Goal: Task Accomplishment & Management: Use online tool/utility

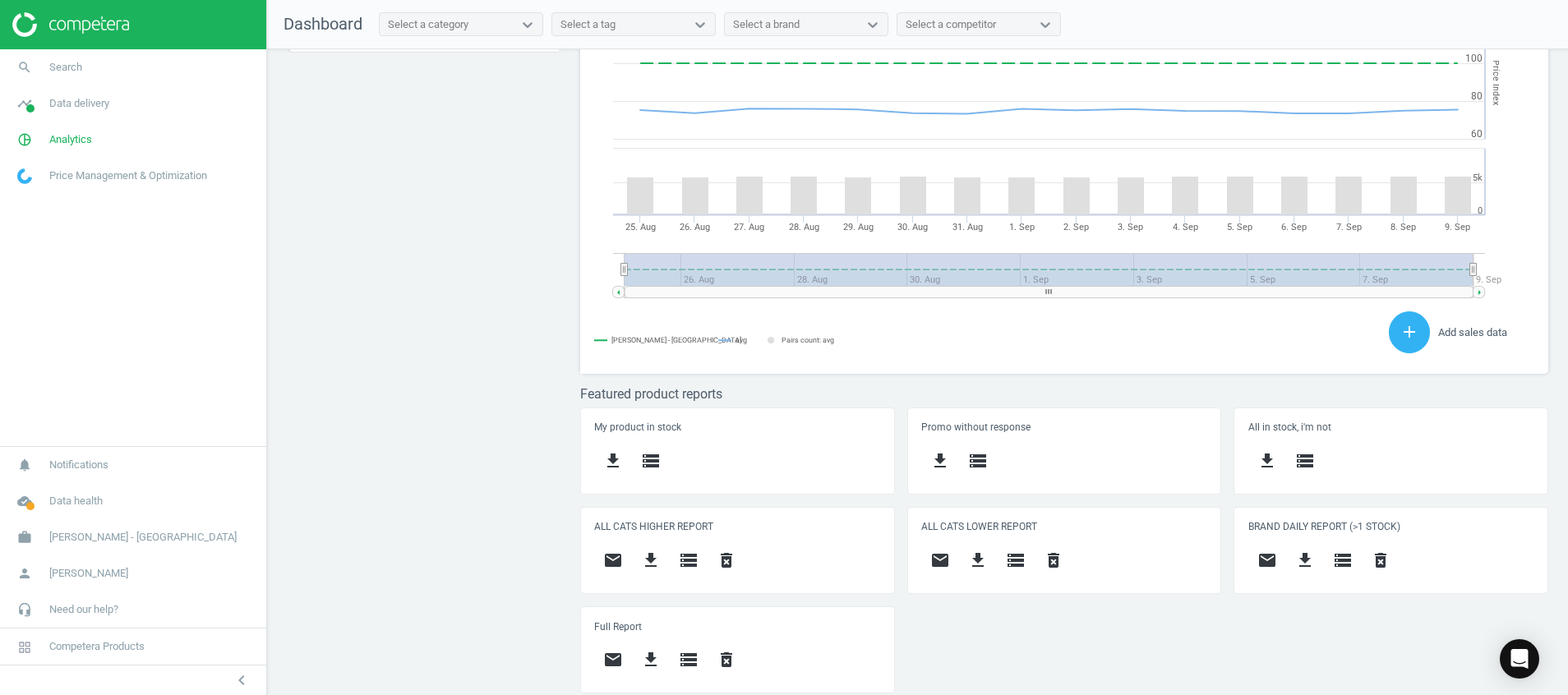
scroll to position [417, 988]
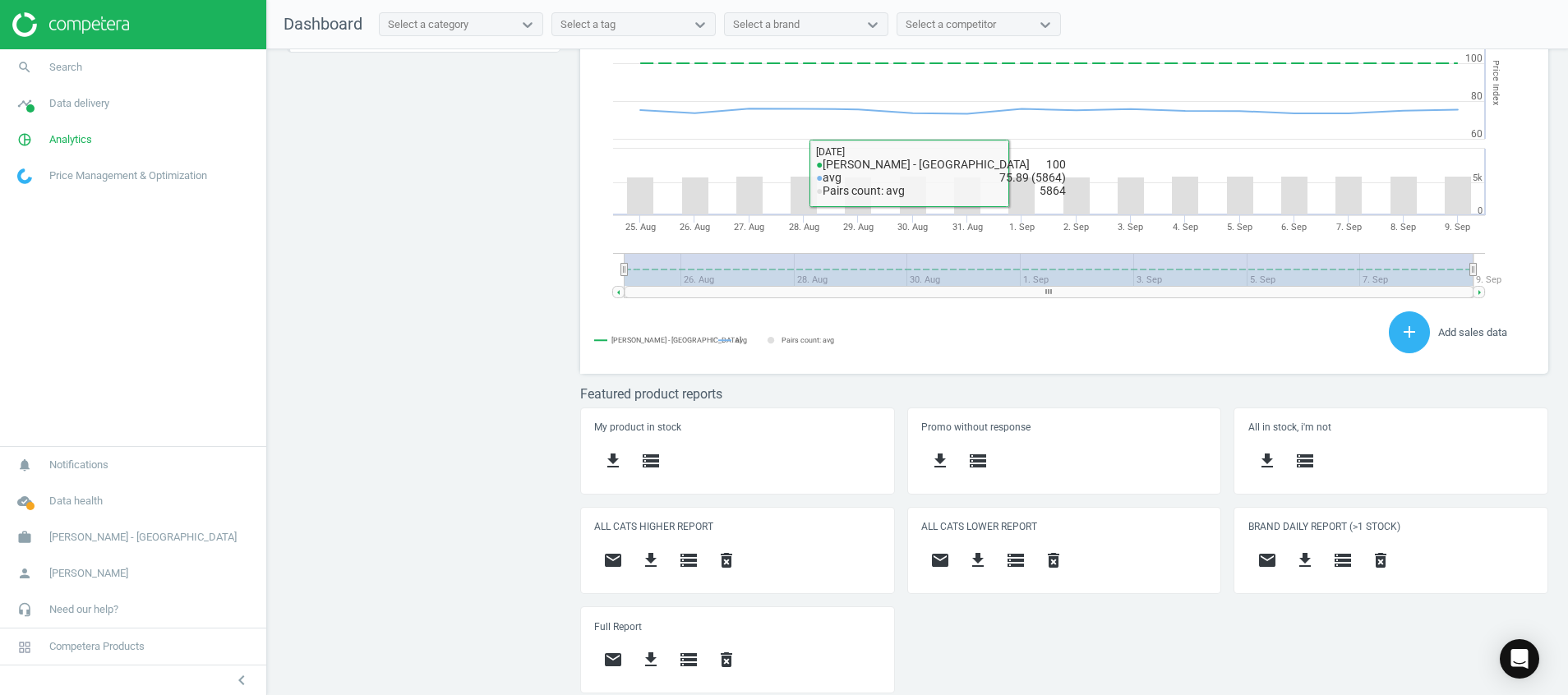
click at [427, 397] on div "Price protection ( 09.09.25 ) Prices are 100% below min competitor 13 keyboard_…" at bounding box center [916, 376] width 1300 height 654
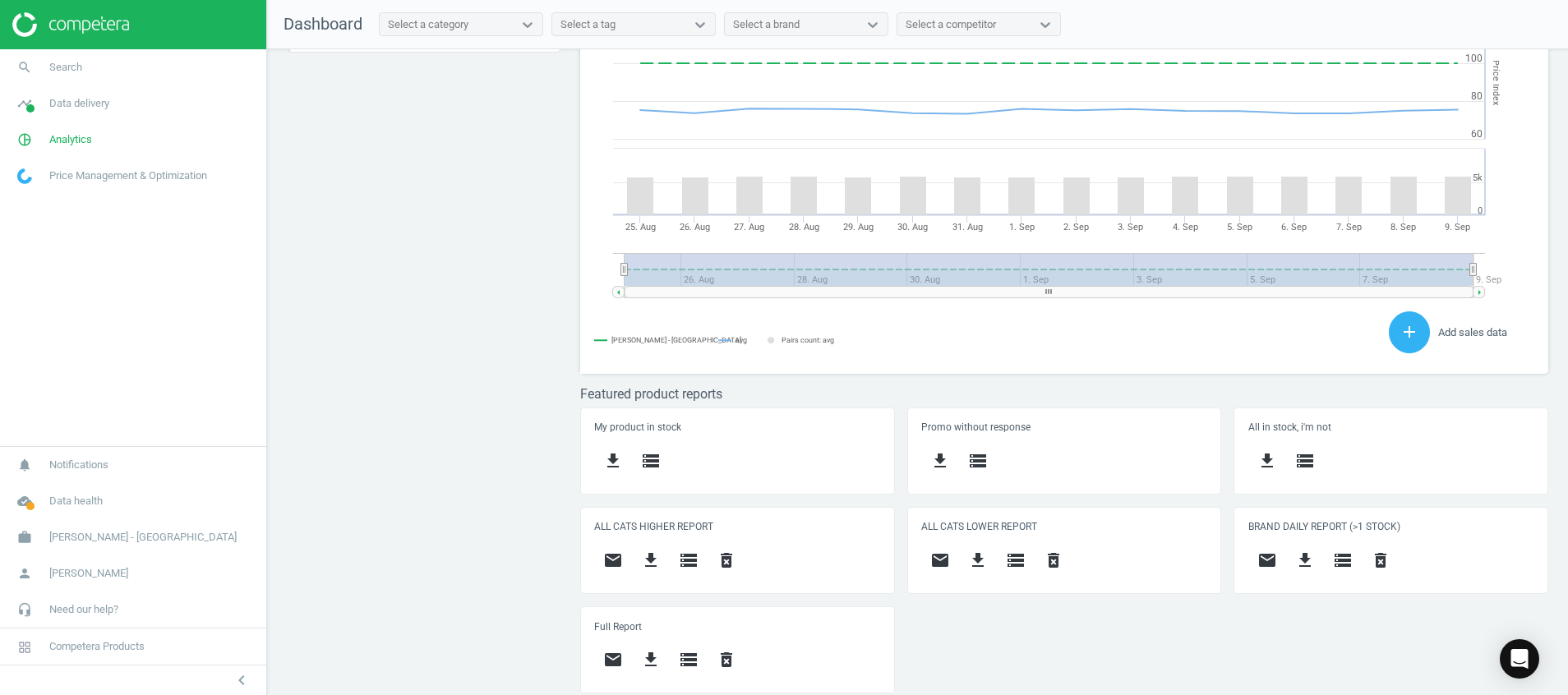
scroll to position [80, 0]
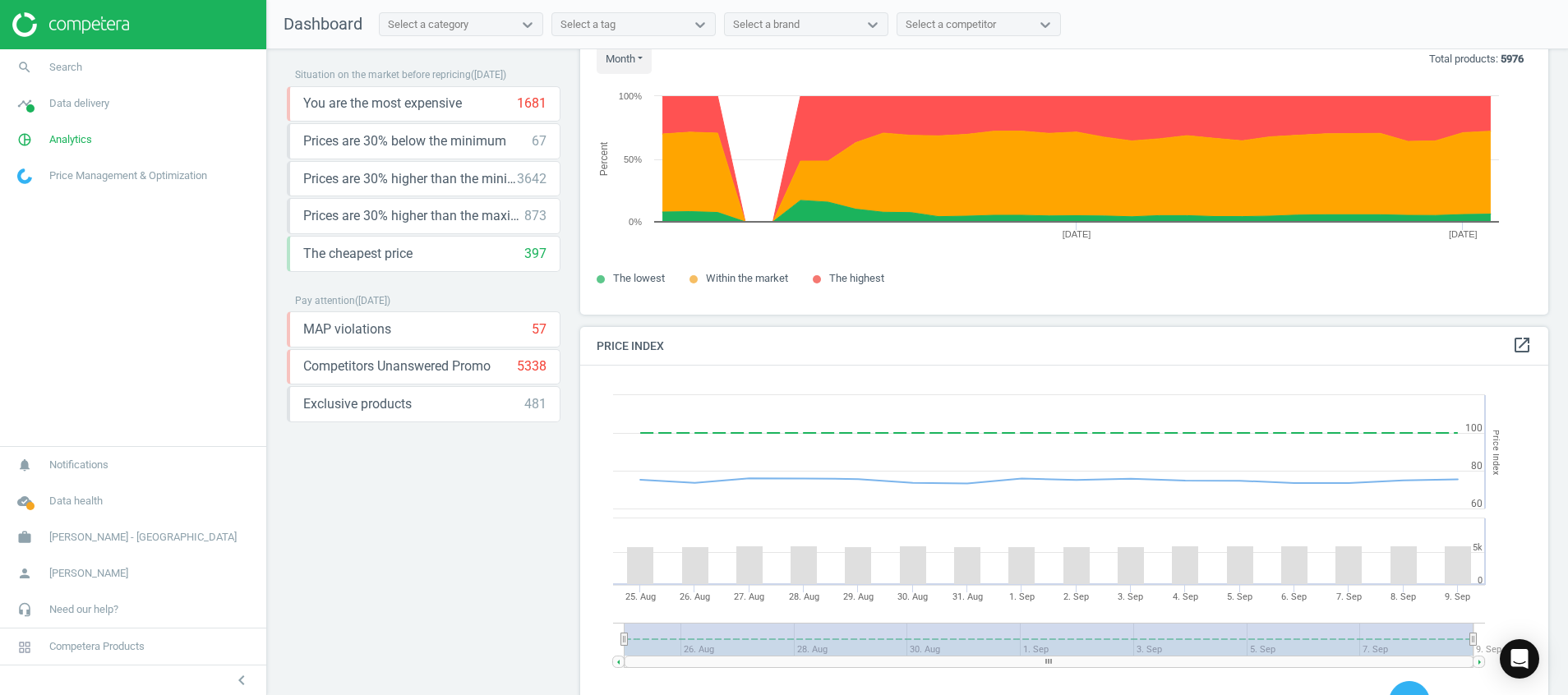
click at [120, 18] on img at bounding box center [71, 24] width 117 height 24
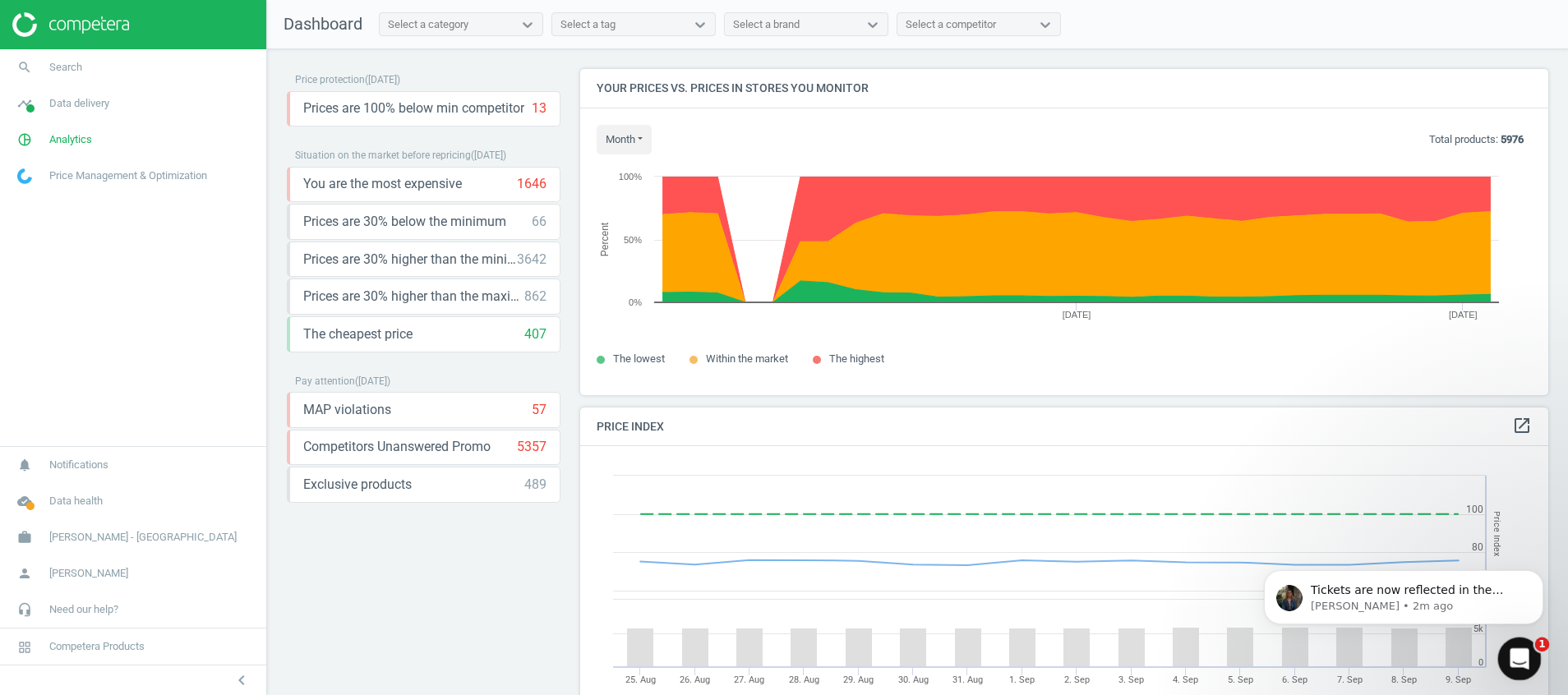
click at [1517, 652] on icon "Open Intercom Messenger" at bounding box center [1517, 656] width 12 height 14
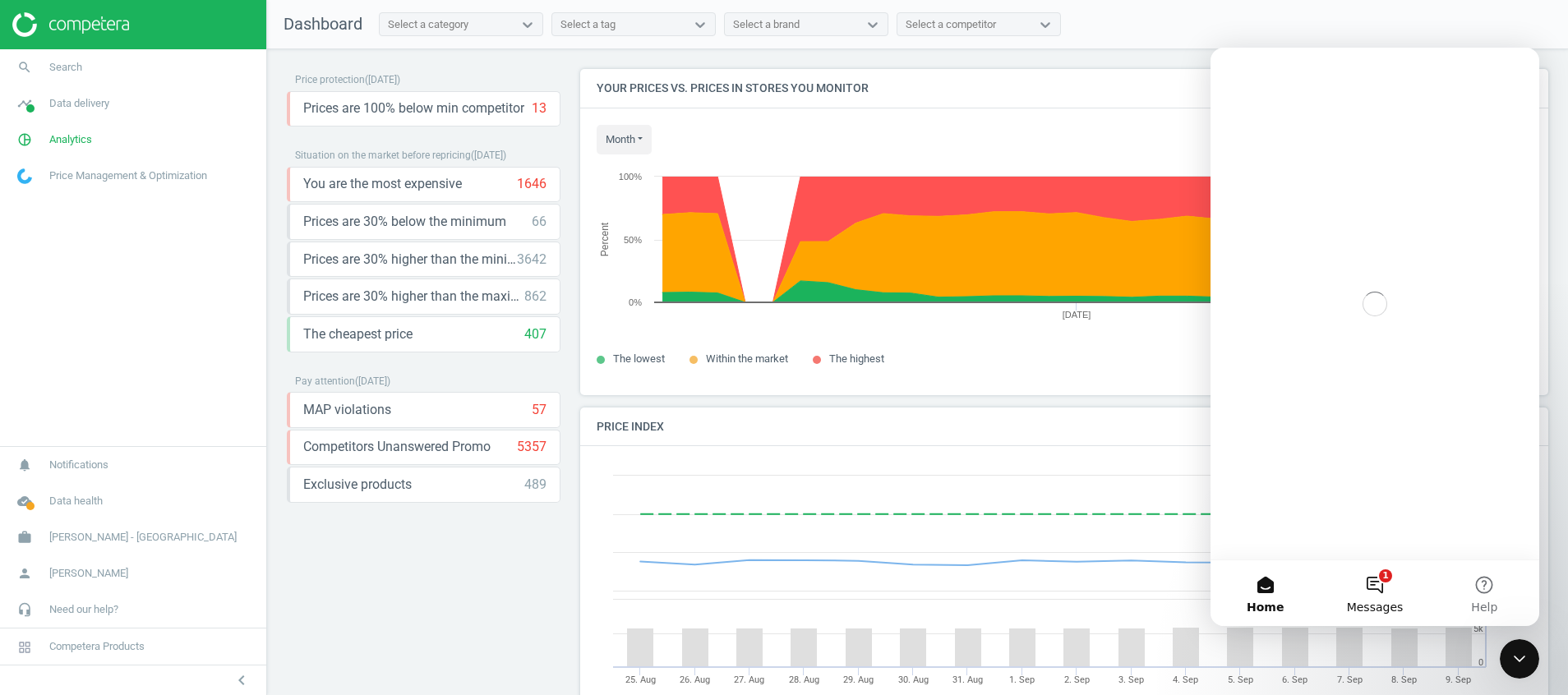
click at [1354, 601] on span "Messages" at bounding box center [1375, 607] width 57 height 12
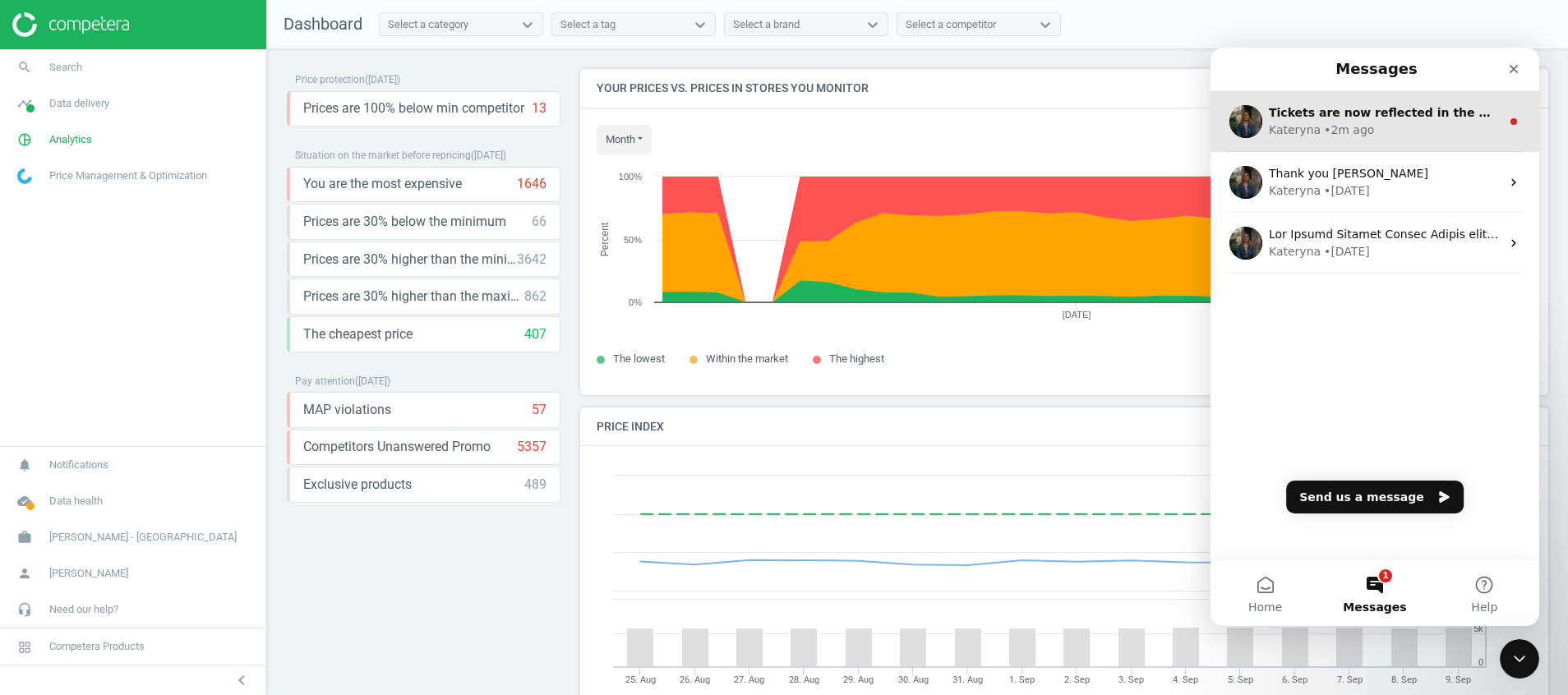
click at [1388, 130] on div "Kateryna • 2m ago" at bounding box center [1384, 130] width 232 height 17
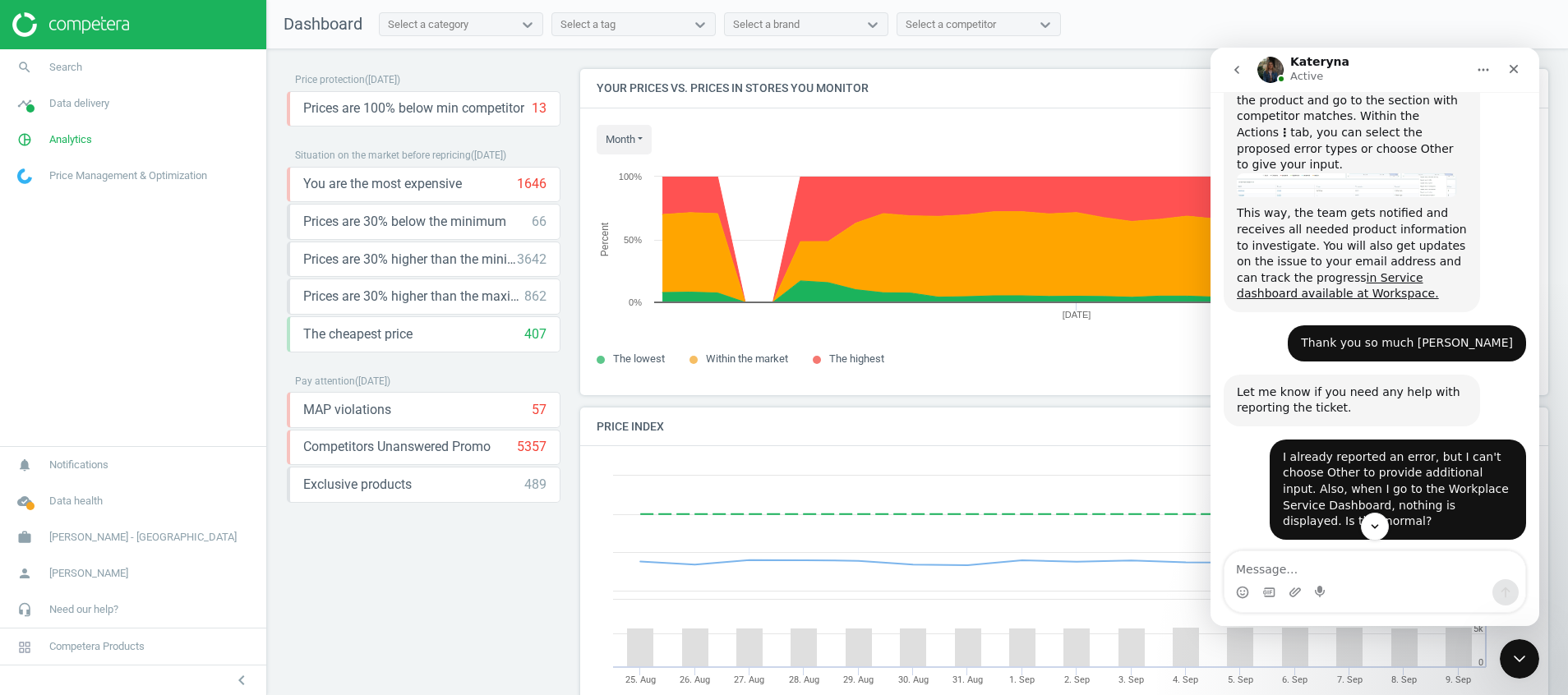
scroll to position [1066, 0]
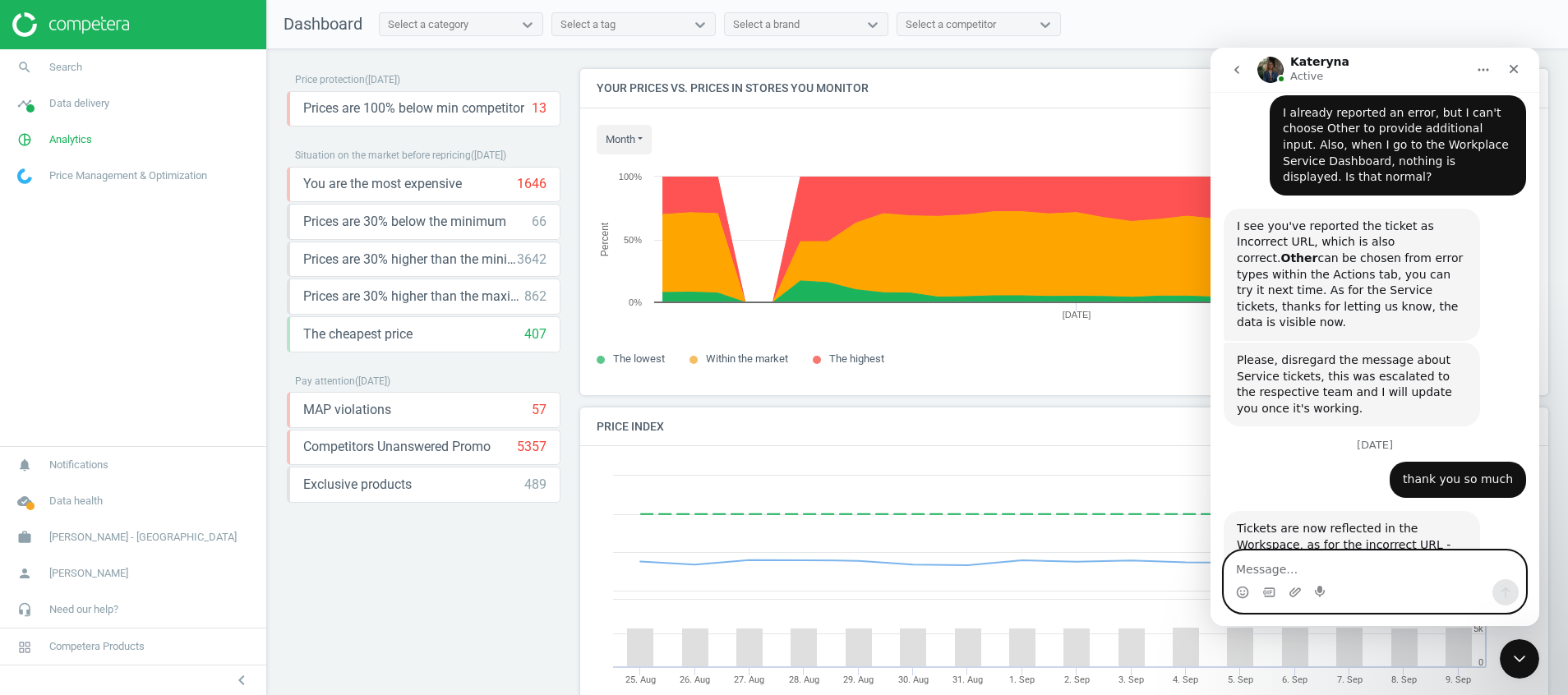
click at [1364, 571] on textarea "Message…" at bounding box center [1374, 565] width 301 height 28
type textarea "t"
type textarea "O"
type textarea "ok noted thanks"
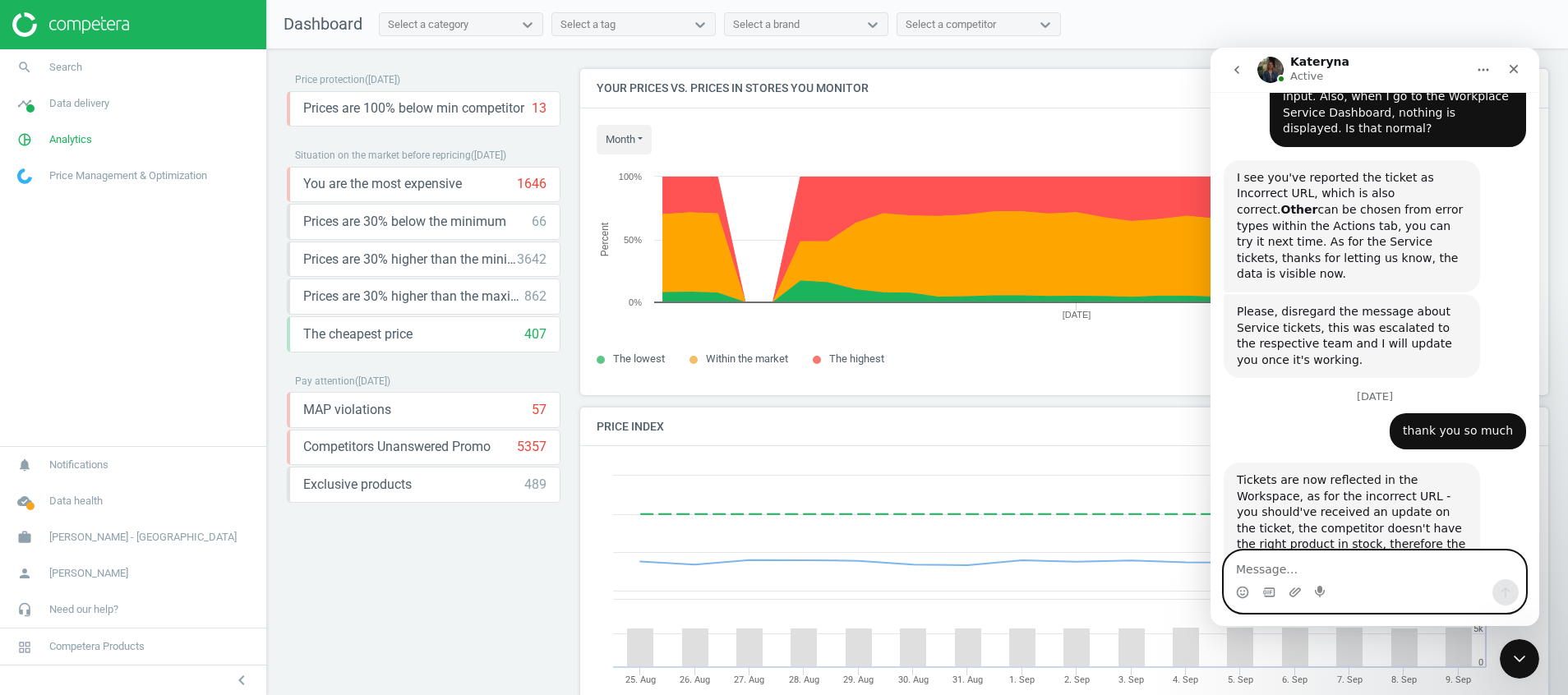
scroll to position [1115, 0]
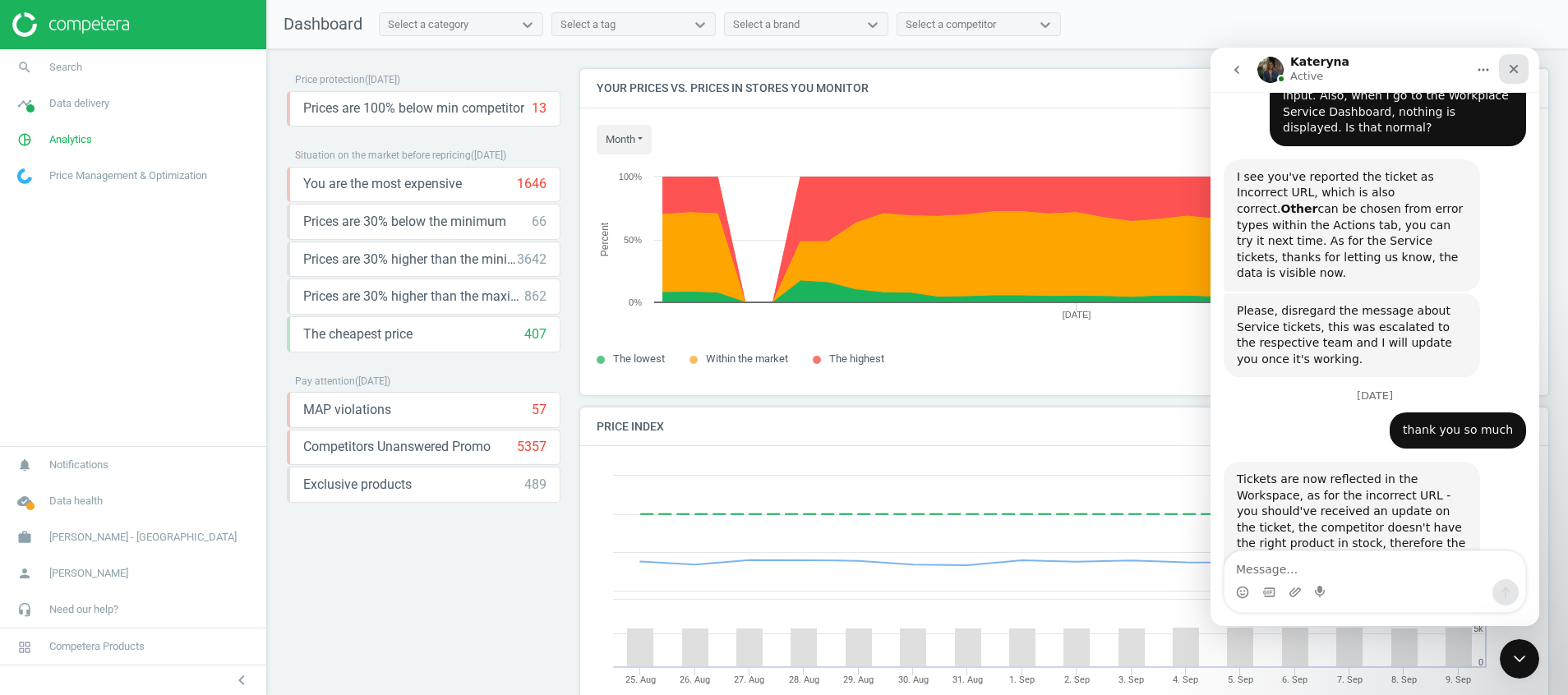
click at [1517, 63] on icon "Close" at bounding box center [1514, 70] width 14 height 14
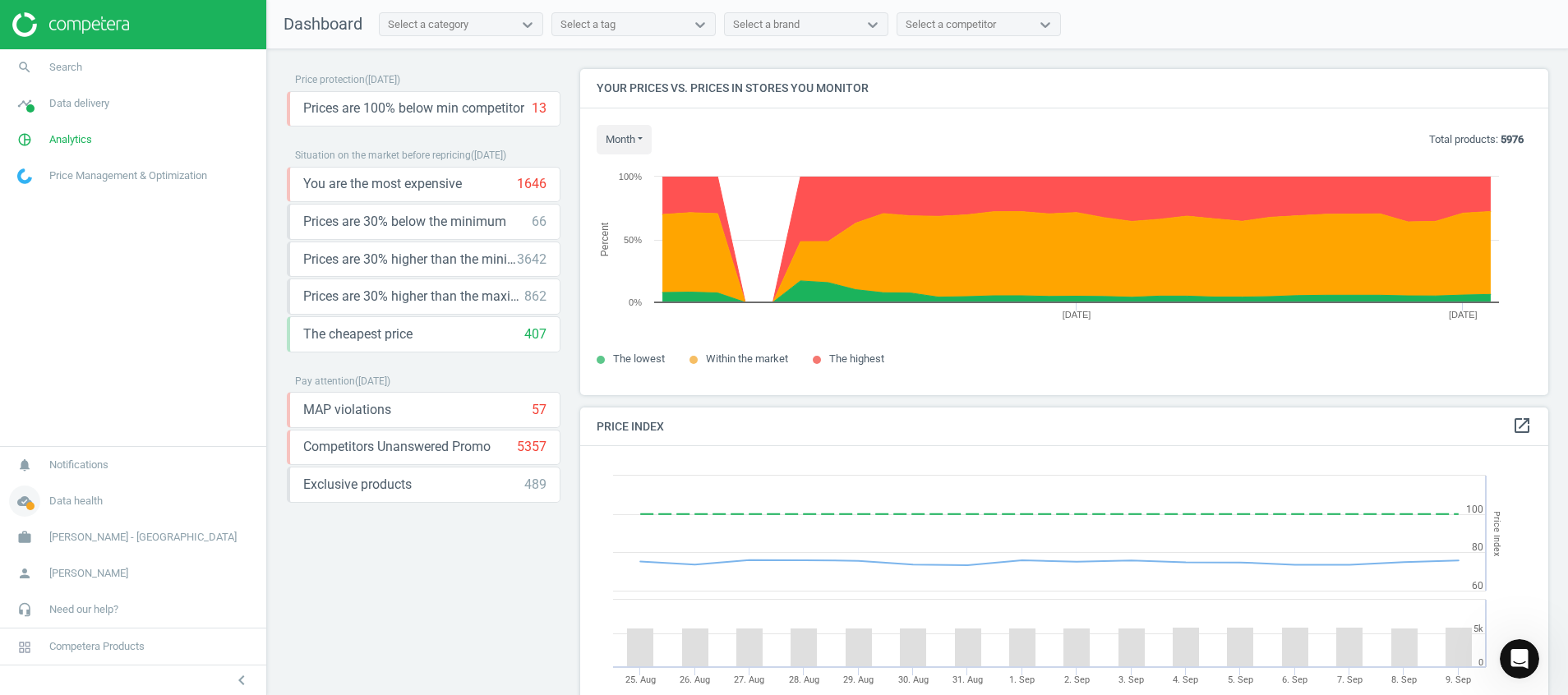
click at [25, 515] on icon "cloud_done" at bounding box center [24, 501] width 31 height 31
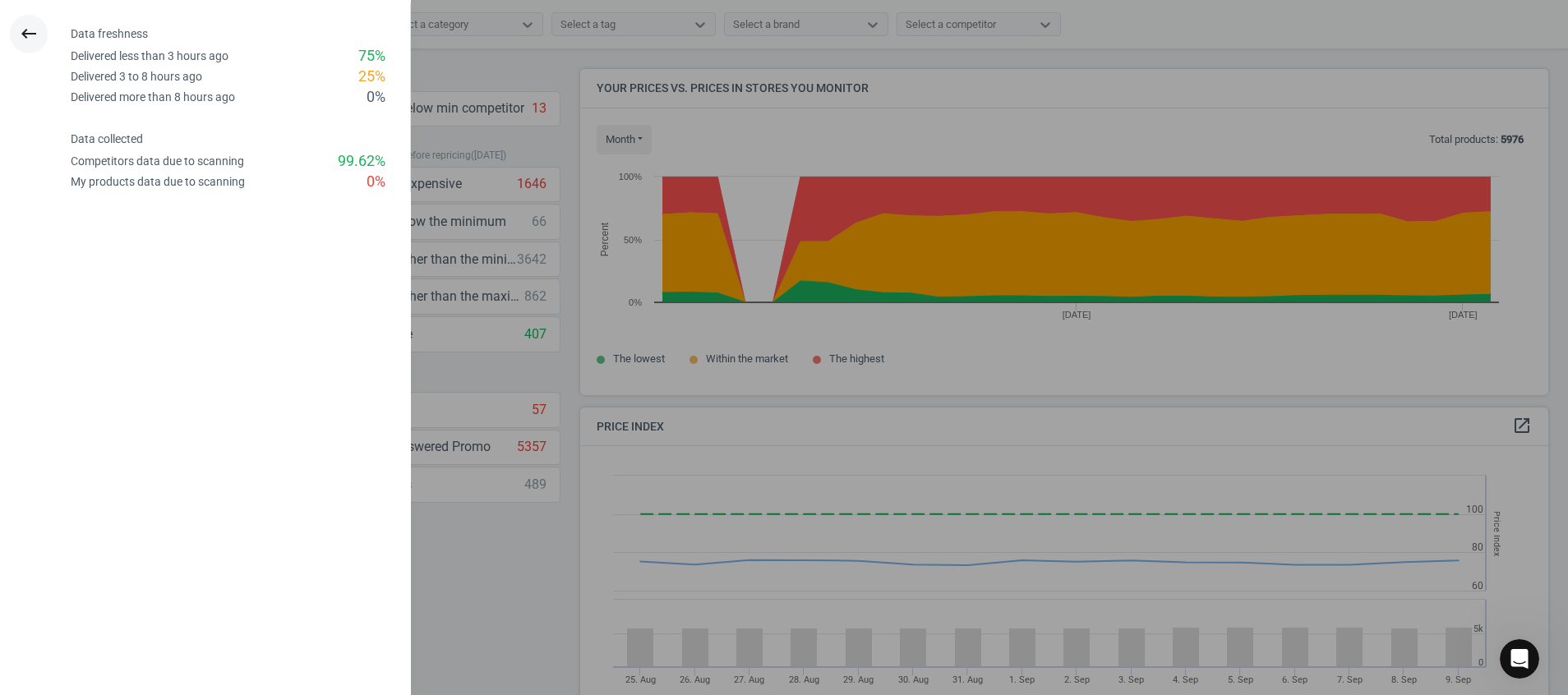
click at [27, 27] on icon "keyboard_backspace" at bounding box center [29, 34] width 19 height 19
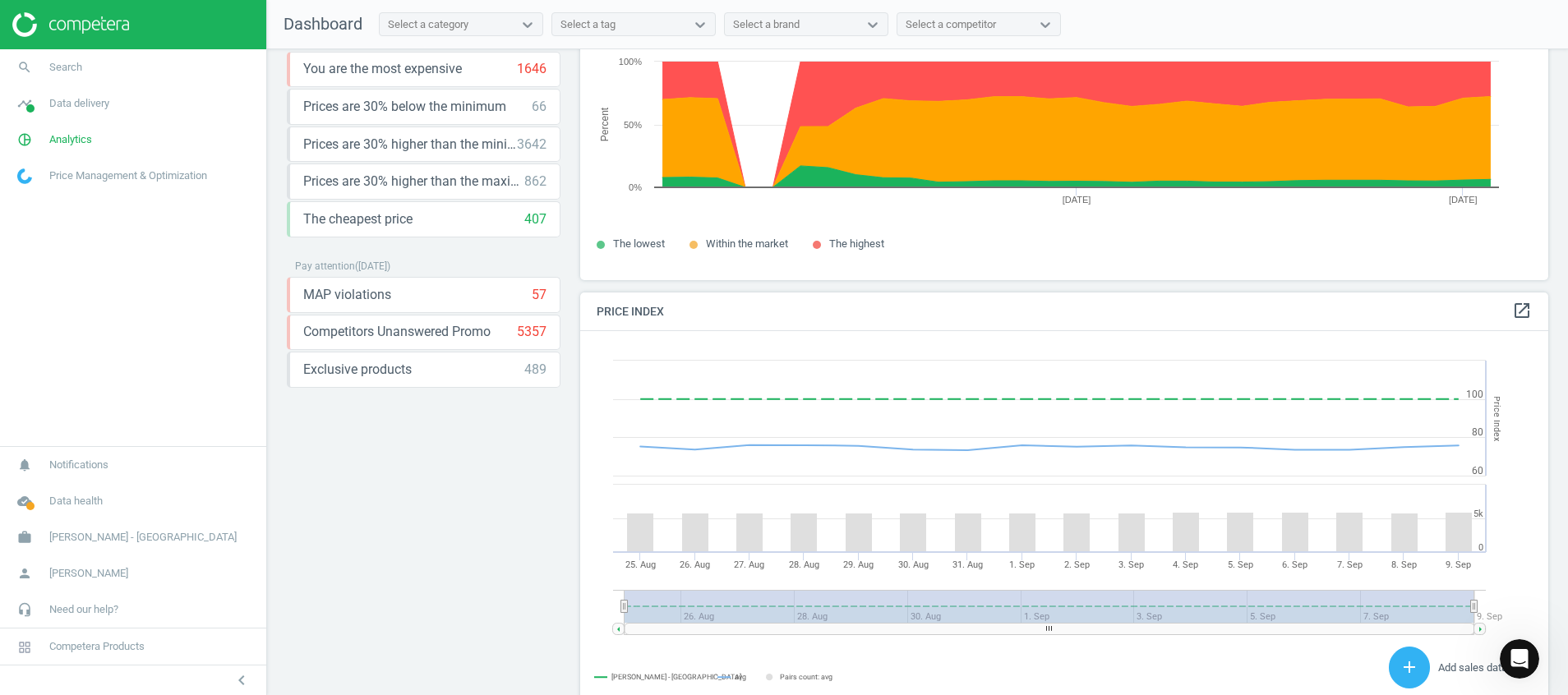
scroll to position [0, 0]
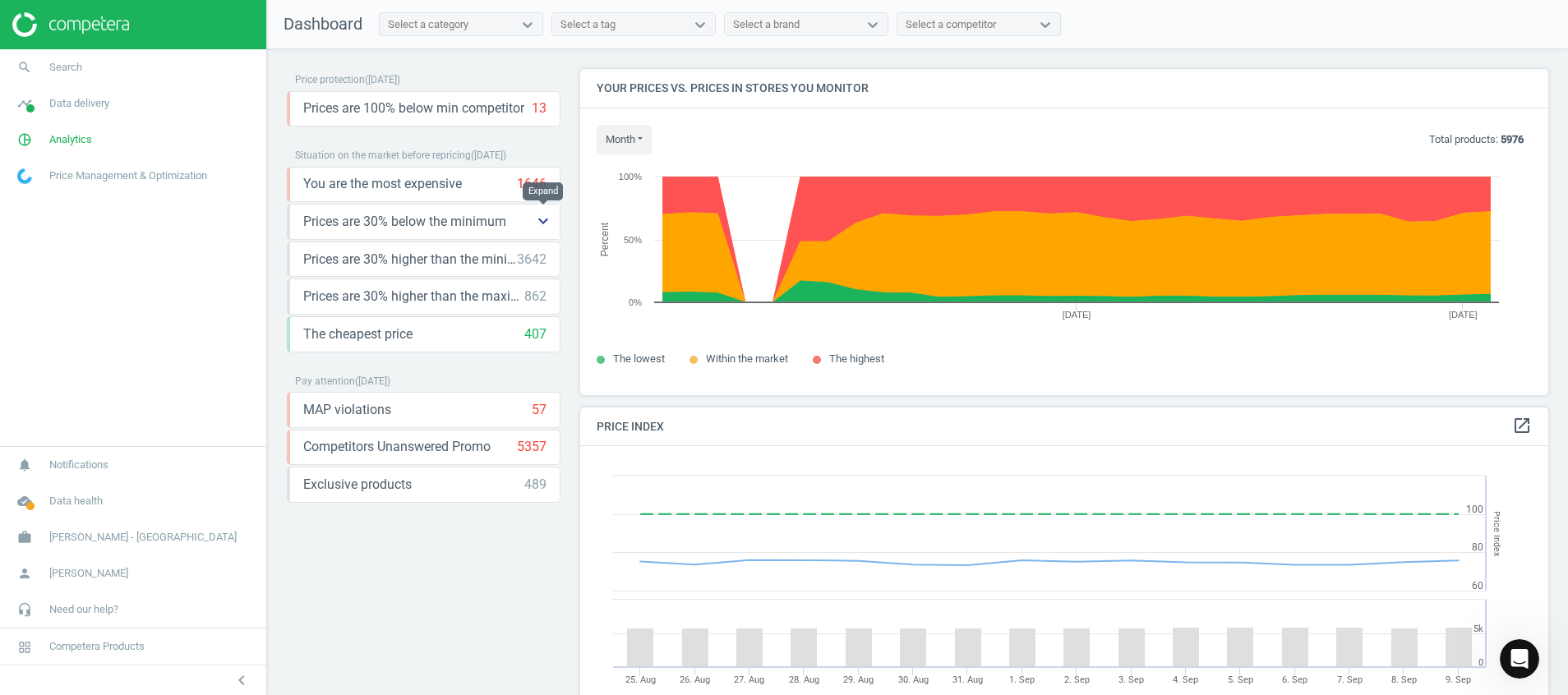
click at [542, 227] on icon "keyboard_arrow_down" at bounding box center [543, 220] width 19 height 19
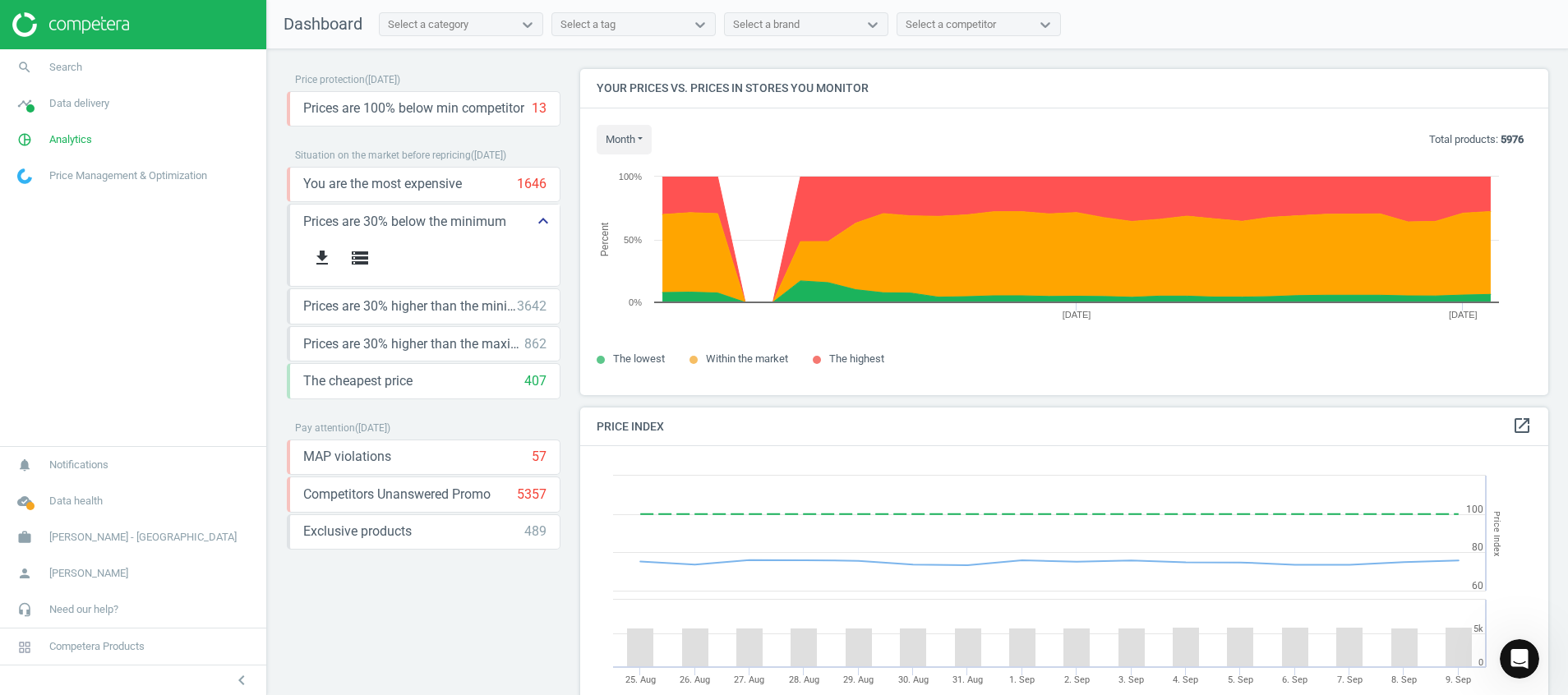
click at [543, 227] on icon "keyboard_arrow_up" at bounding box center [543, 220] width 19 height 19
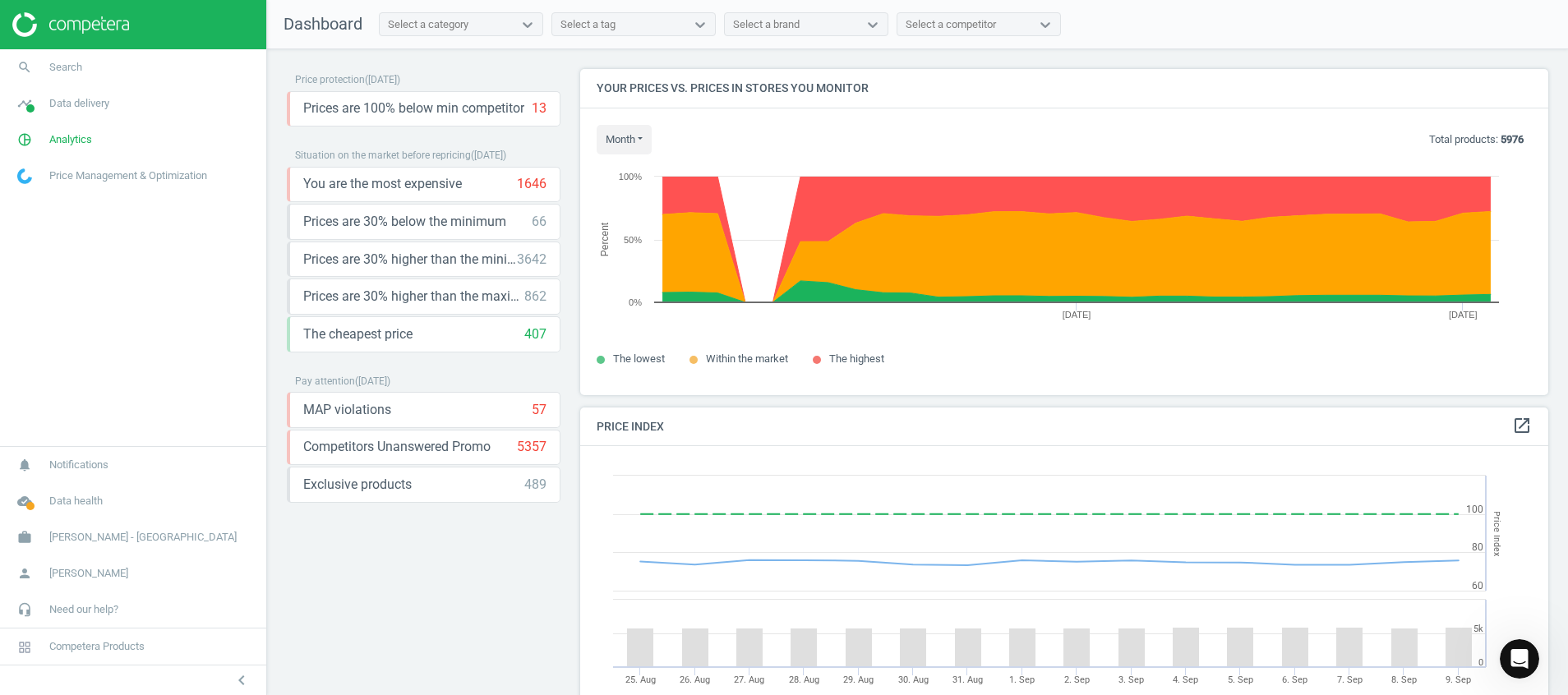
click at [90, 36] on img at bounding box center [71, 24] width 117 height 24
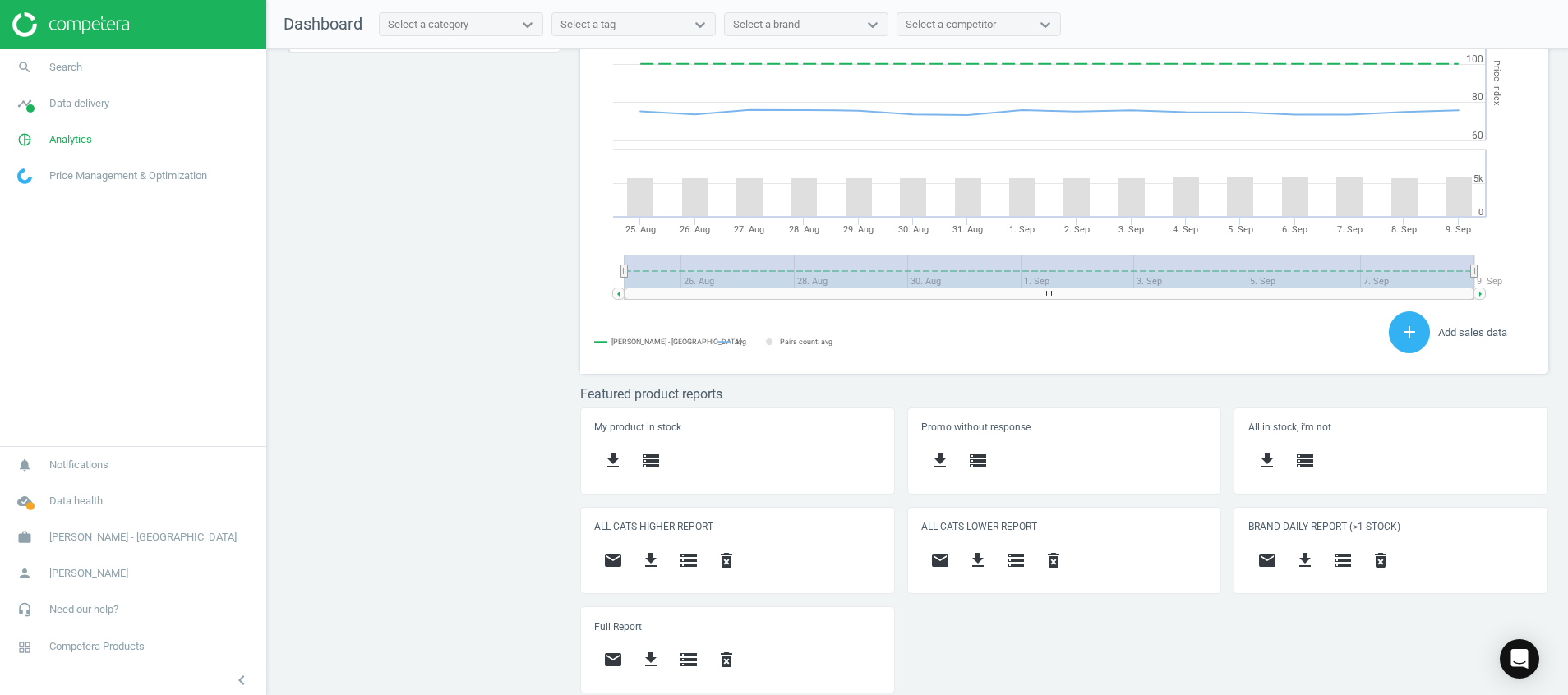
scroll to position [417, 988]
click at [21, 498] on icon "cloud_done" at bounding box center [24, 501] width 31 height 31
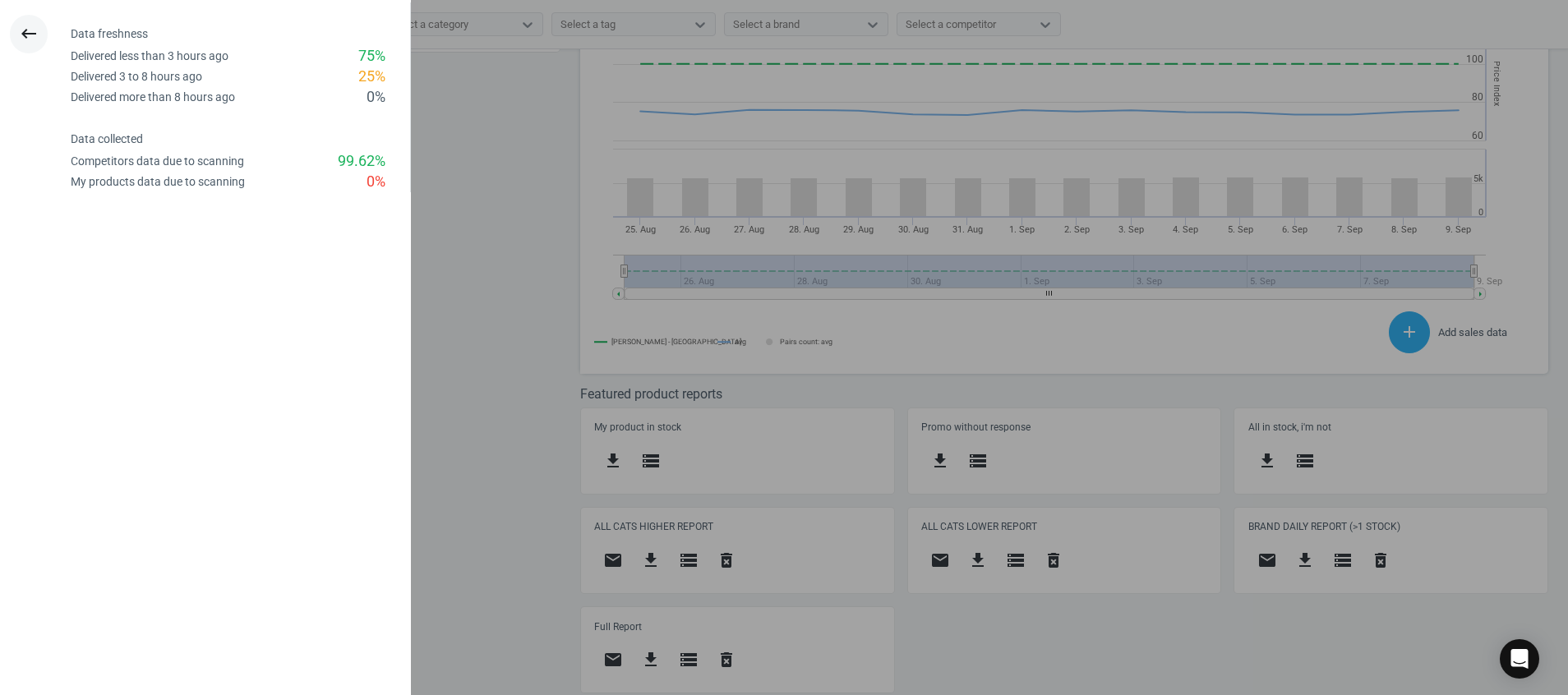
click at [24, 30] on icon "keyboard_backspace" at bounding box center [29, 34] width 19 height 19
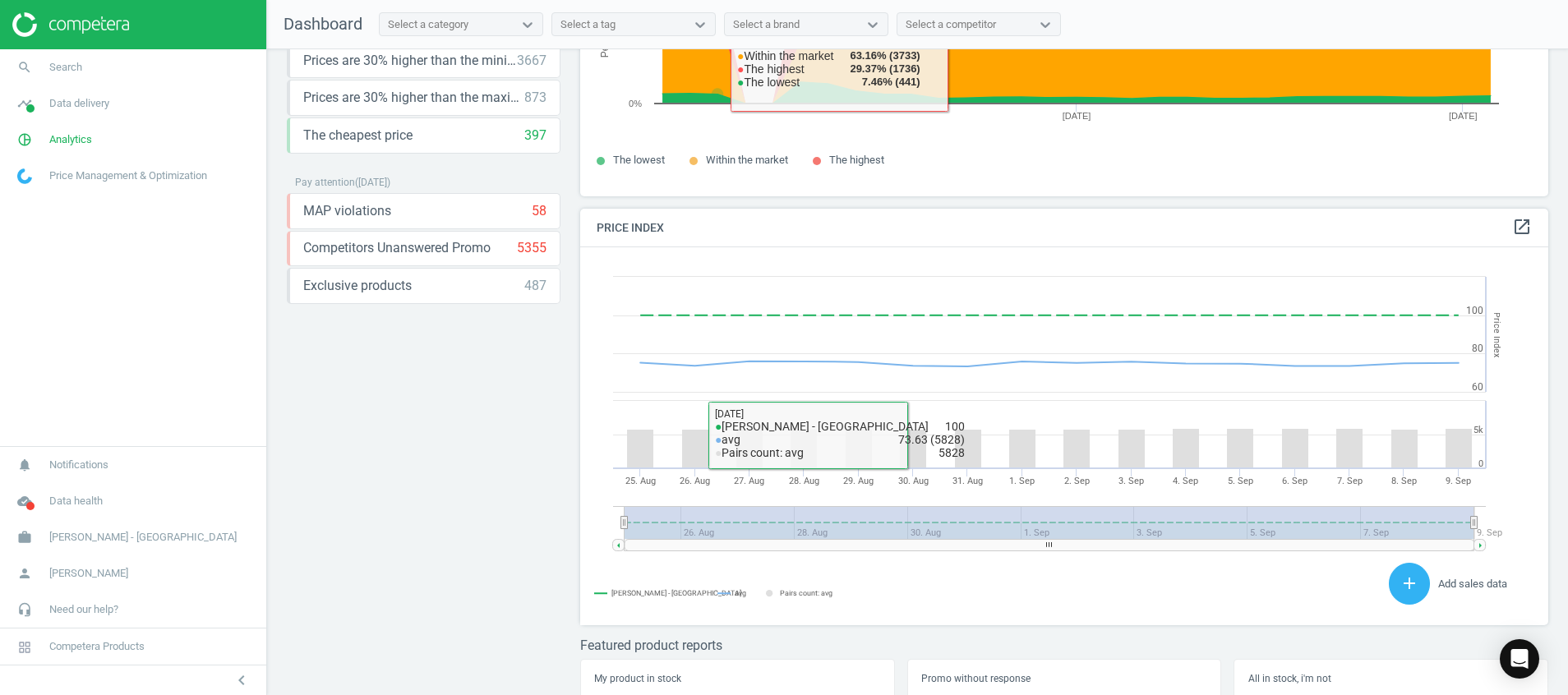
scroll to position [450, 0]
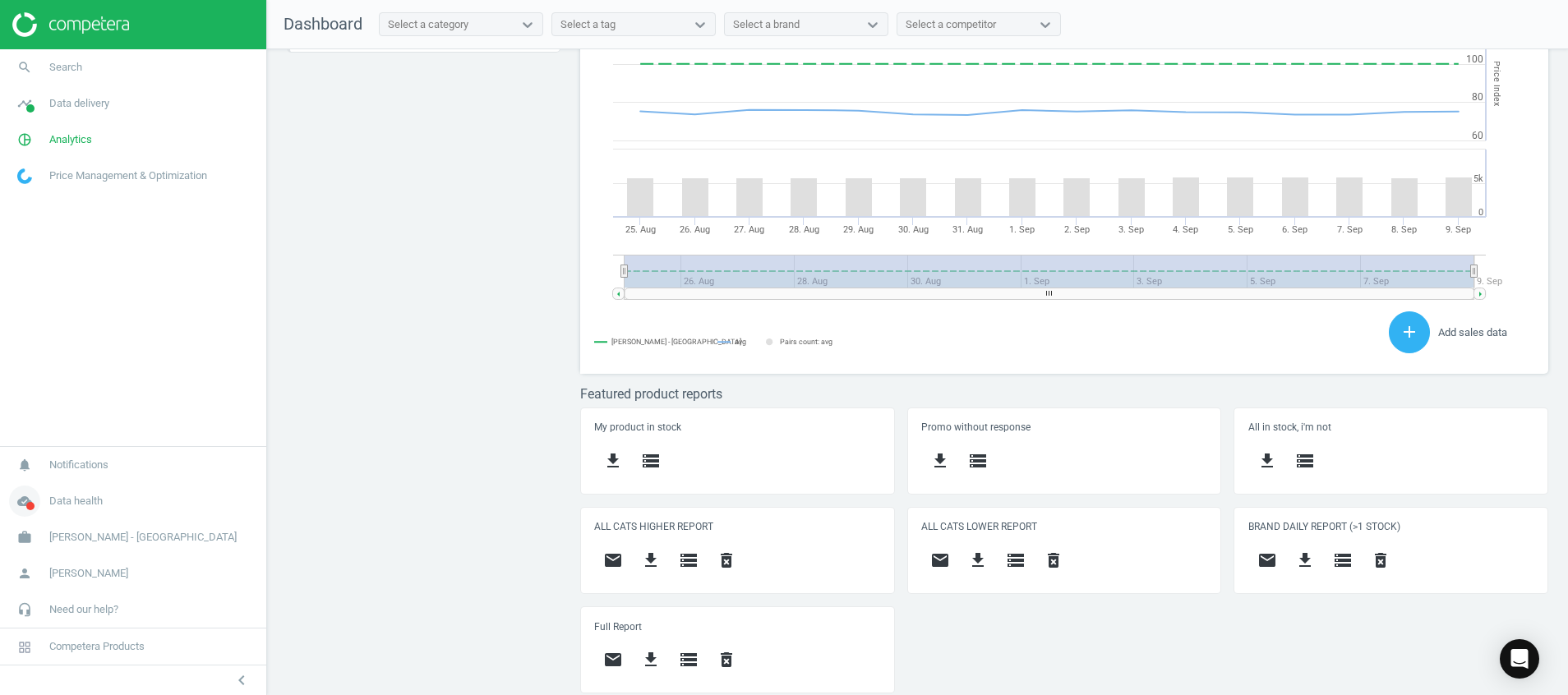
click at [28, 510] on icon "cloud_done" at bounding box center [24, 501] width 31 height 31
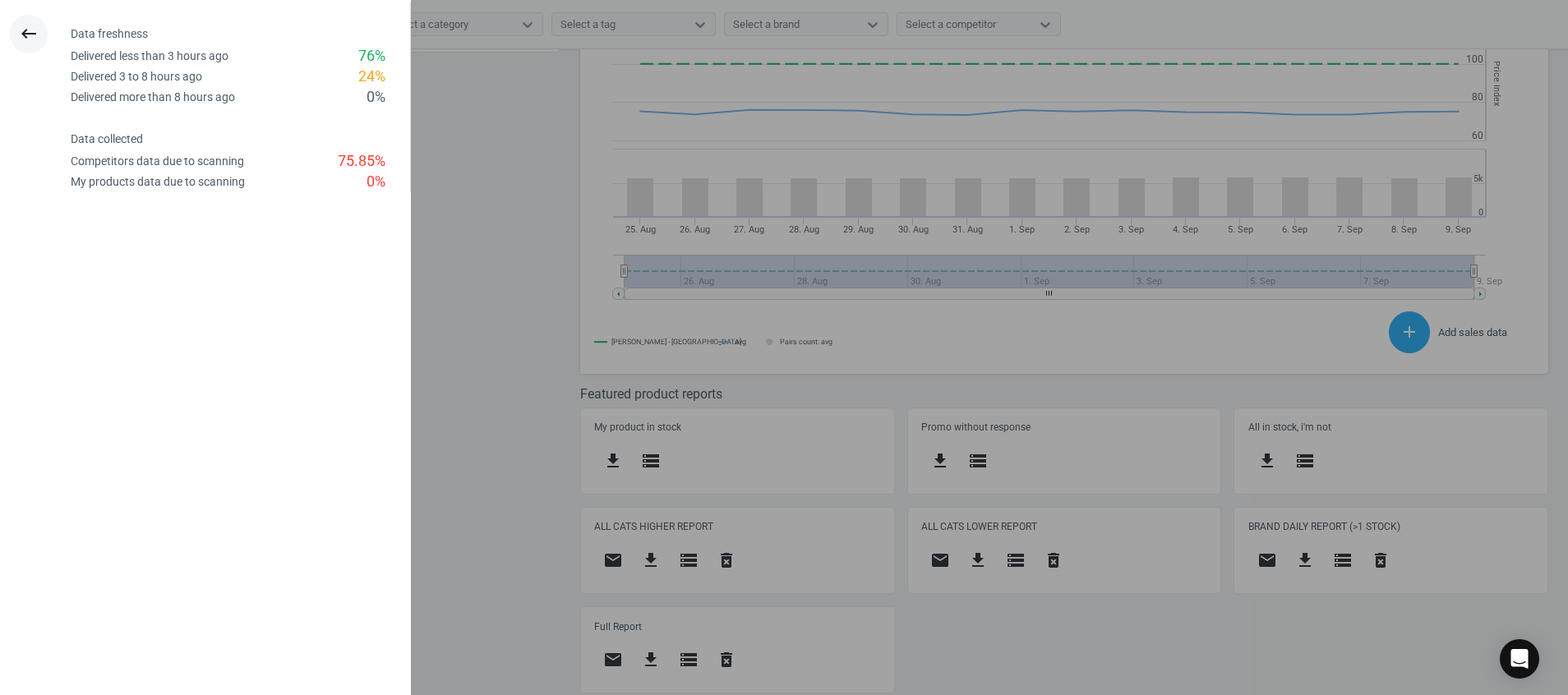
click at [33, 30] on icon "keyboard_backspace" at bounding box center [29, 34] width 19 height 19
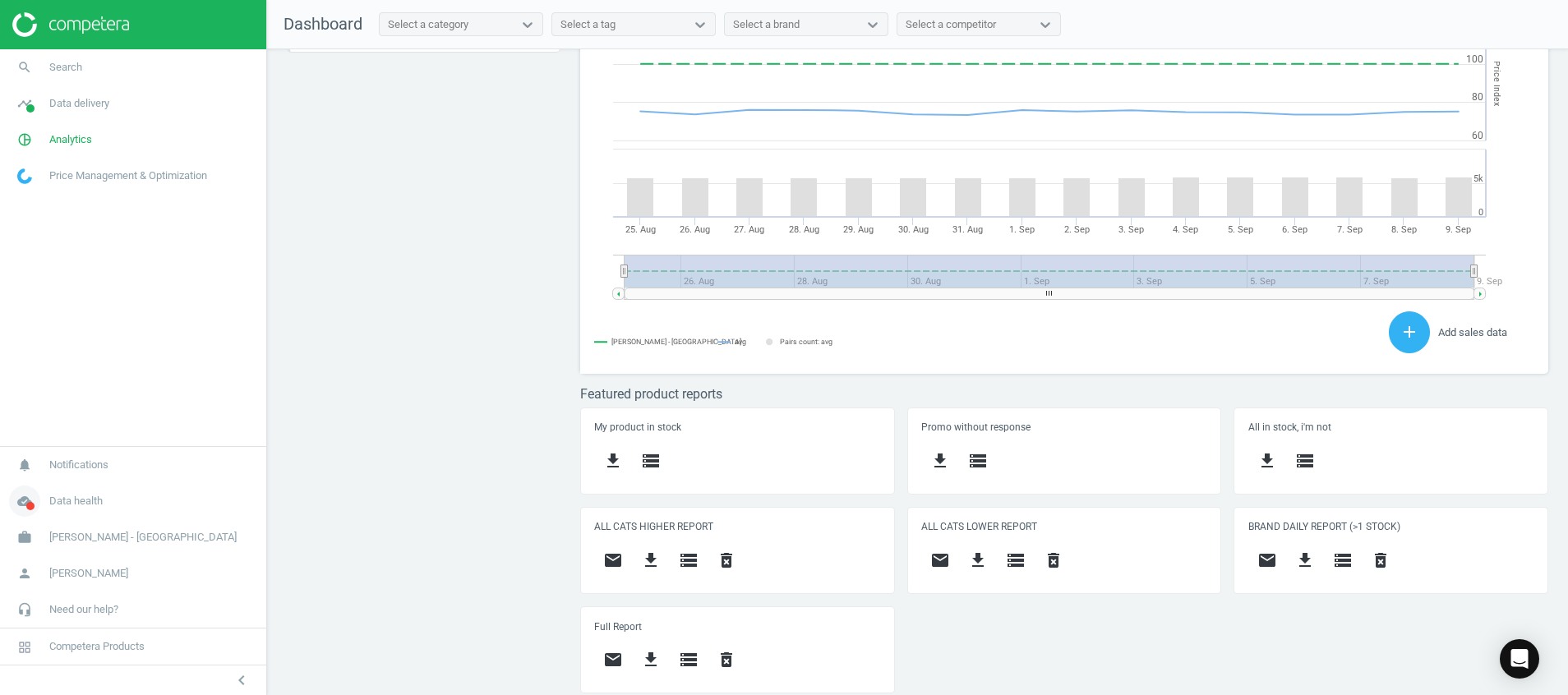
click at [31, 496] on icon "cloud_done" at bounding box center [24, 501] width 31 height 31
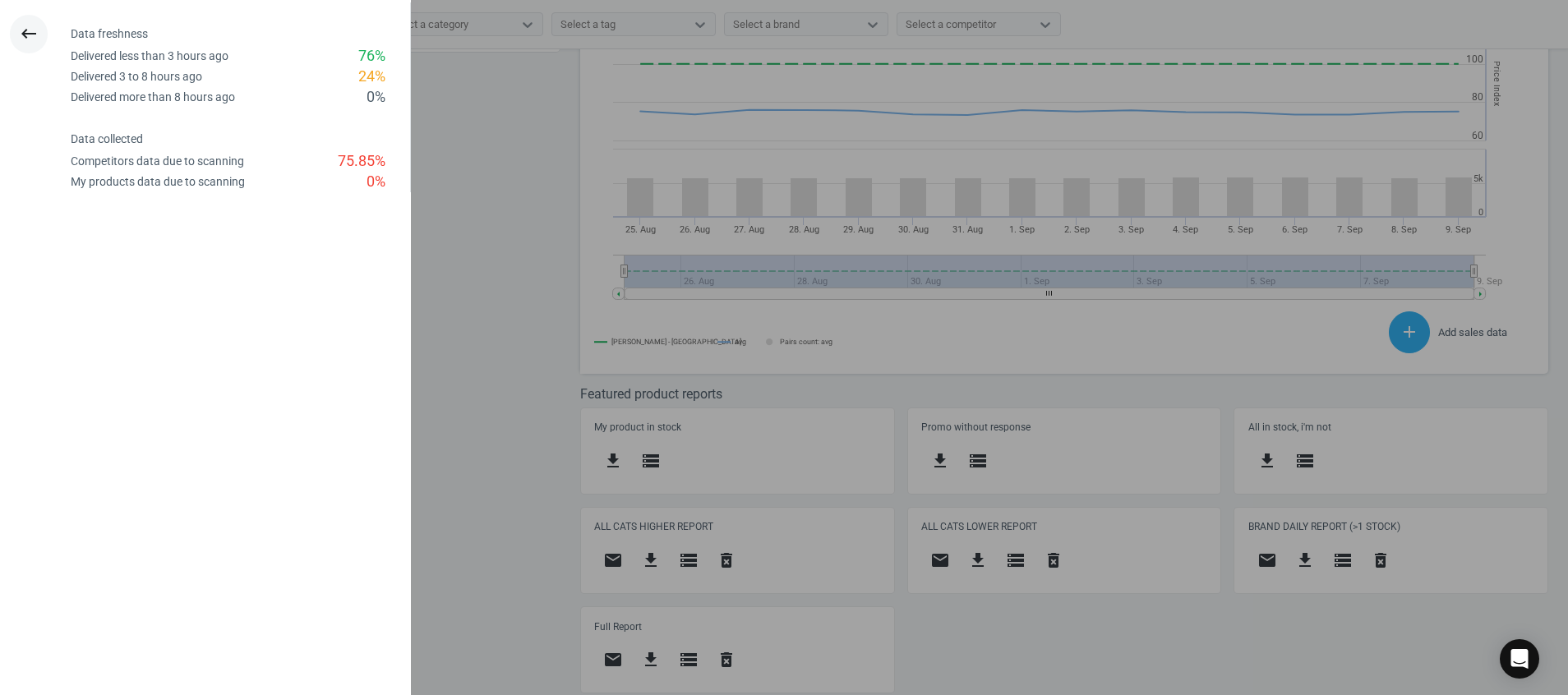
click at [25, 37] on icon "keyboard_backspace" at bounding box center [29, 34] width 19 height 19
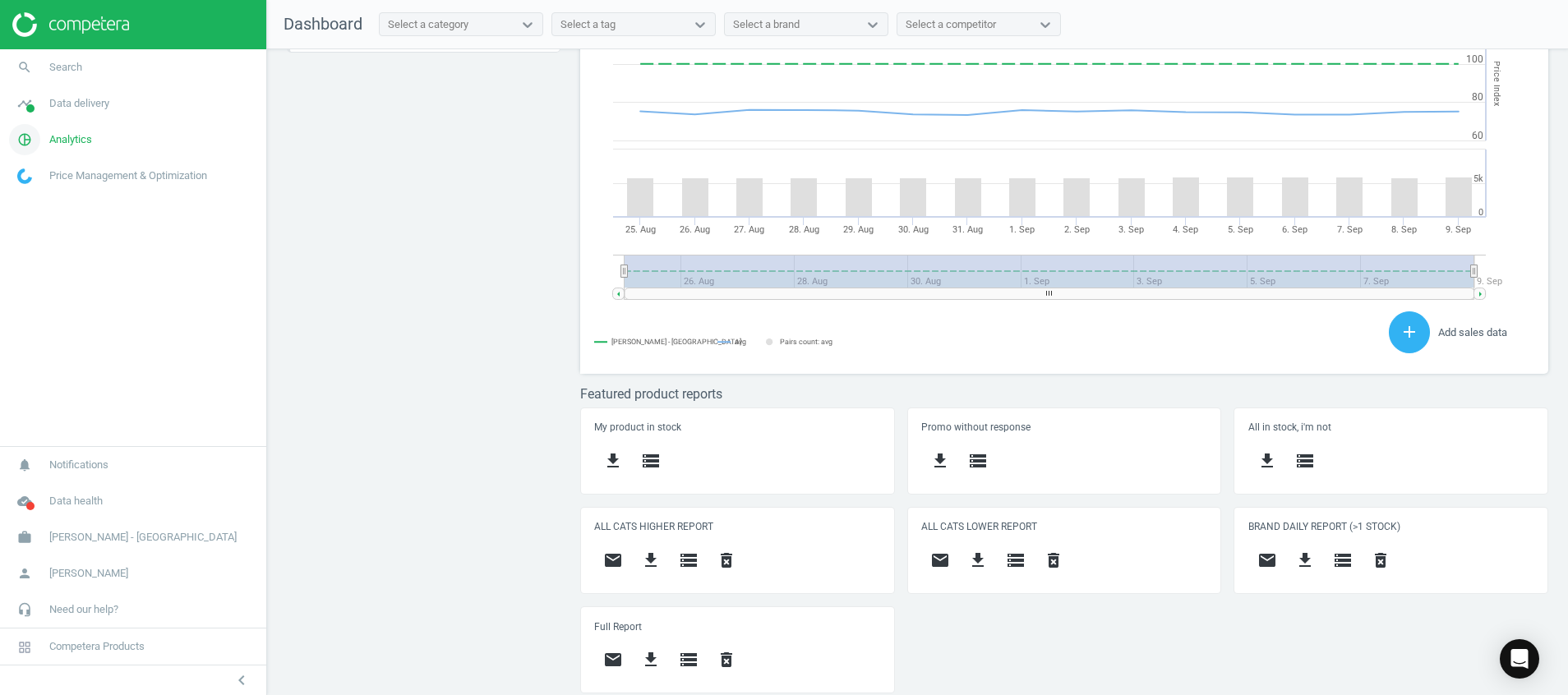
click at [26, 135] on icon "pie_chart_outlined" at bounding box center [24, 139] width 31 height 31
click at [46, 201] on span "Products" at bounding box center [38, 200] width 39 height 14
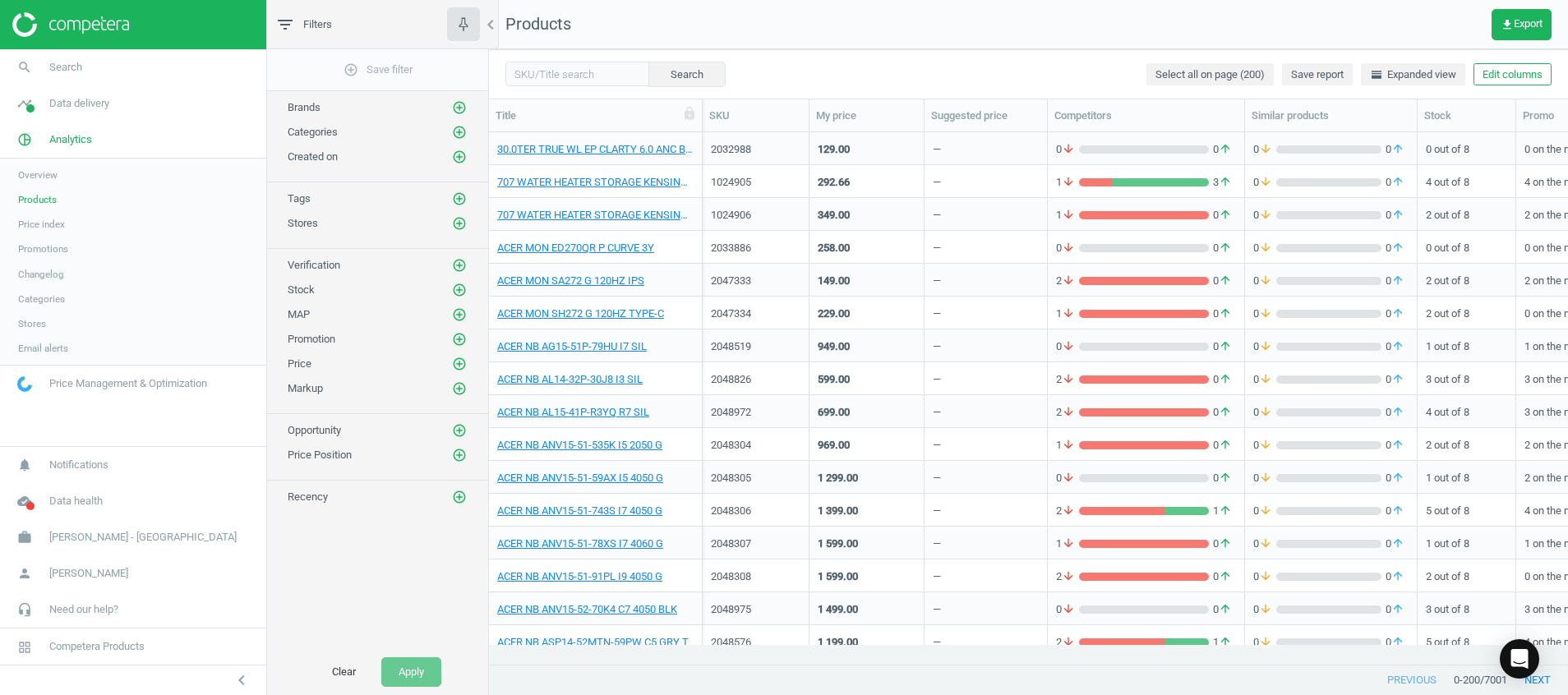
click at [940, 152] on div "—" at bounding box center [937, 152] width 8 height 20
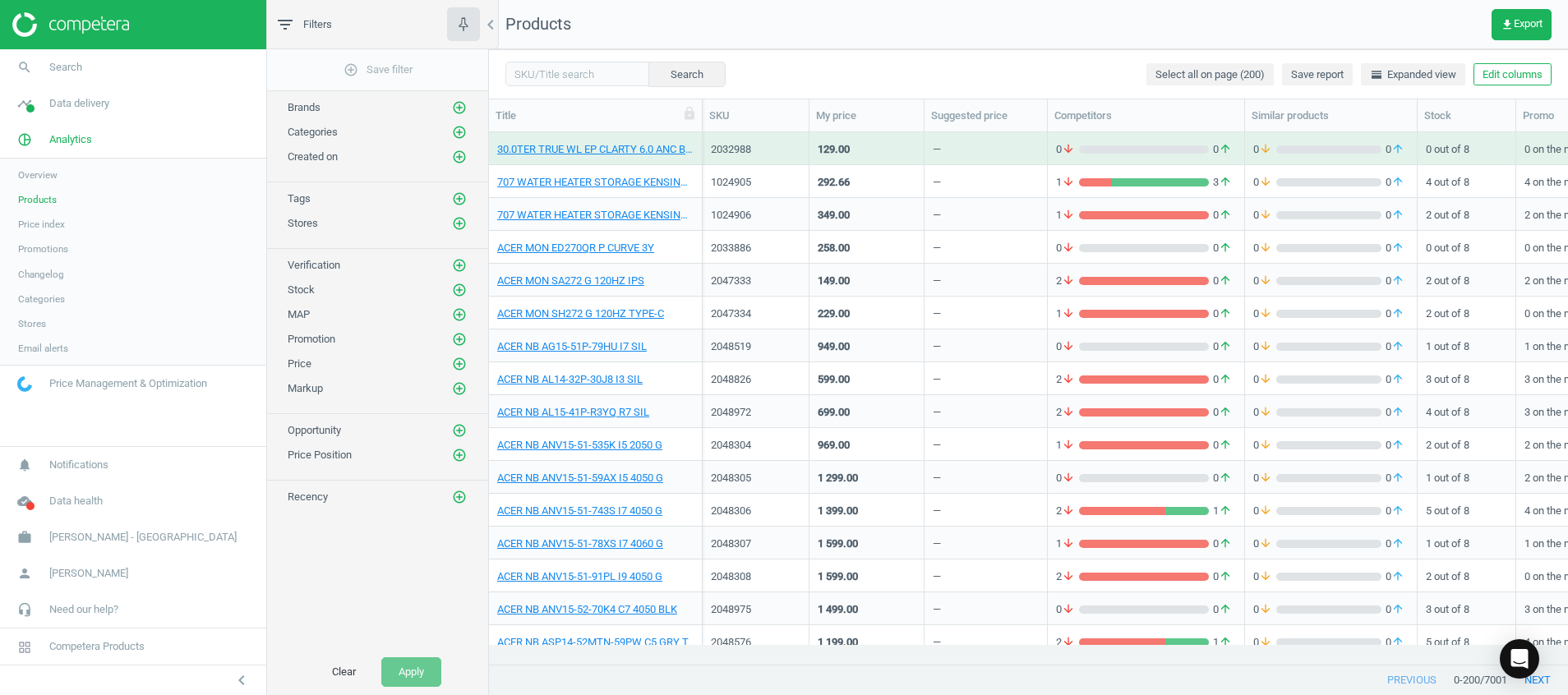
click at [416, 607] on div "add_circle_outline Save filter Brands add_circle_outline Categories add_circle_…" at bounding box center [377, 349] width 221 height 599
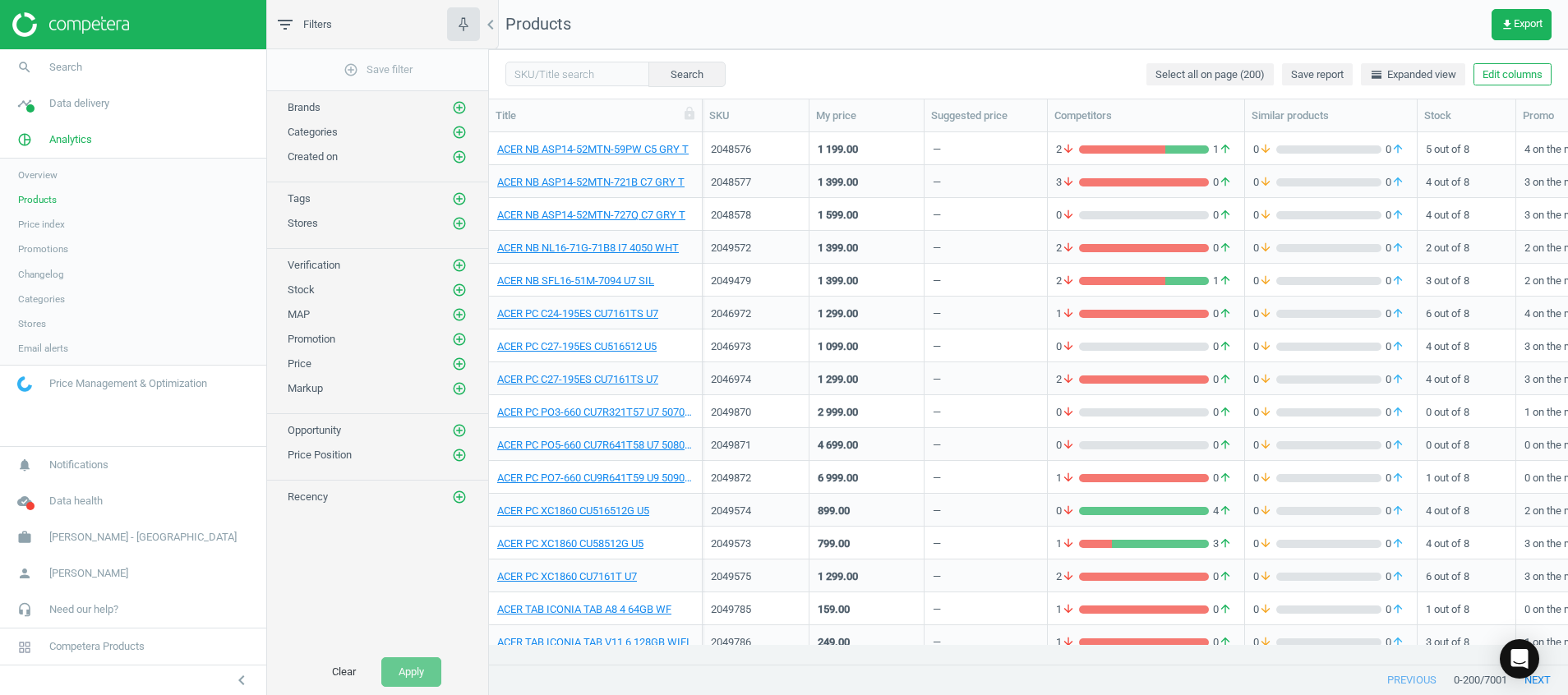
click at [118, 21] on img at bounding box center [71, 24] width 117 height 24
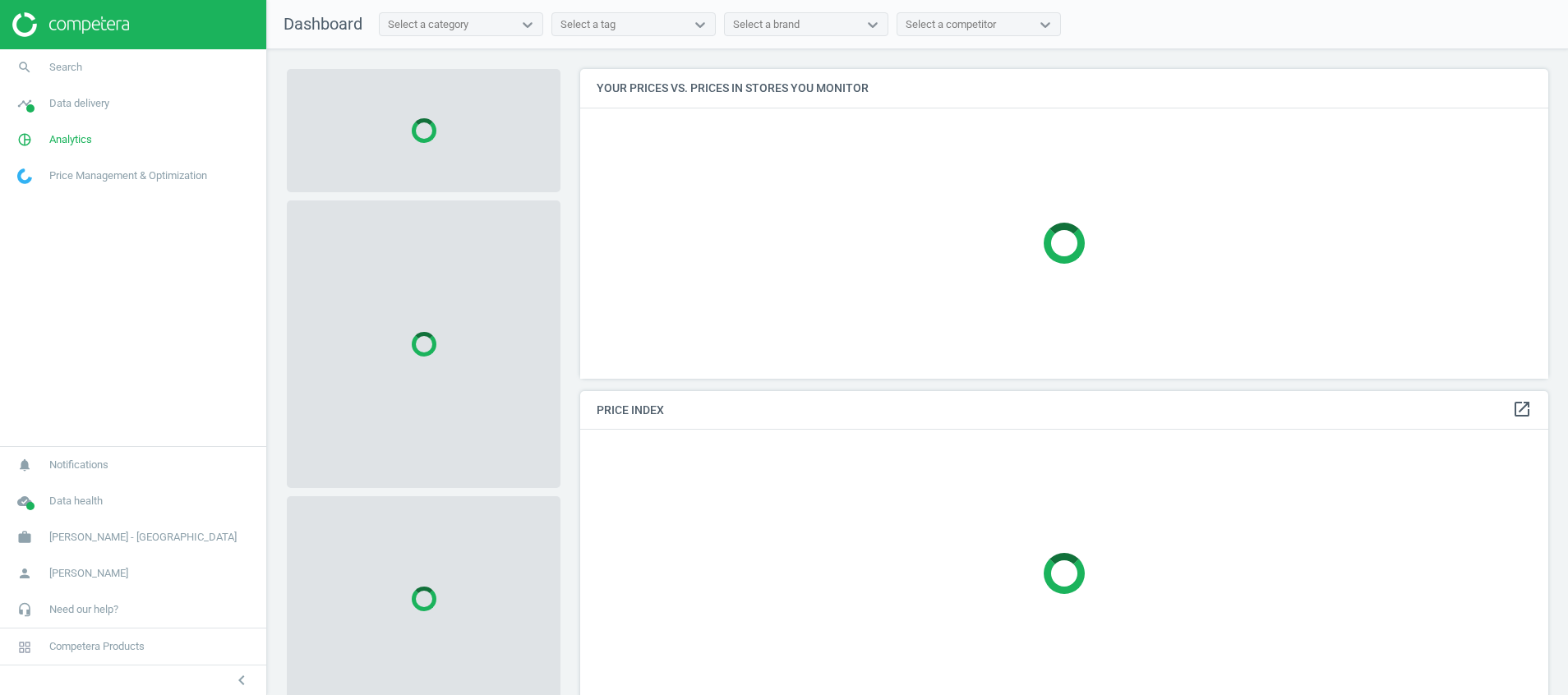
scroll to position [348, 988]
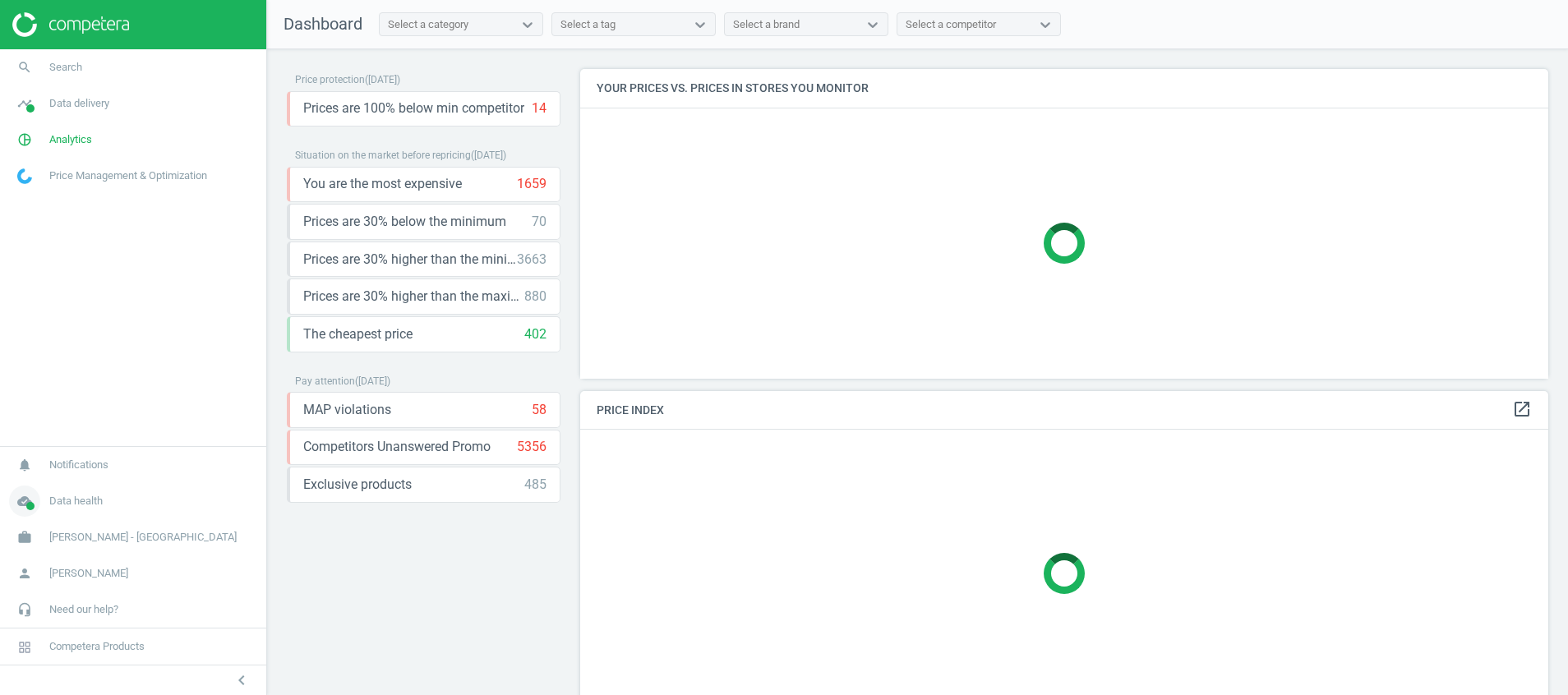
click at [24, 501] on icon "cloud_done" at bounding box center [24, 501] width 31 height 31
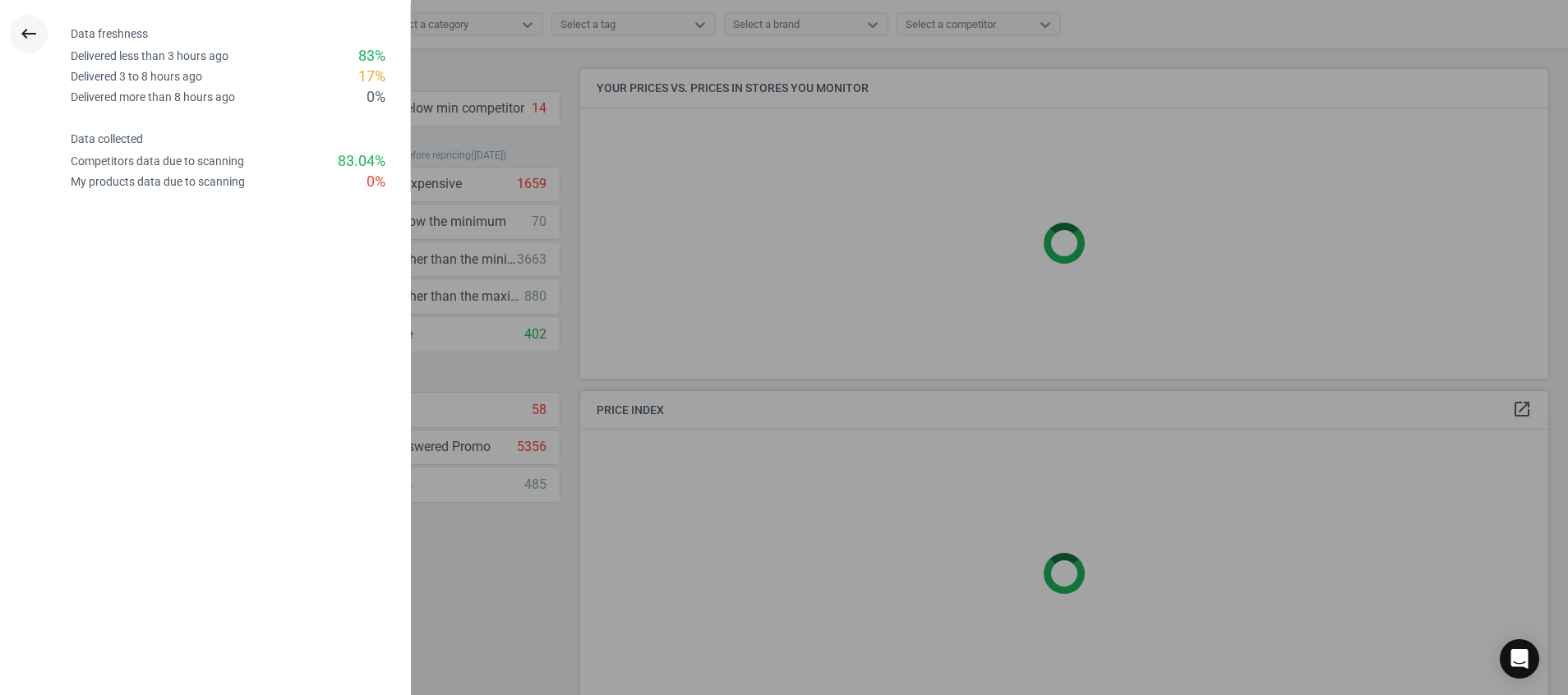
click at [45, 25] on button "keyboard_backspace" at bounding box center [28, 34] width 38 height 39
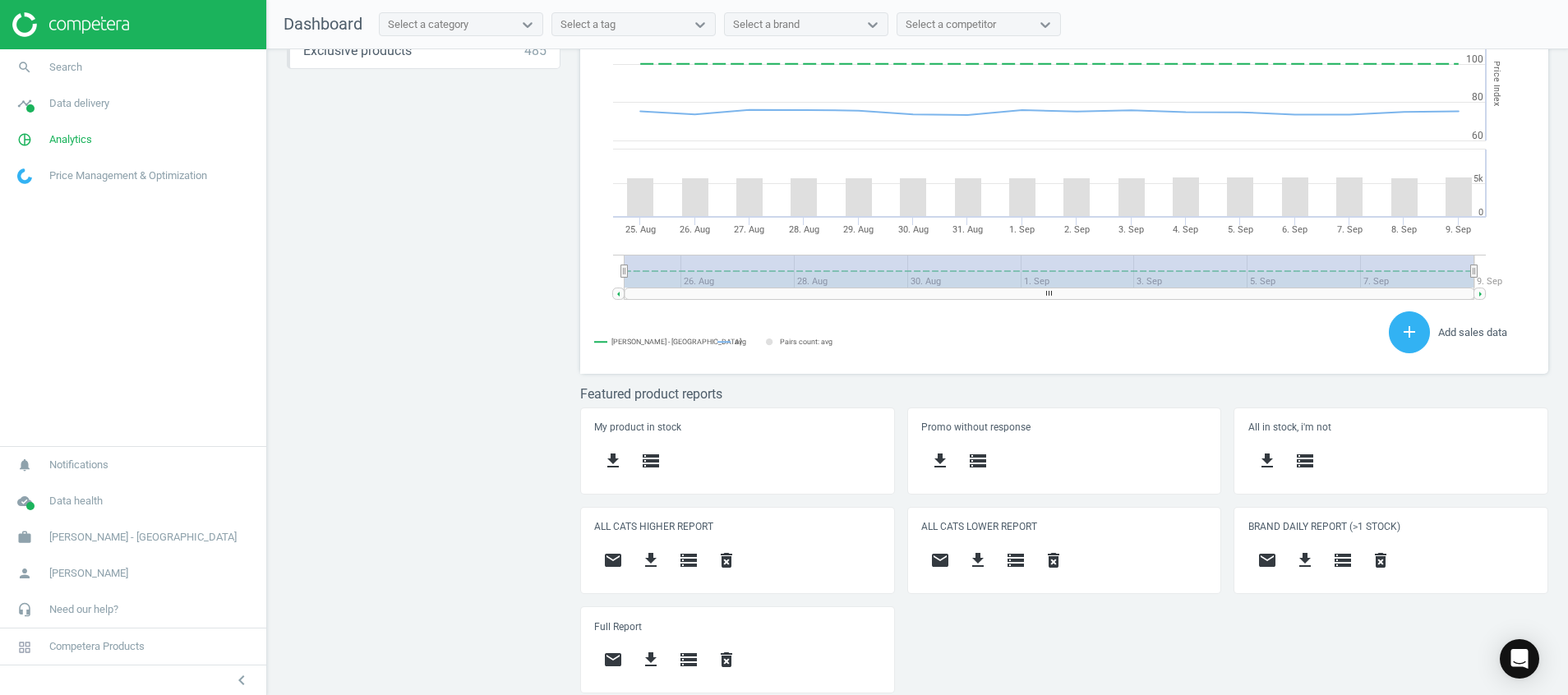
scroll to position [364, 988]
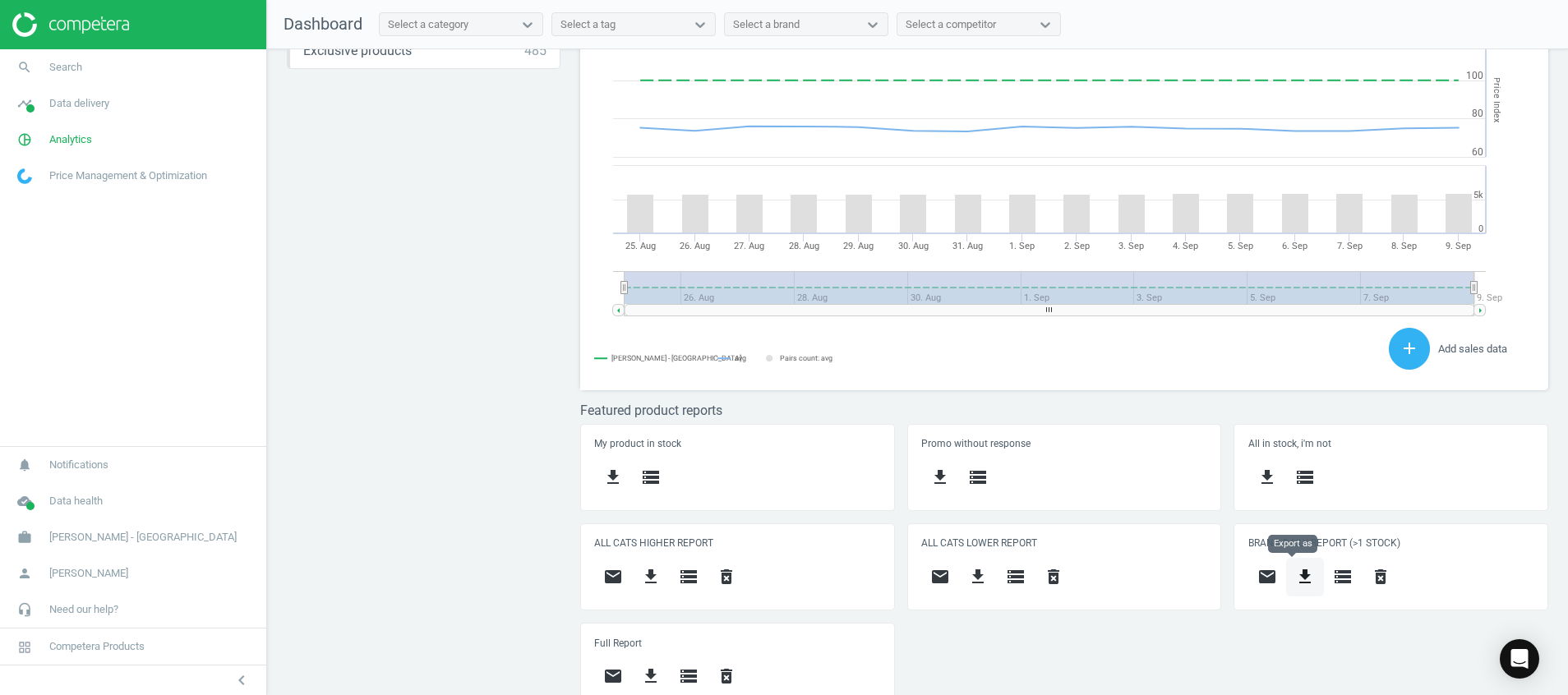
click at [1294, 561] on button "get_app" at bounding box center [1304, 577] width 38 height 39
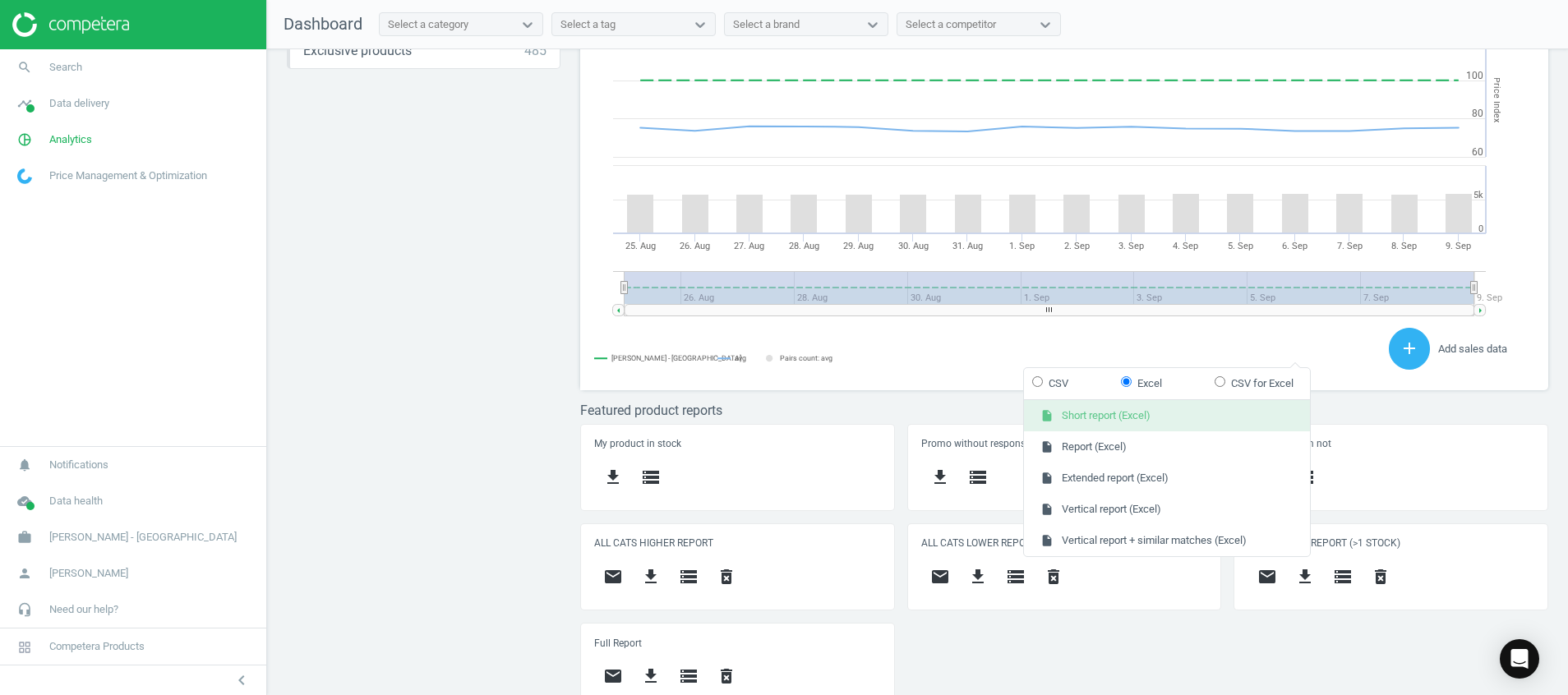
click at [1166, 415] on button "insert_drive_file Short report (Excel)" at bounding box center [1167, 416] width 286 height 31
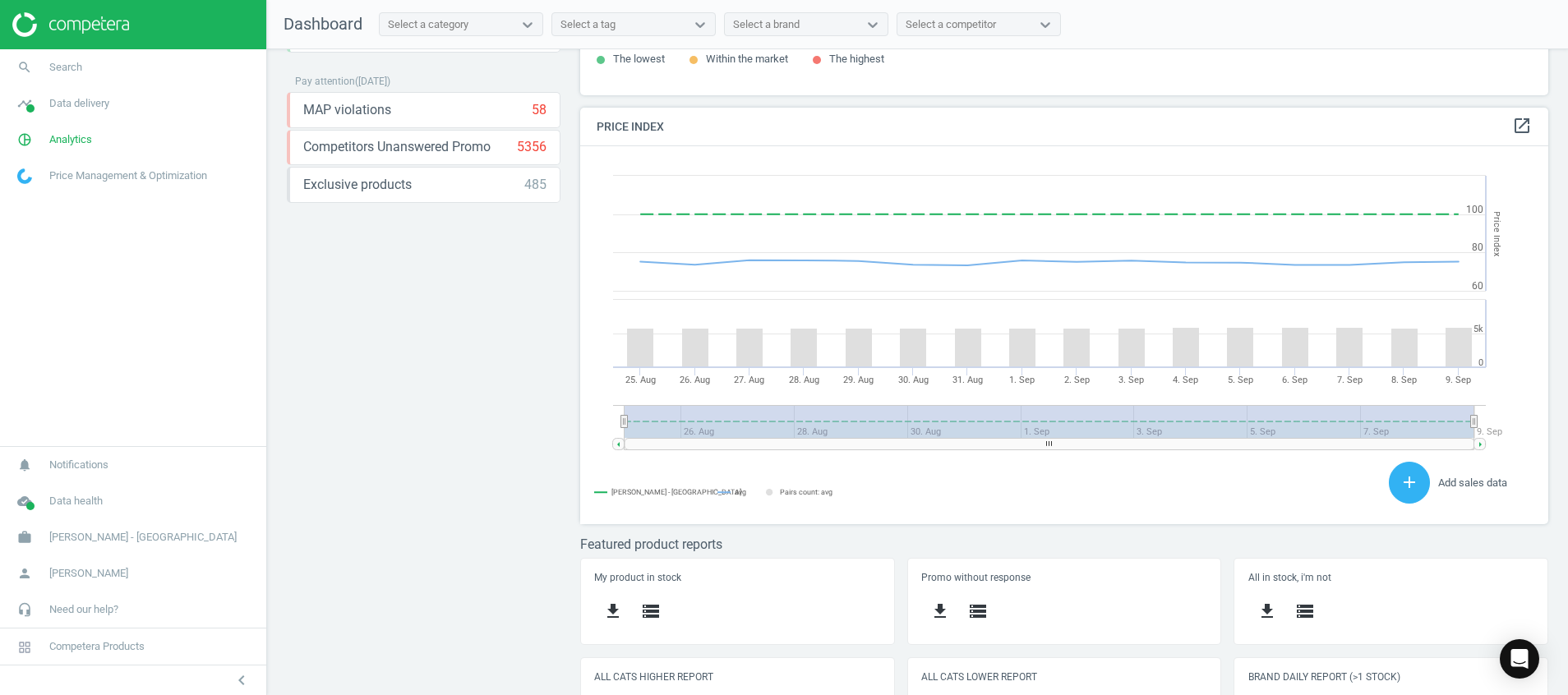
scroll to position [450, 0]
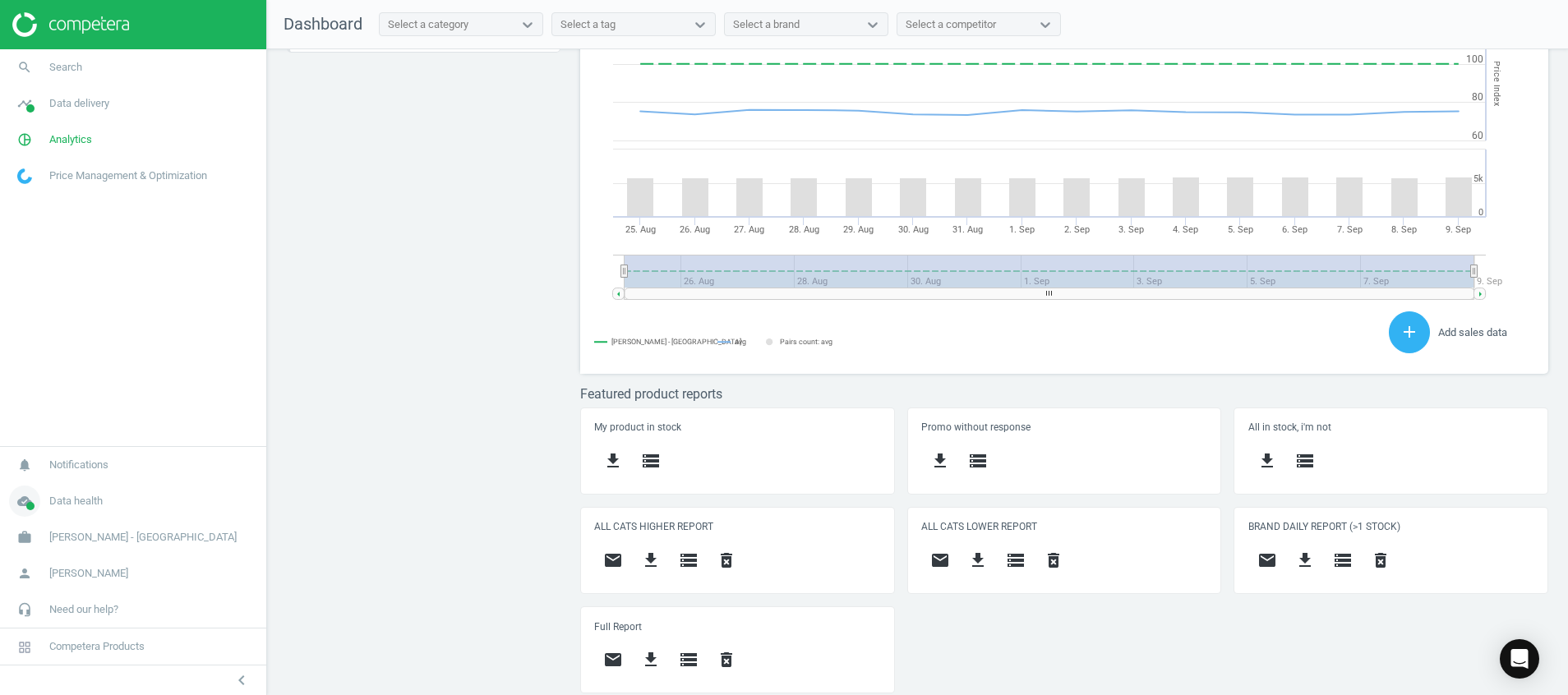
click at [23, 503] on icon "cloud_done" at bounding box center [24, 501] width 31 height 31
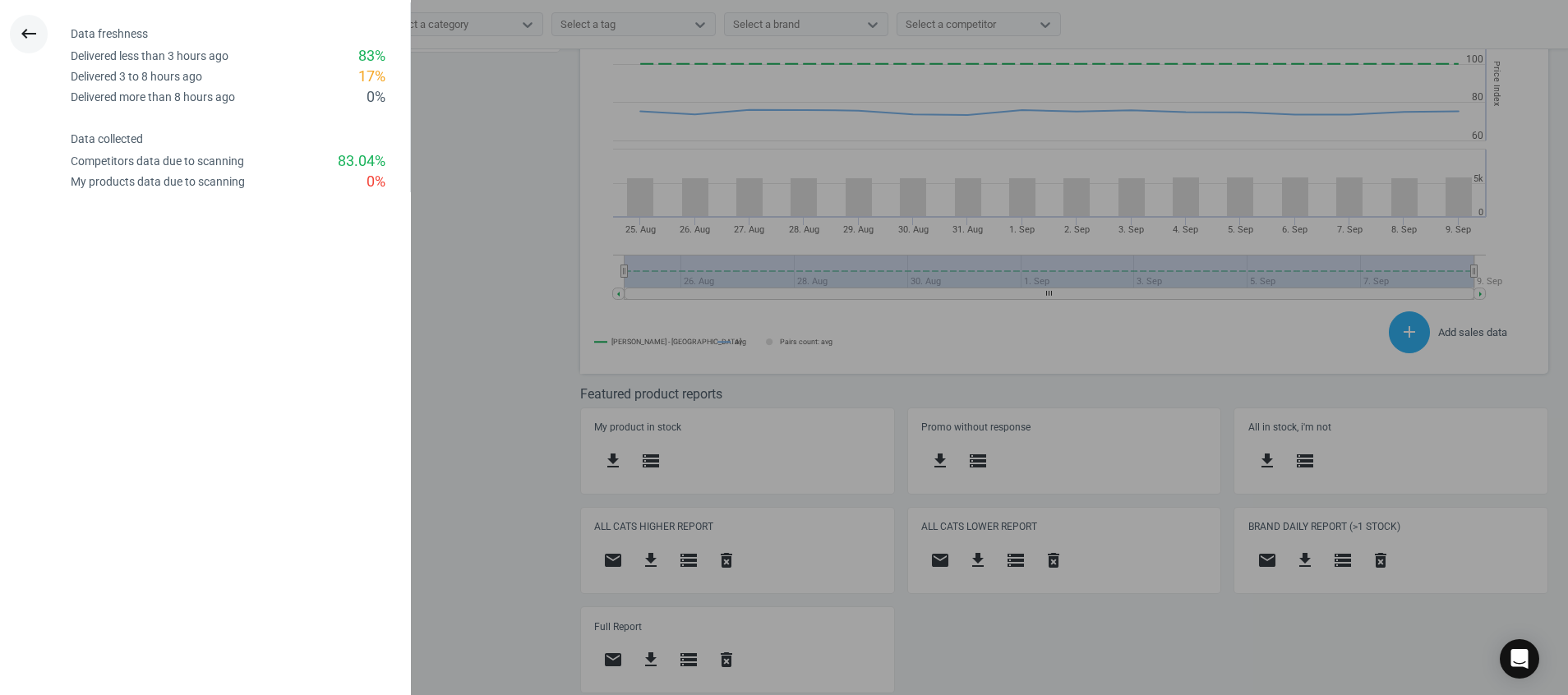
click at [18, 37] on button "keyboard_backspace" at bounding box center [28, 34] width 38 height 39
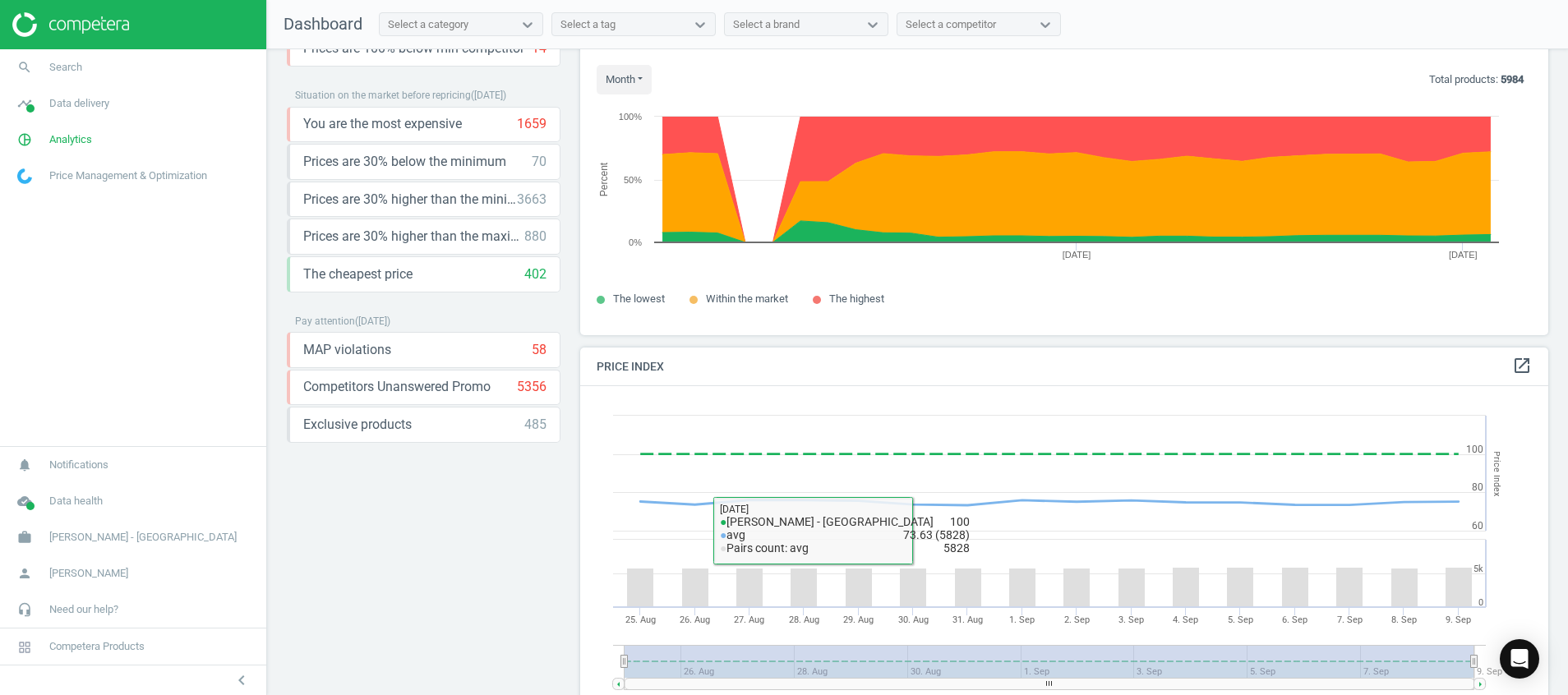
scroll to position [0, 0]
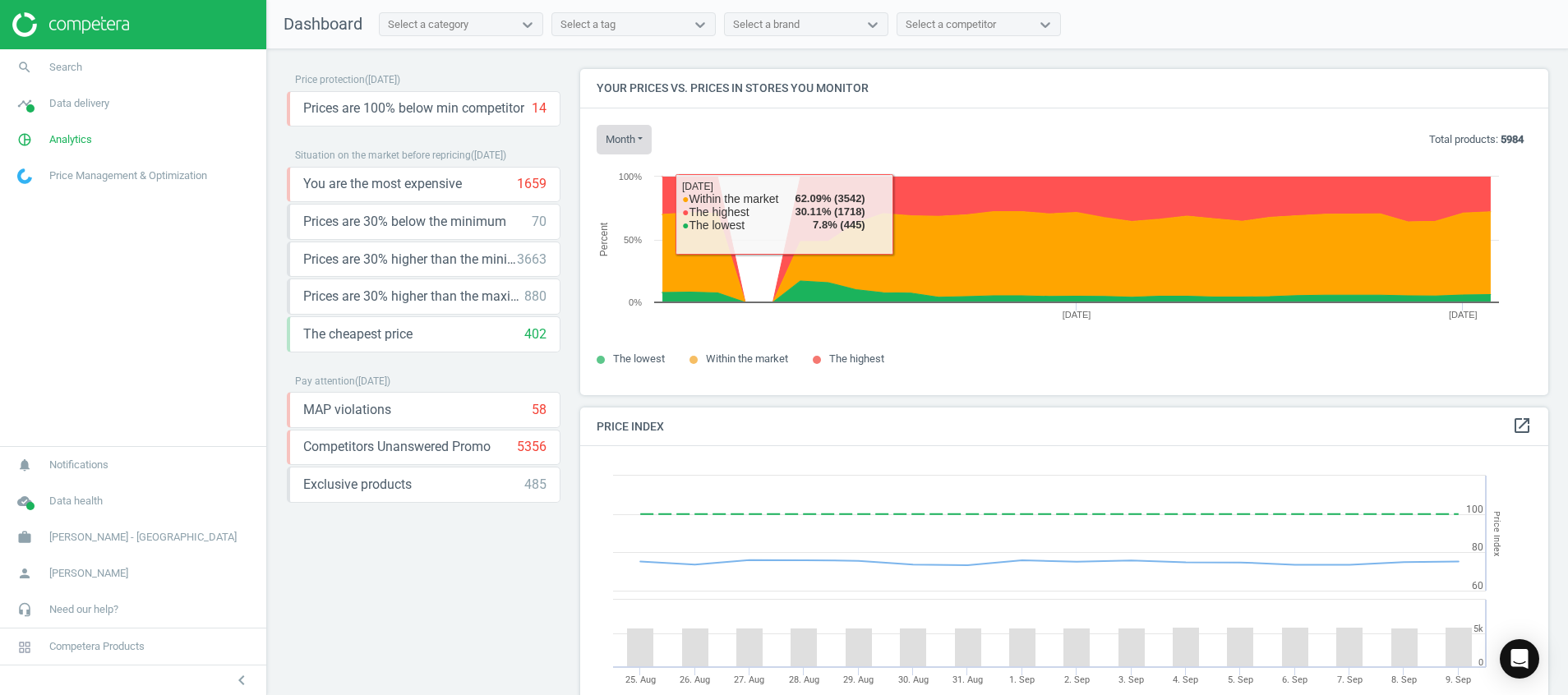
click at [641, 148] on button "month" at bounding box center [624, 139] width 55 height 30
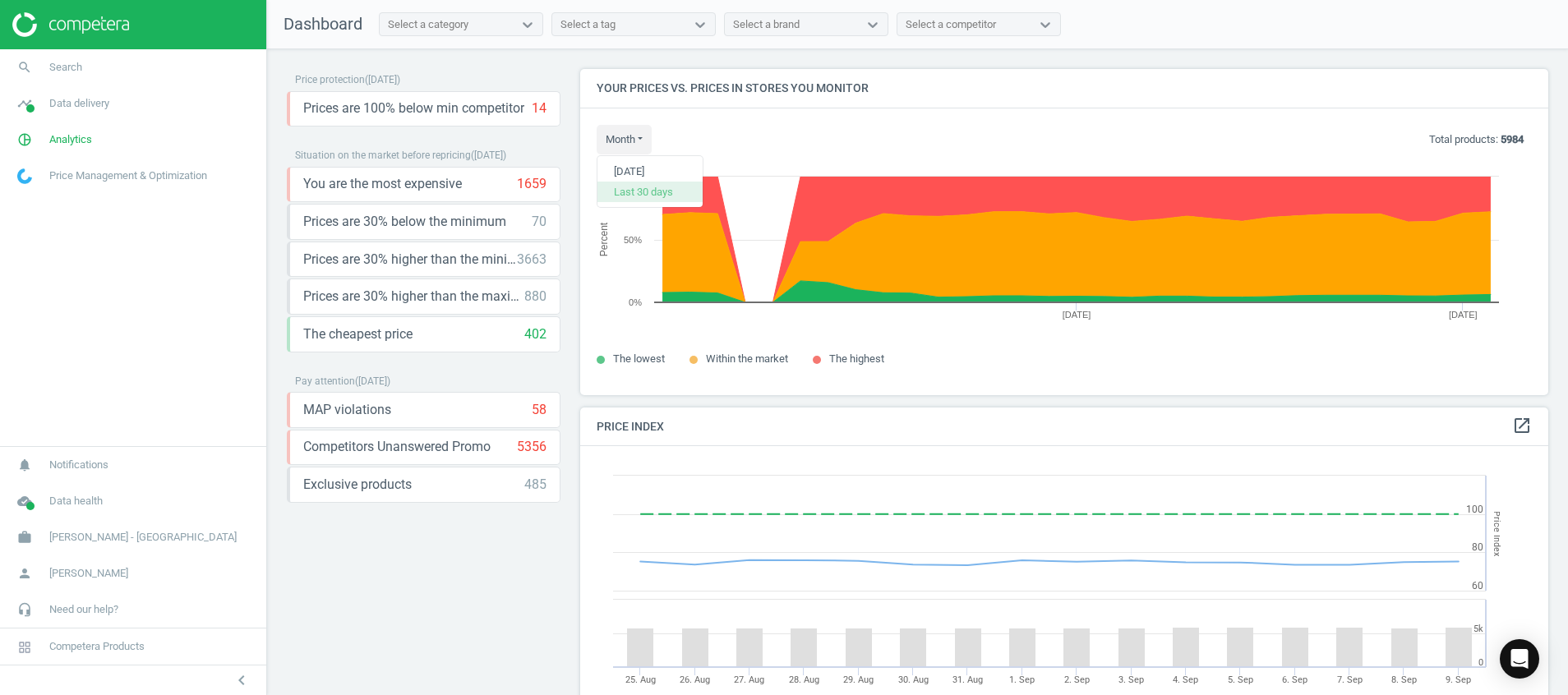
click at [652, 190] on button "Last 30 days" at bounding box center [650, 191] width 105 height 19
click at [639, 142] on button "month" at bounding box center [624, 139] width 55 height 30
click at [645, 177] on button "[DATE]" at bounding box center [650, 171] width 105 height 19
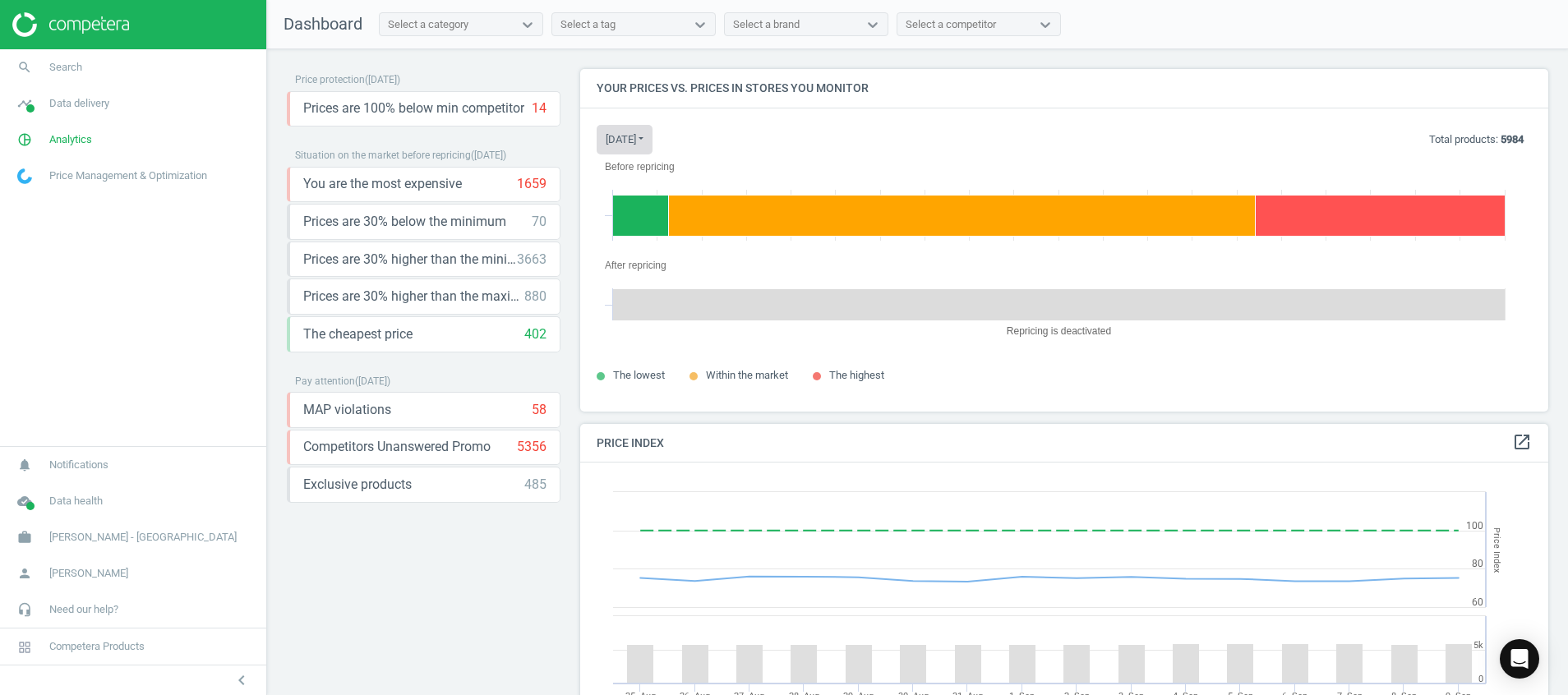
click at [628, 145] on button "today" at bounding box center [624, 139] width 56 height 30
click at [658, 188] on button "Last 30 days" at bounding box center [650, 191] width 105 height 19
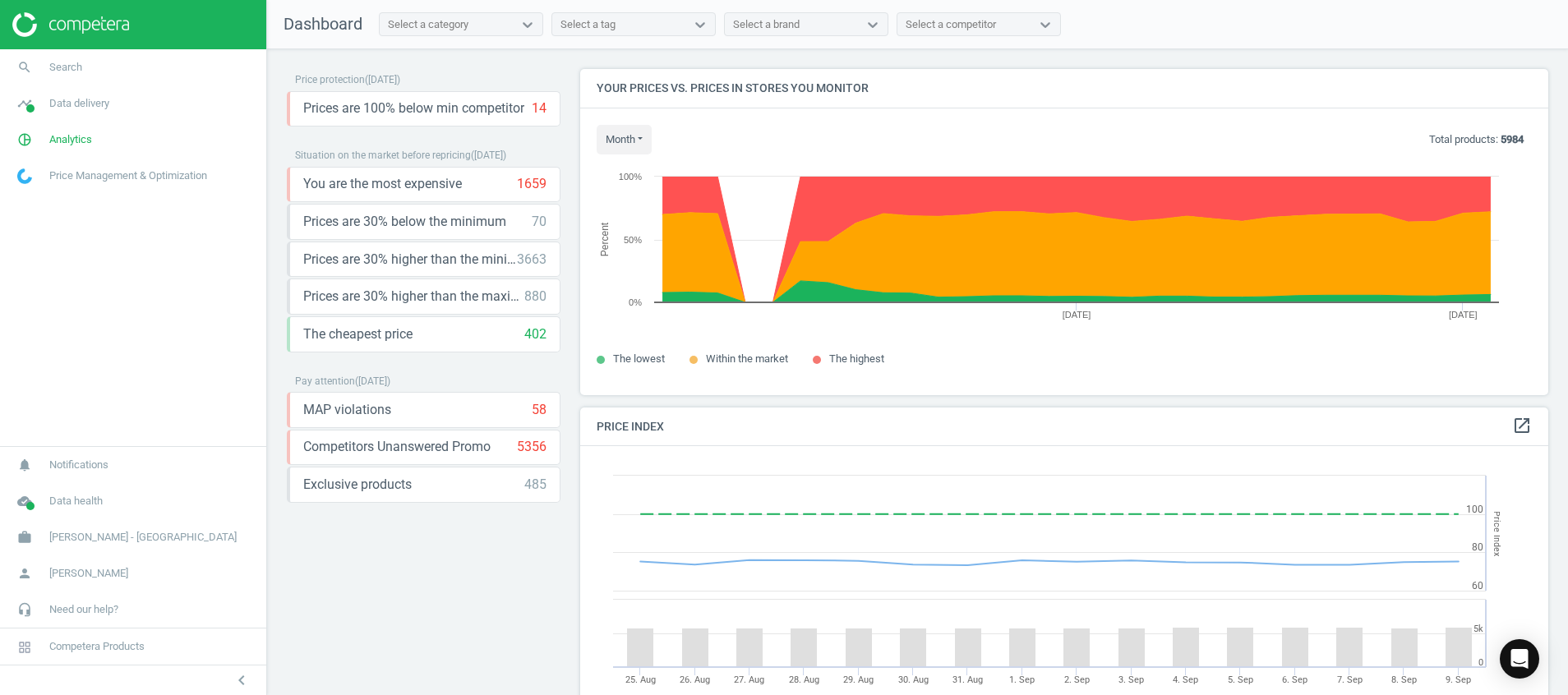
click at [97, 19] on img at bounding box center [71, 24] width 117 height 24
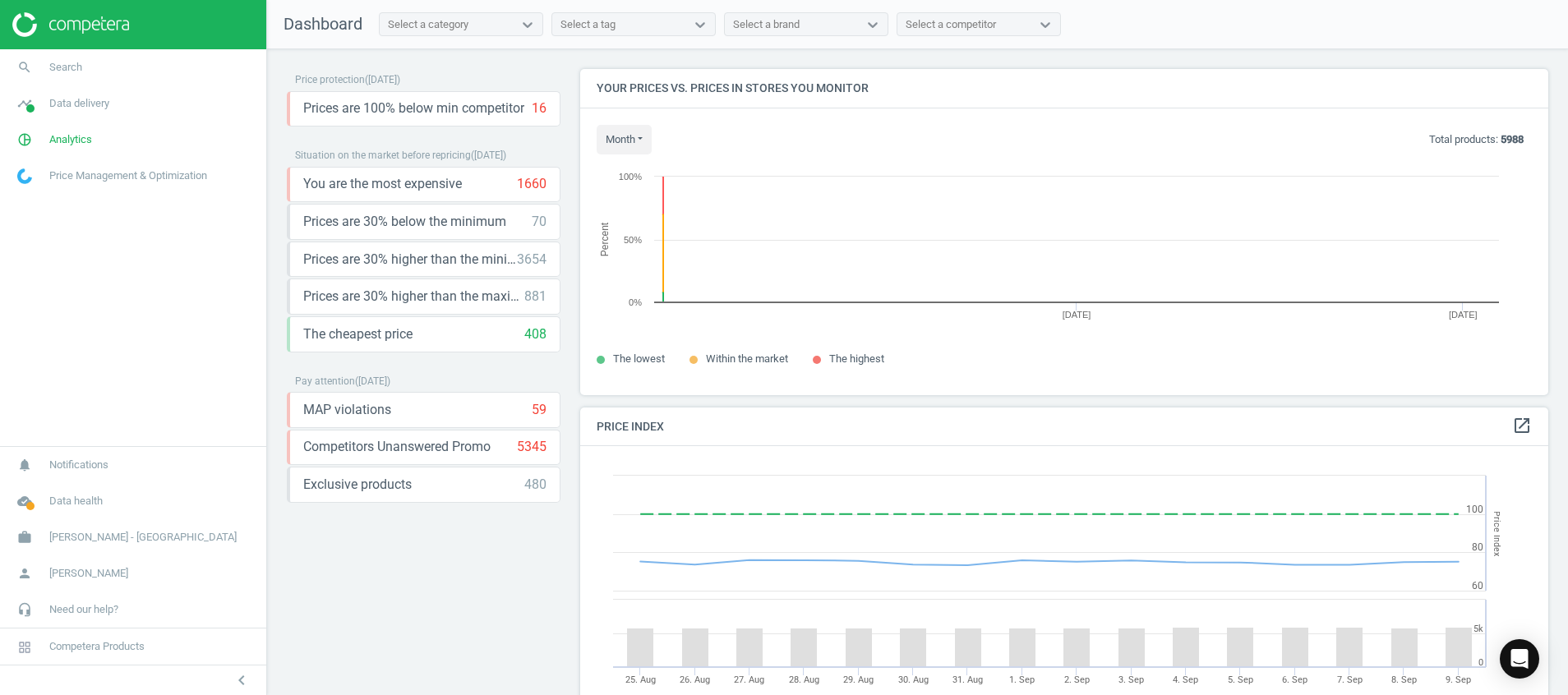
scroll to position [364, 988]
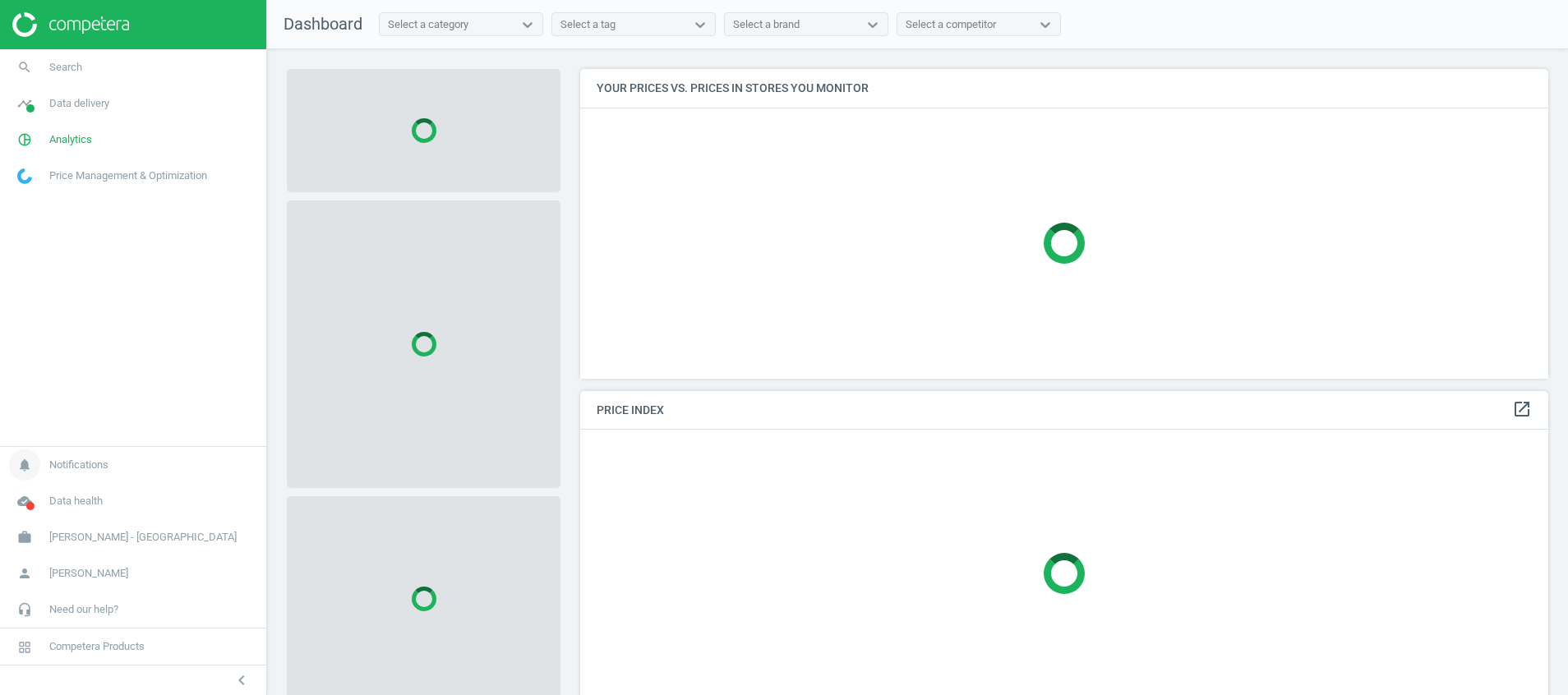
scroll to position [348, 988]
click at [22, 508] on icon "cloud_done" at bounding box center [24, 501] width 31 height 31
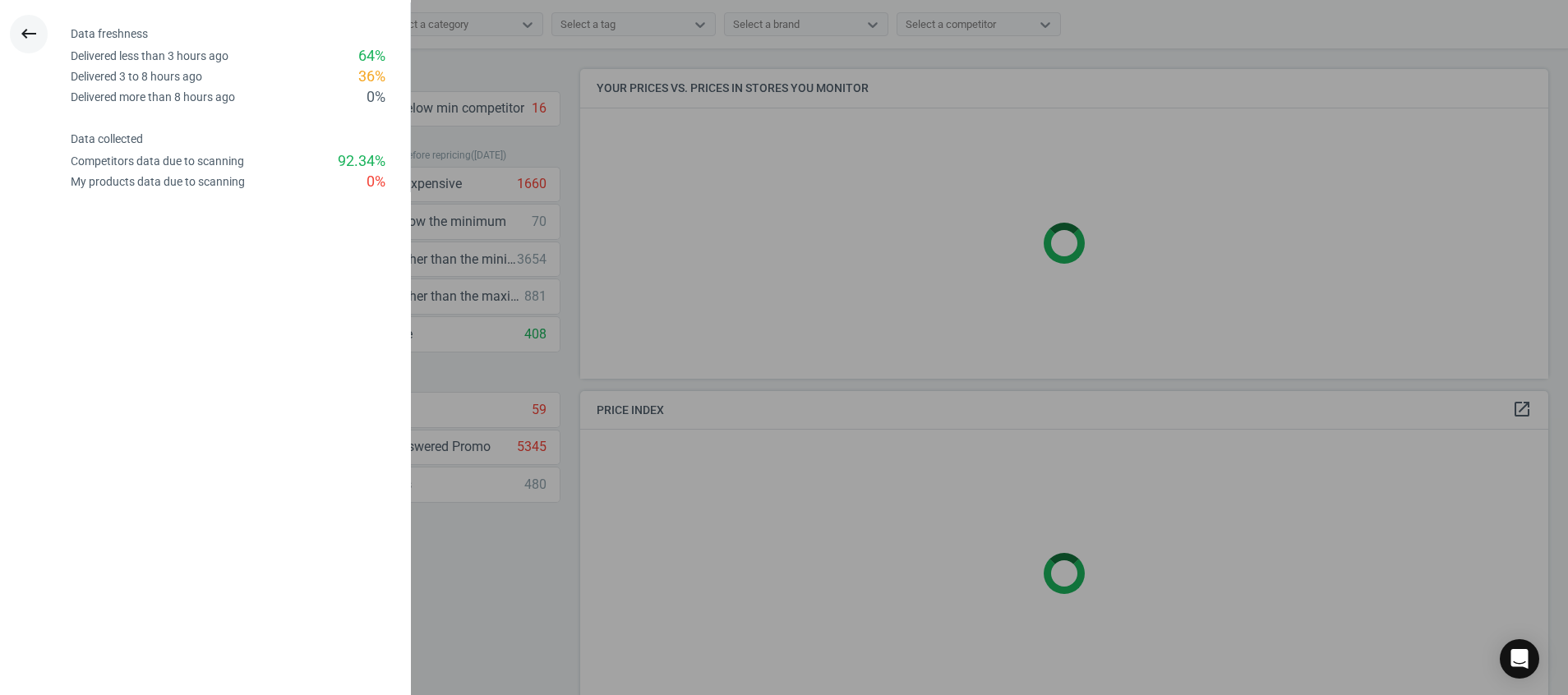
click at [25, 37] on icon "keyboard_backspace" at bounding box center [29, 34] width 19 height 19
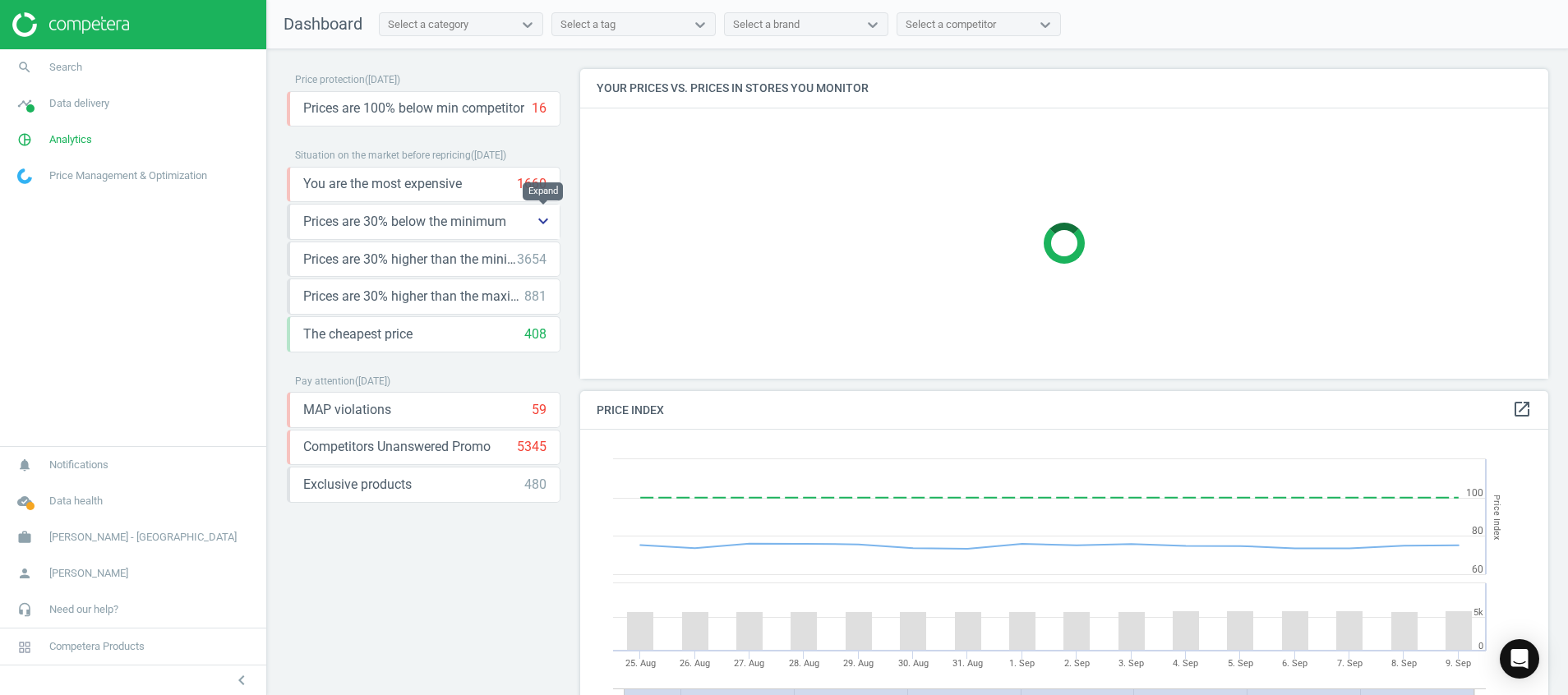
scroll to position [417, 988]
click at [534, 227] on icon "keyboard_arrow_down" at bounding box center [543, 220] width 19 height 19
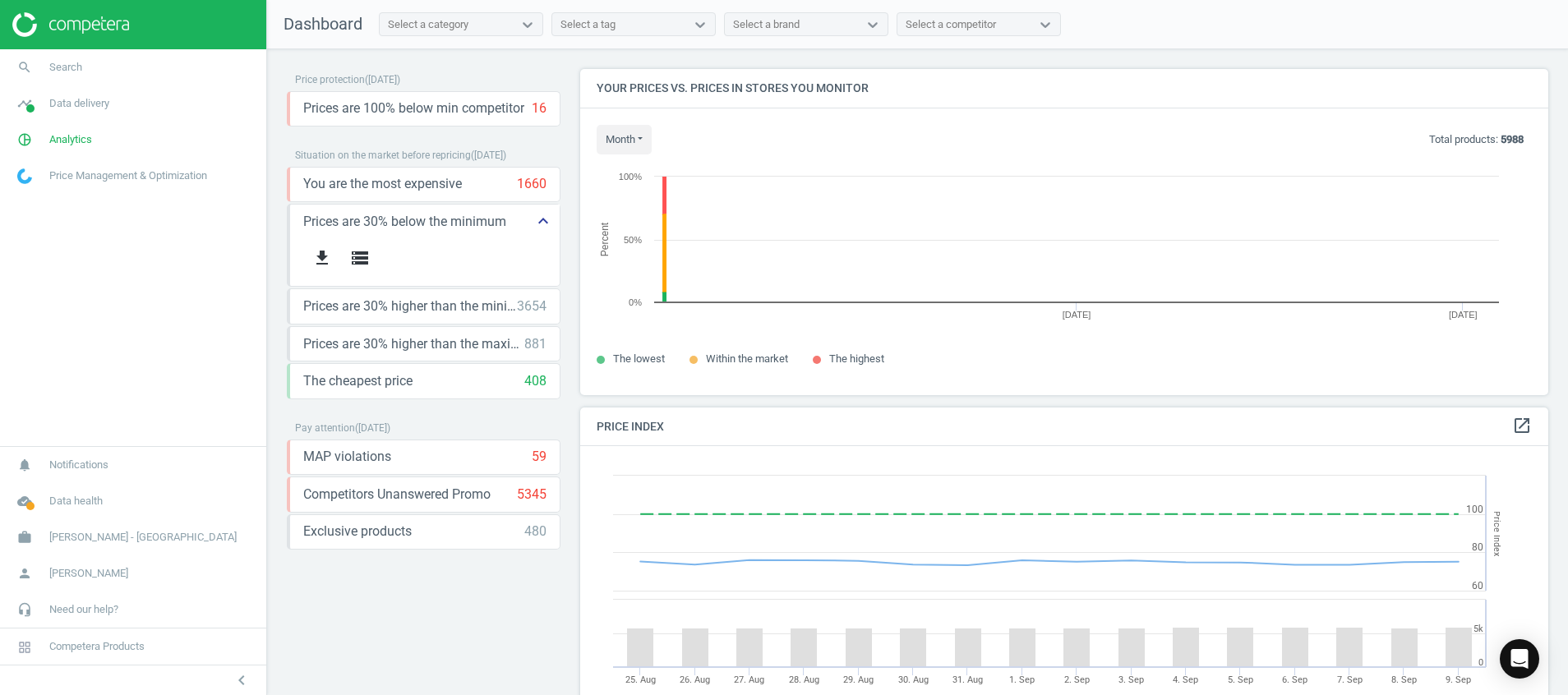
scroll to position [364, 988]
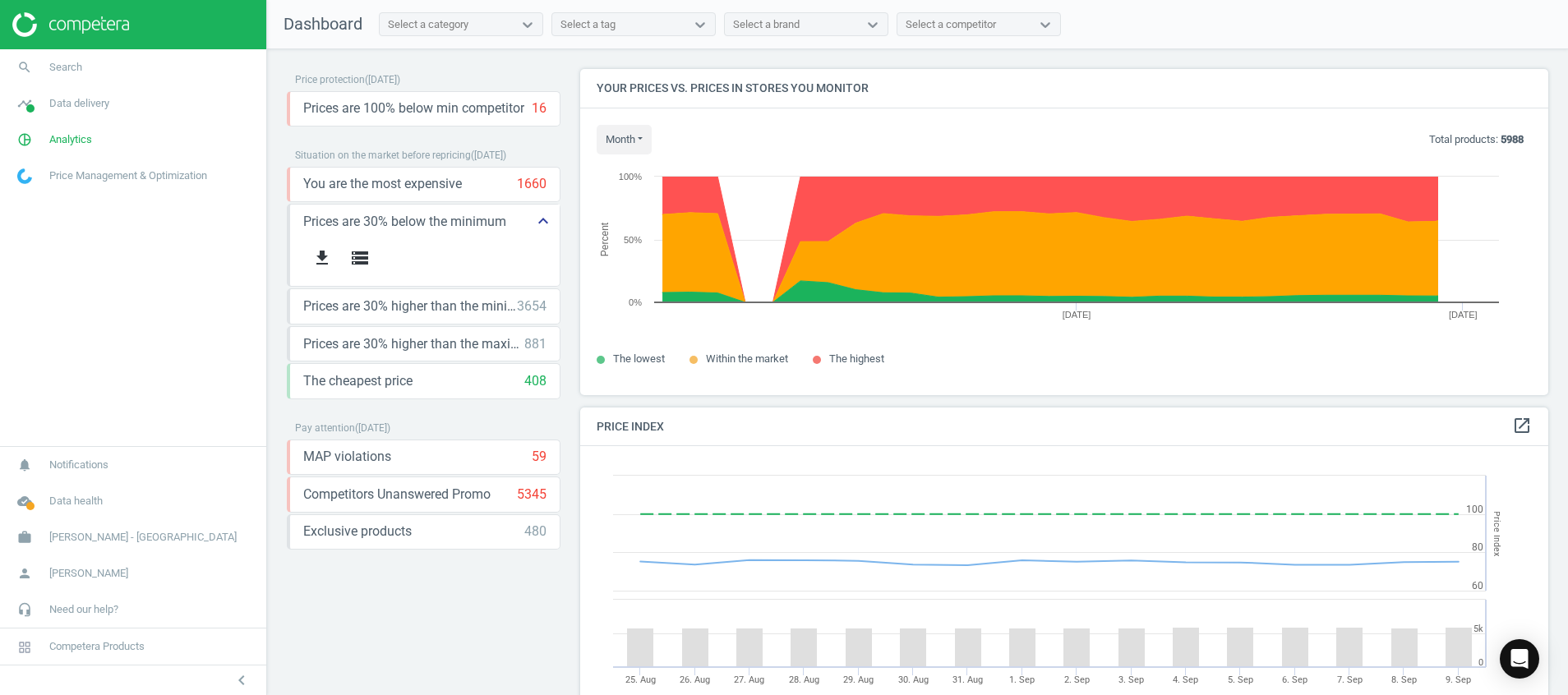
click at [534, 227] on icon "keyboard_arrow_up" at bounding box center [543, 220] width 19 height 19
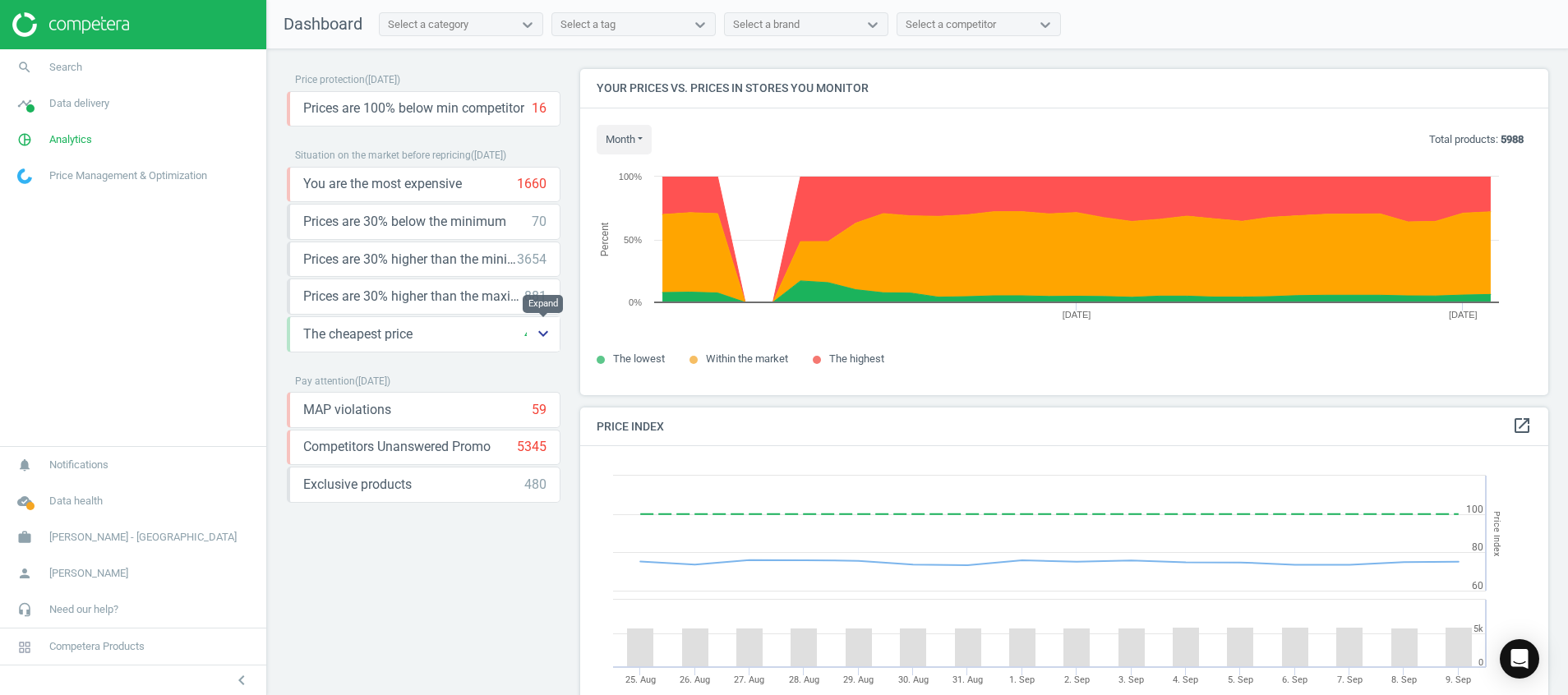
click at [543, 326] on icon "keyboard_arrow_down" at bounding box center [543, 333] width 19 height 19
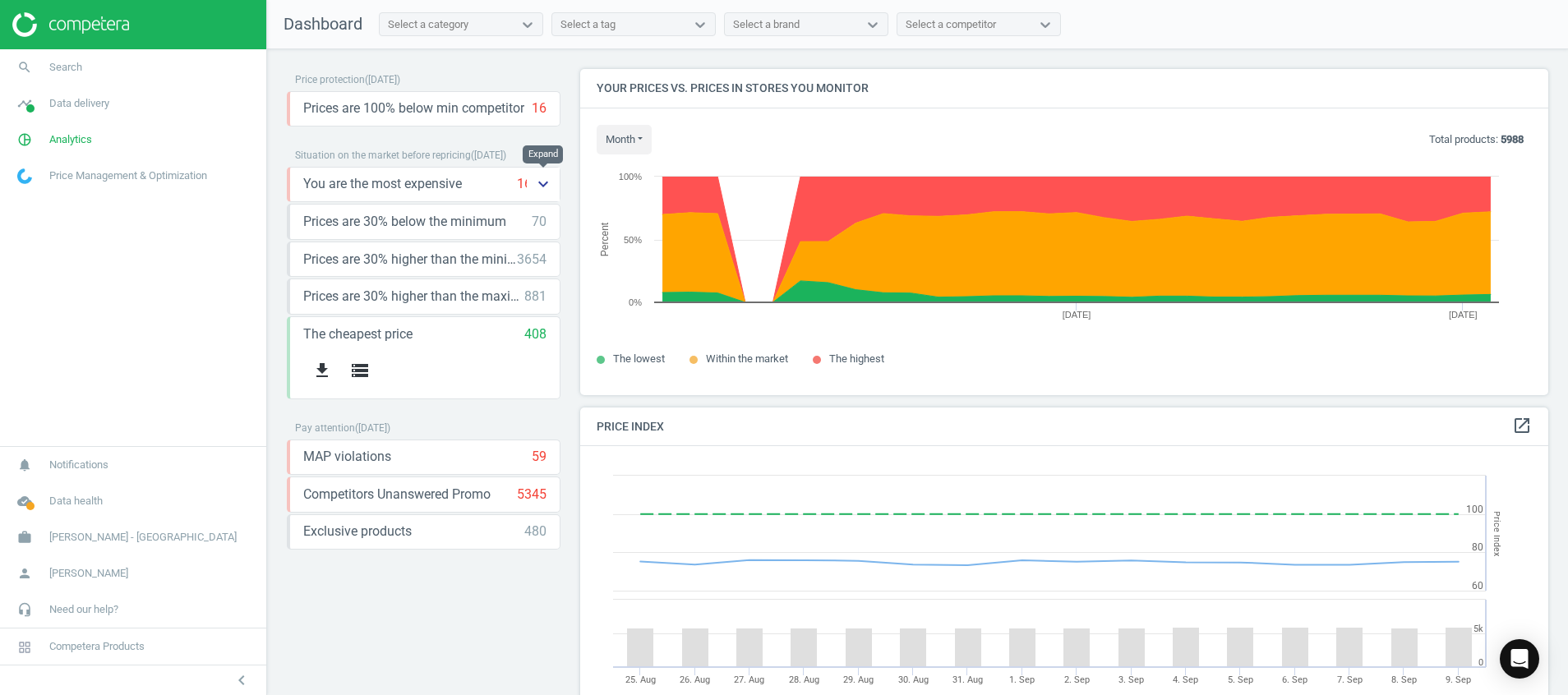
click at [532, 180] on button "keyboard_arrow_down" at bounding box center [543, 184] width 33 height 34
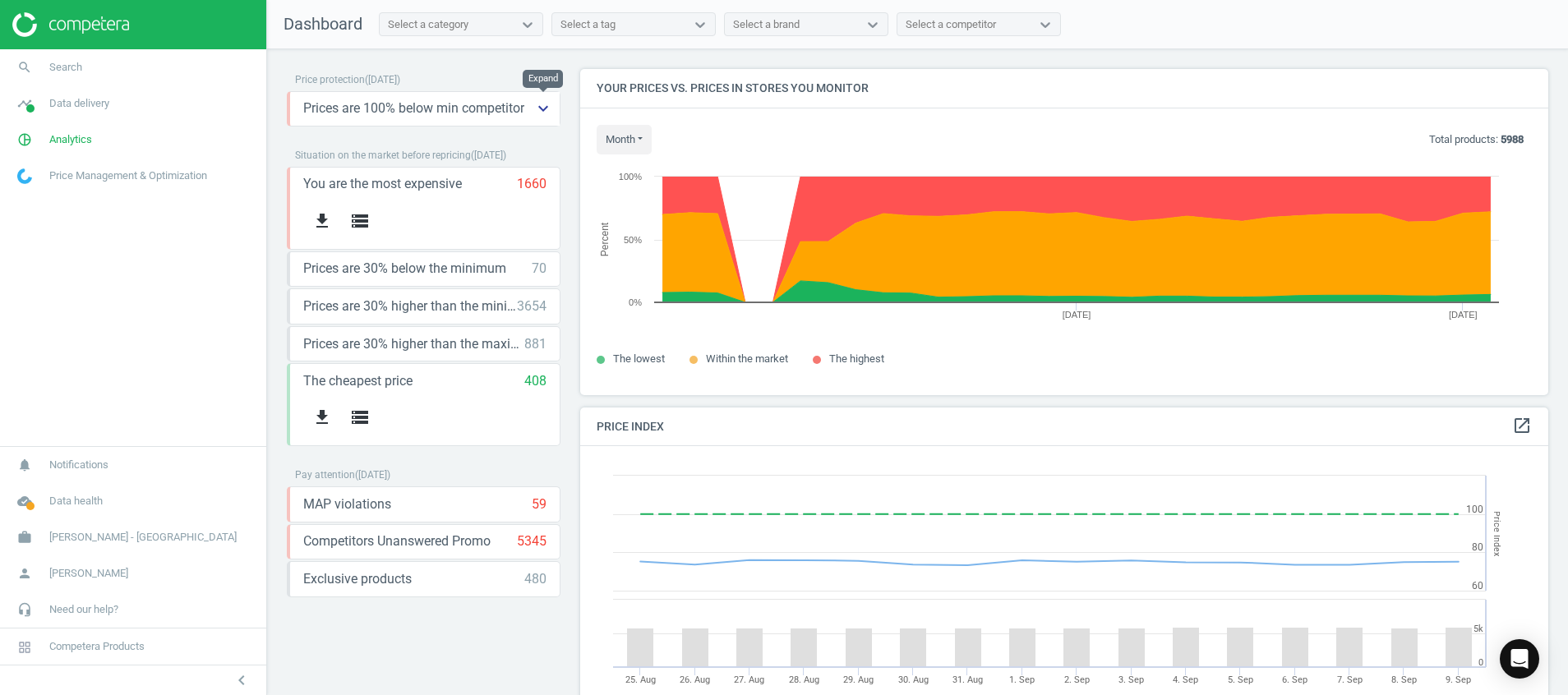
click at [545, 101] on icon "keyboard_arrow_down" at bounding box center [543, 108] width 19 height 19
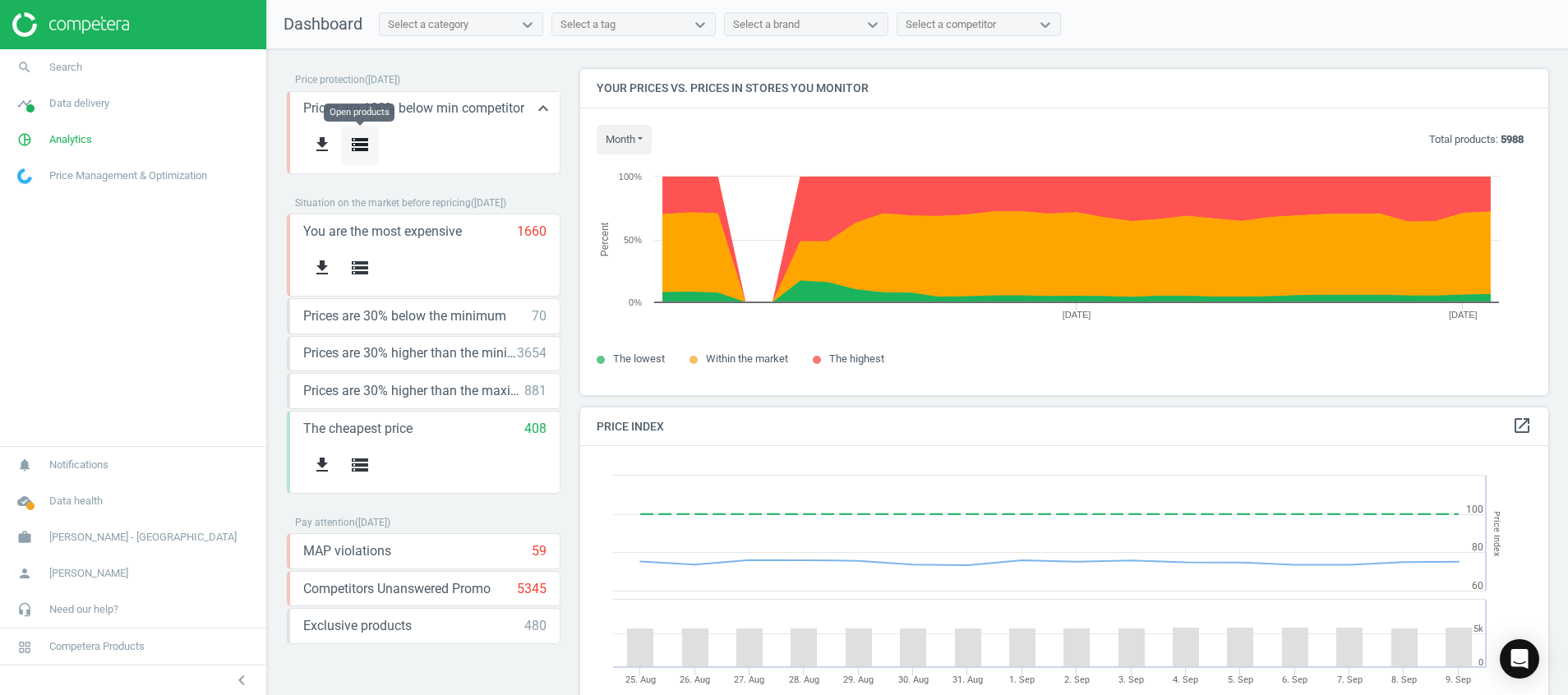
click at [352, 151] on icon "storage" at bounding box center [360, 144] width 19 height 19
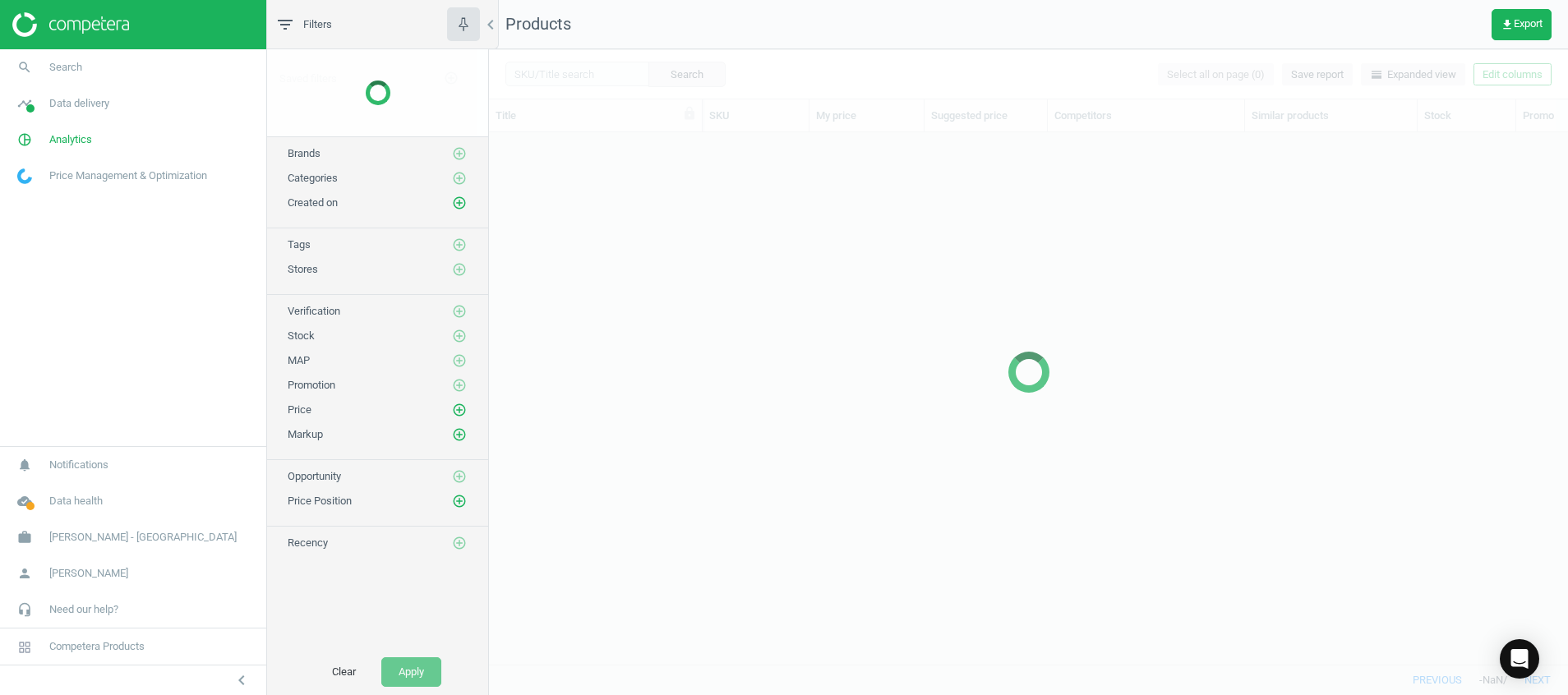
scroll to position [494, 1060]
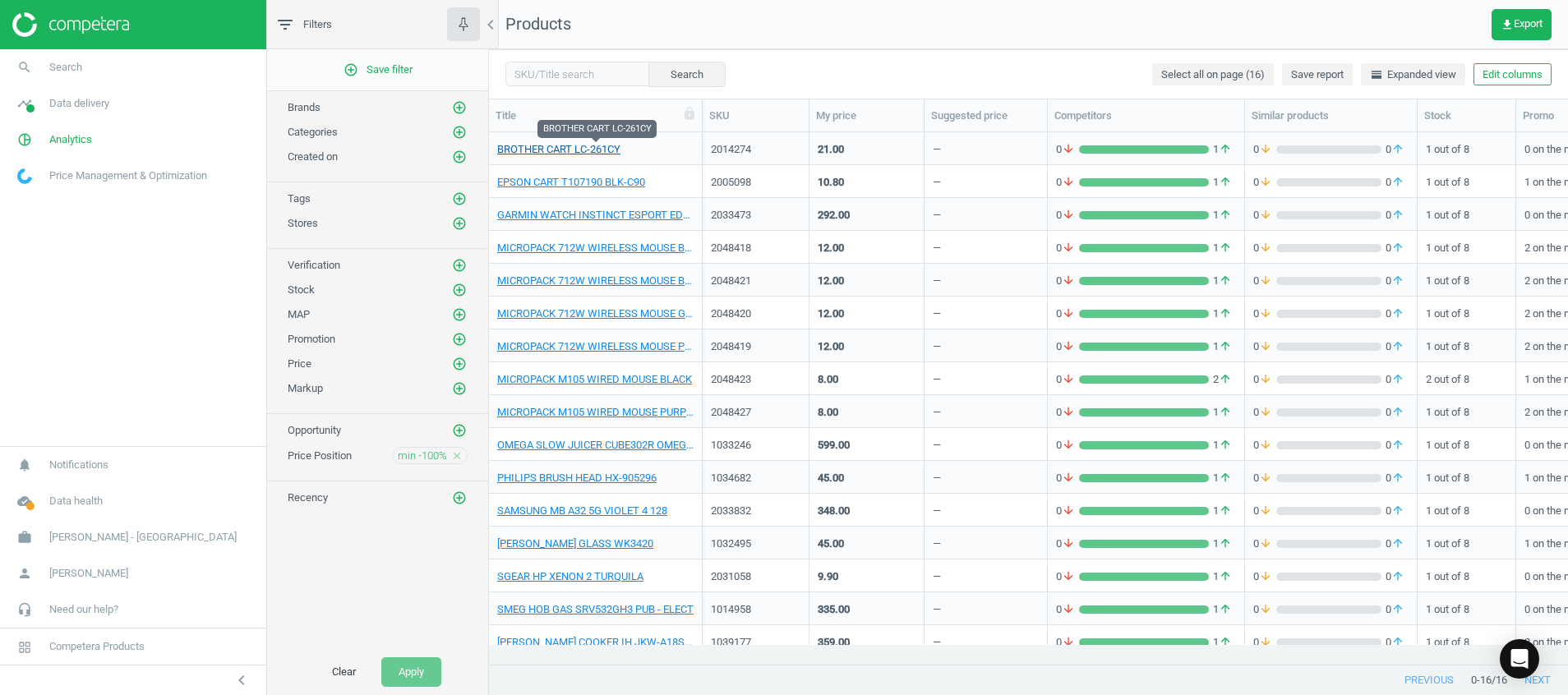
click at [578, 156] on link "BROTHER CART LC-261CY" at bounding box center [558, 149] width 123 height 14
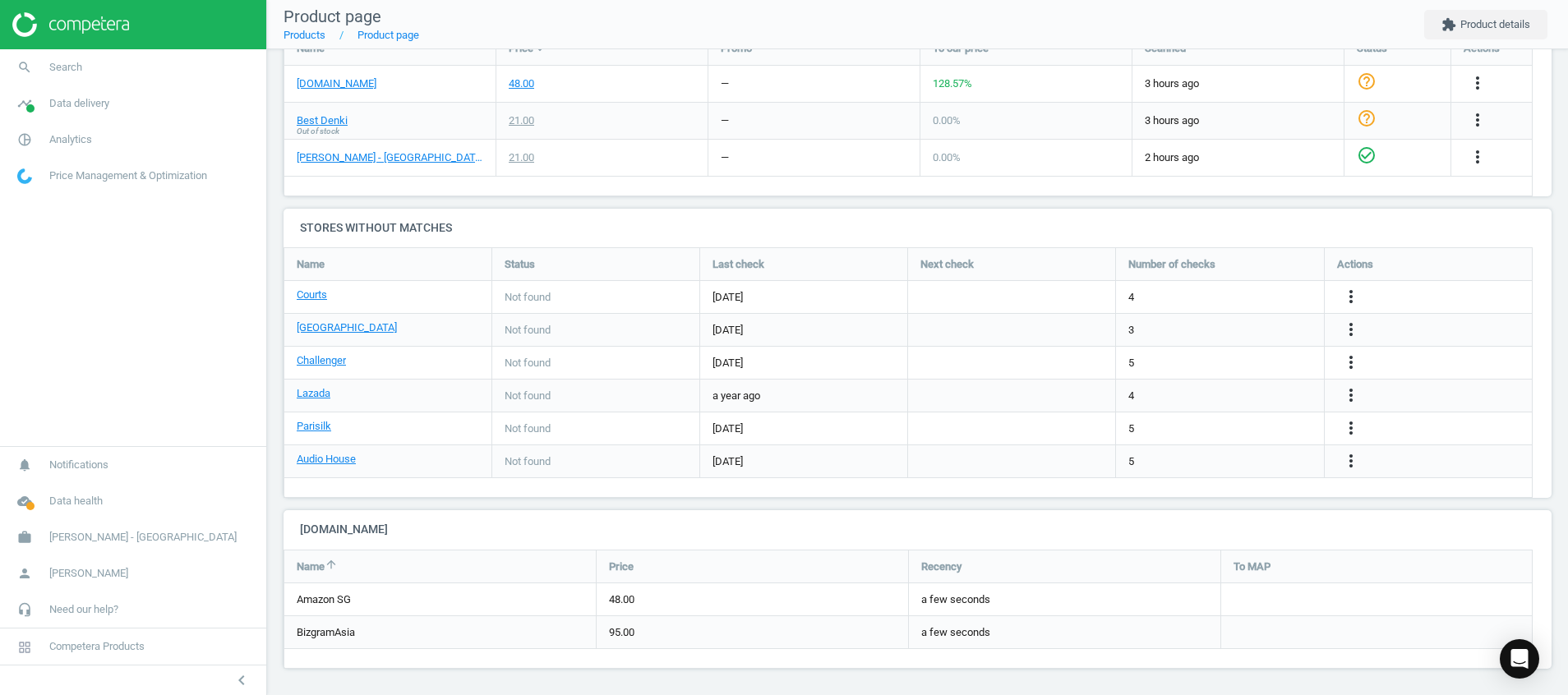
scroll to position [629, 0]
click at [92, 36] on img at bounding box center [71, 24] width 117 height 24
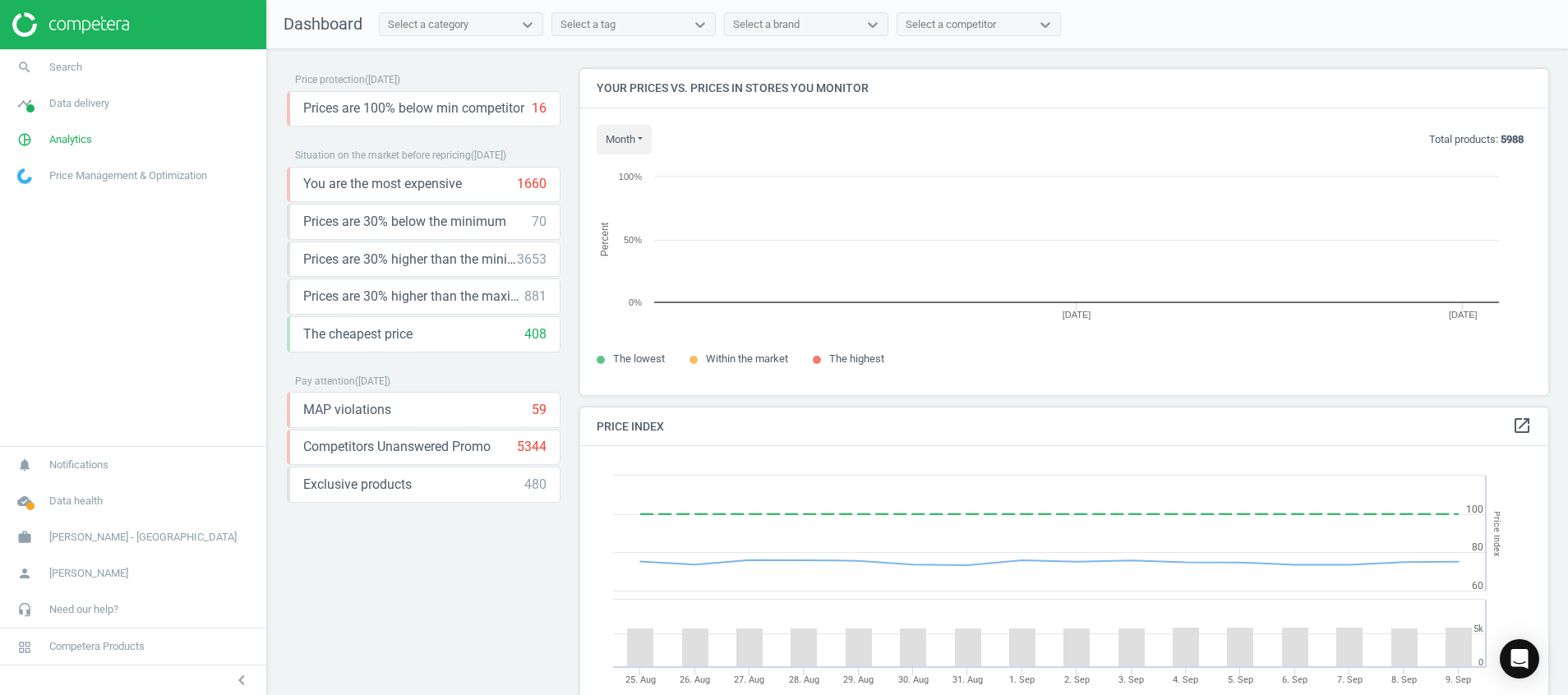
scroll to position [364, 988]
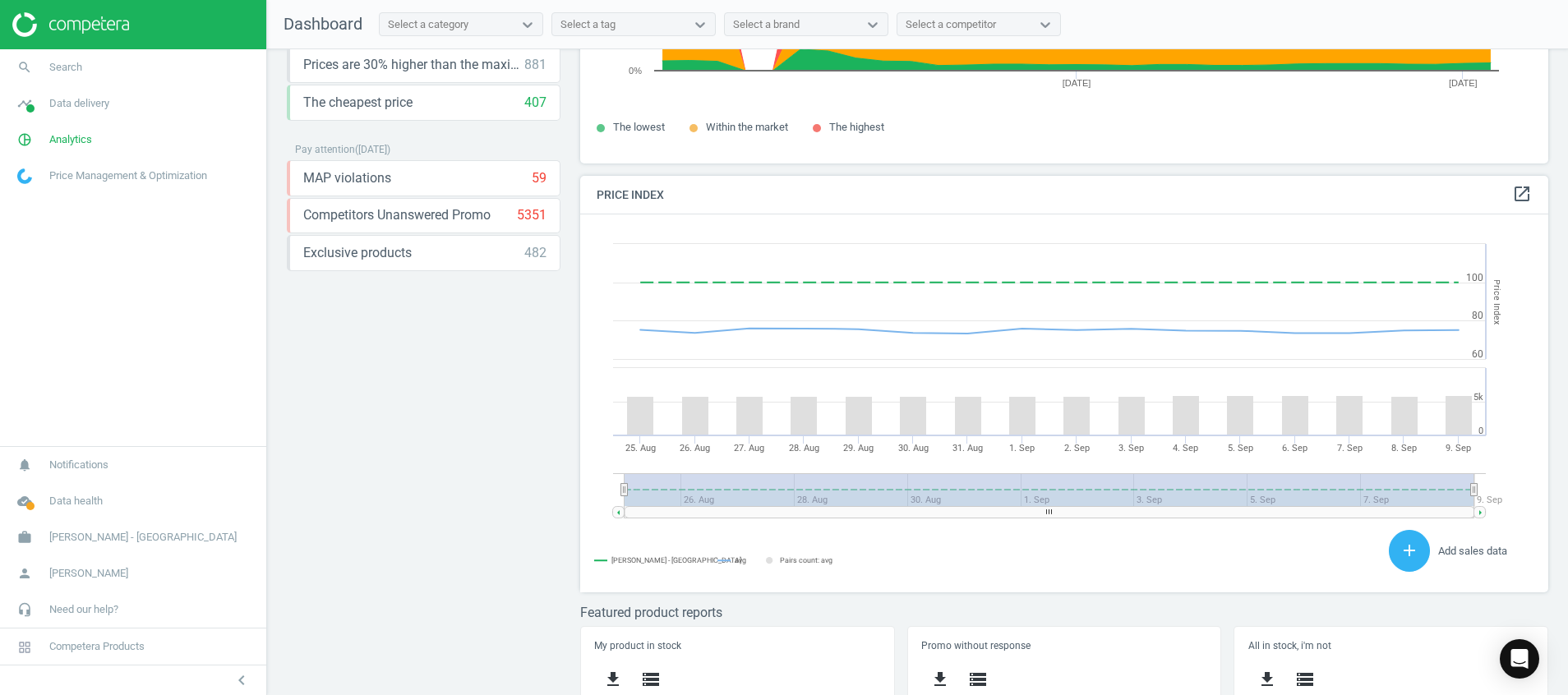
scroll to position [450, 0]
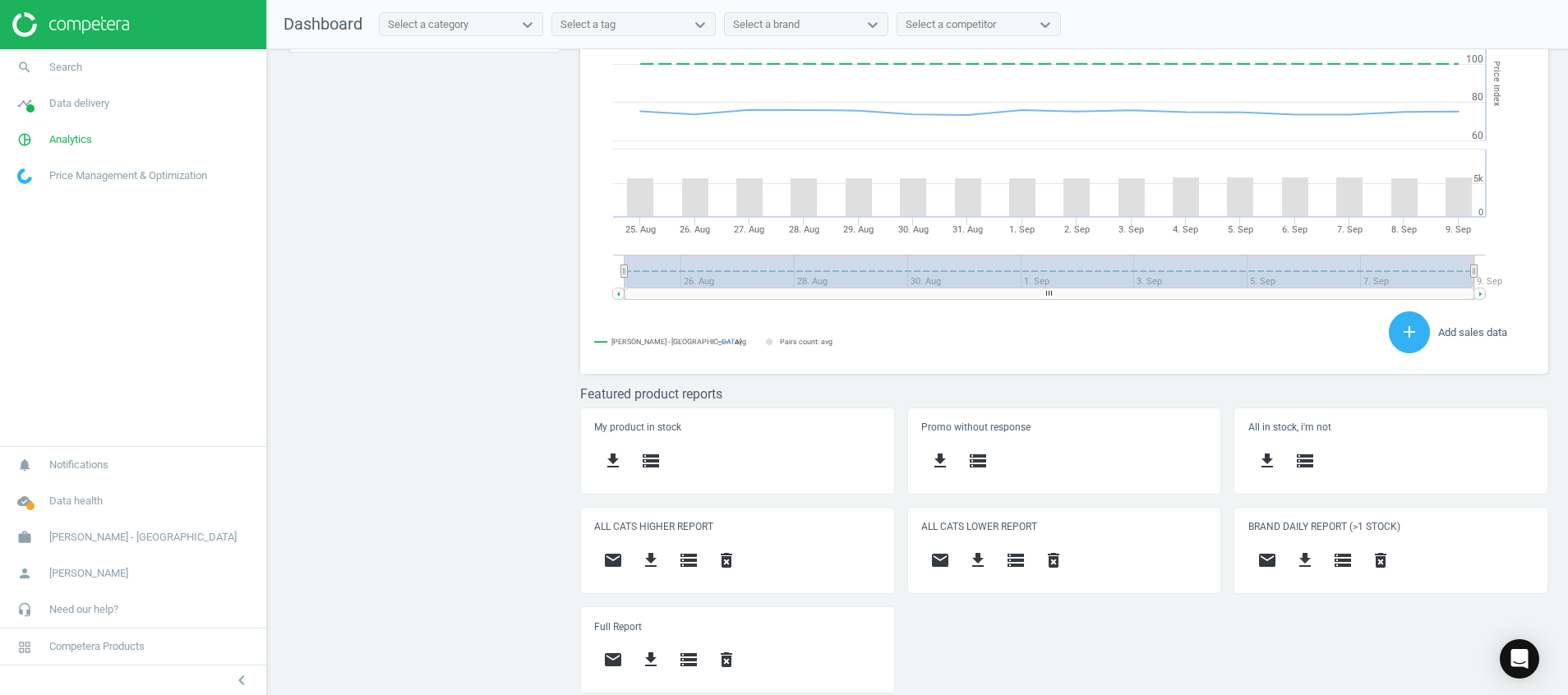
click at [484, 369] on div "Price protection ( 09.09.25 ) Prices are 100% below min competitor 16 keyboard_…" at bounding box center [916, 376] width 1300 height 654
click at [90, 15] on img at bounding box center [71, 24] width 117 height 24
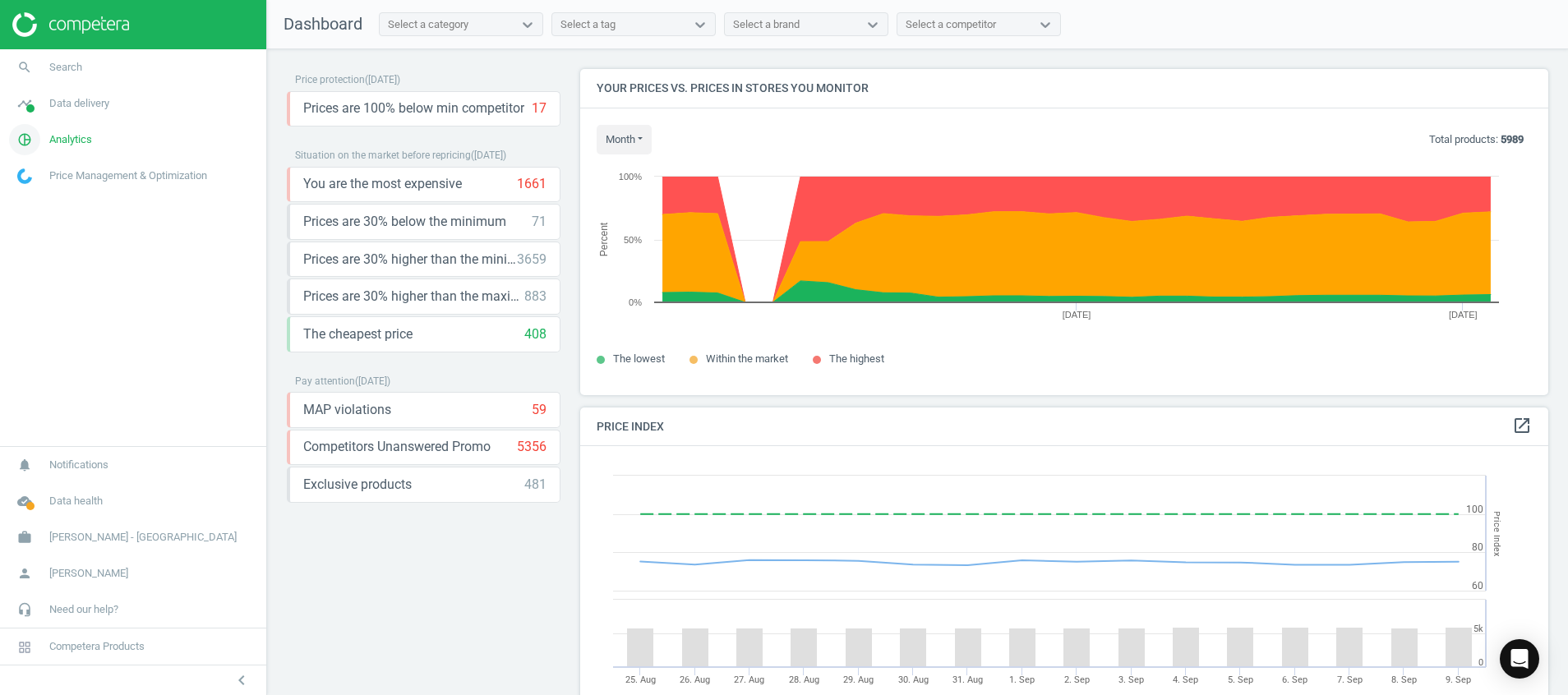
drag, startPoint x: 26, startPoint y: 146, endPoint x: 40, endPoint y: 157, distance: 17.8
click at [26, 146] on icon "pie_chart_outlined" at bounding box center [24, 139] width 31 height 31
click at [25, 200] on span "Products" at bounding box center [38, 200] width 39 height 14
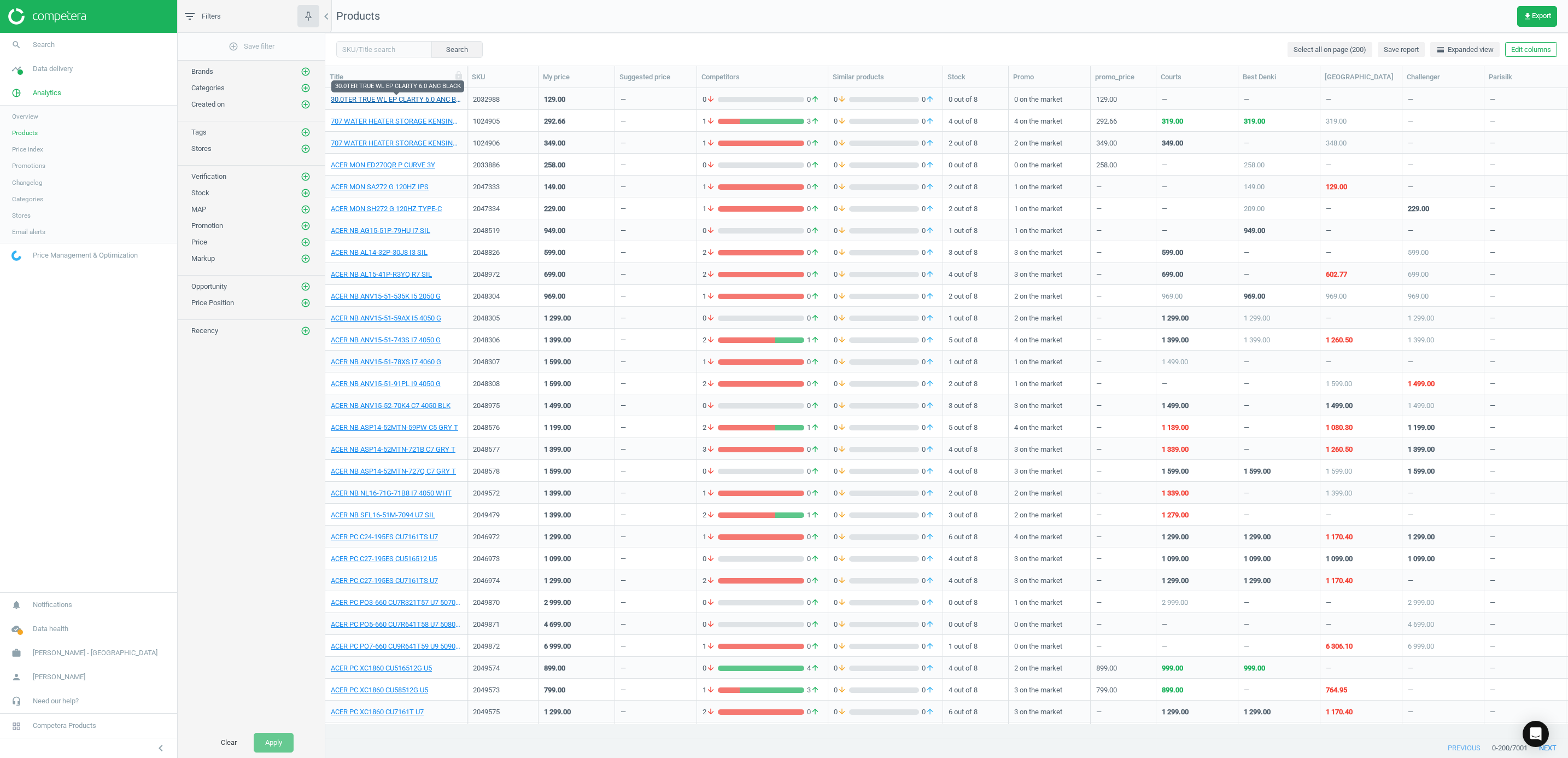
click at [394, 104] on link "30.0TER TRUE WL EP CLARTY 6.0 ANC BLACK" at bounding box center [396, 99] width 131 height 10
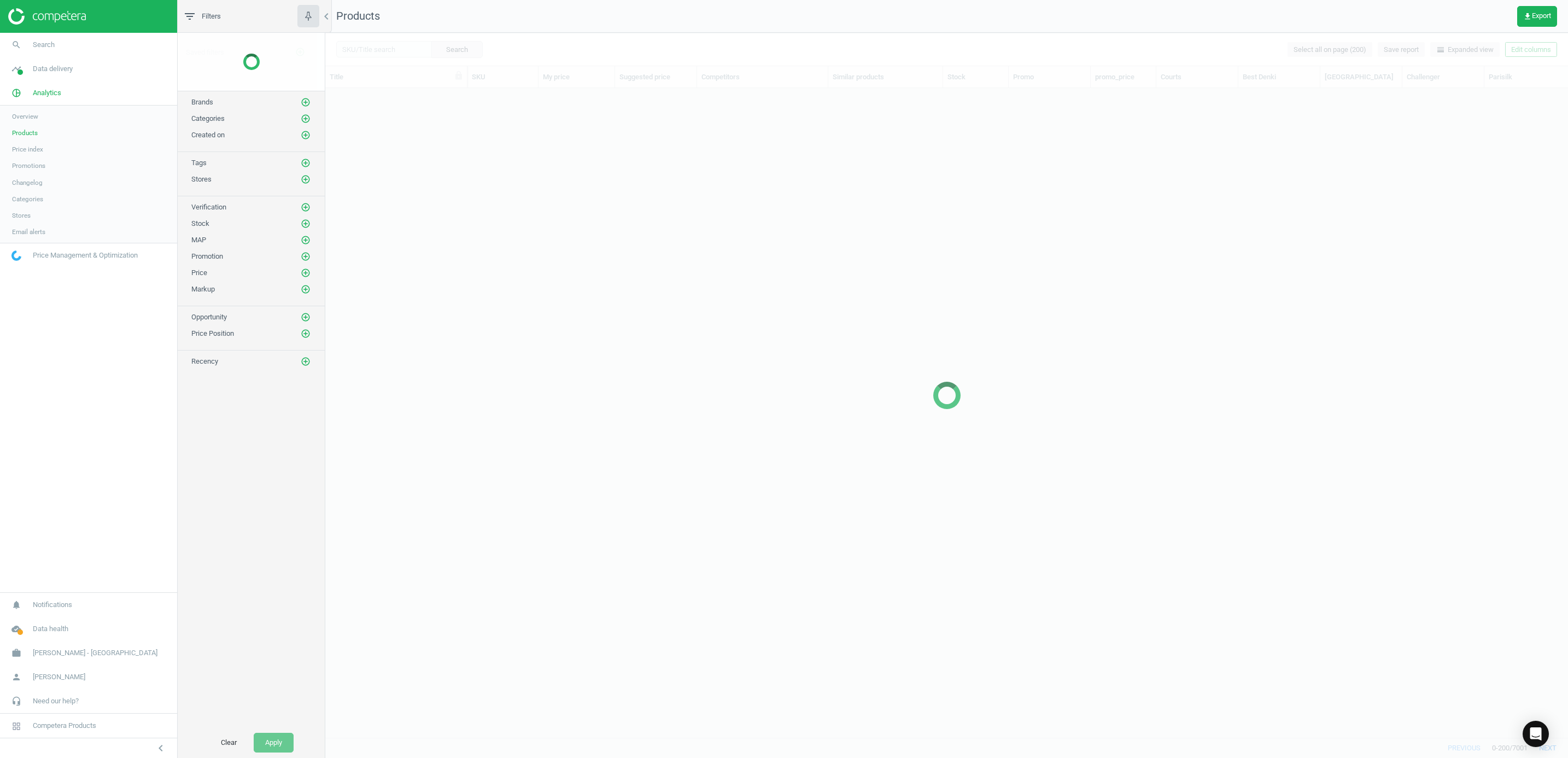
scroll to position [624, 1230]
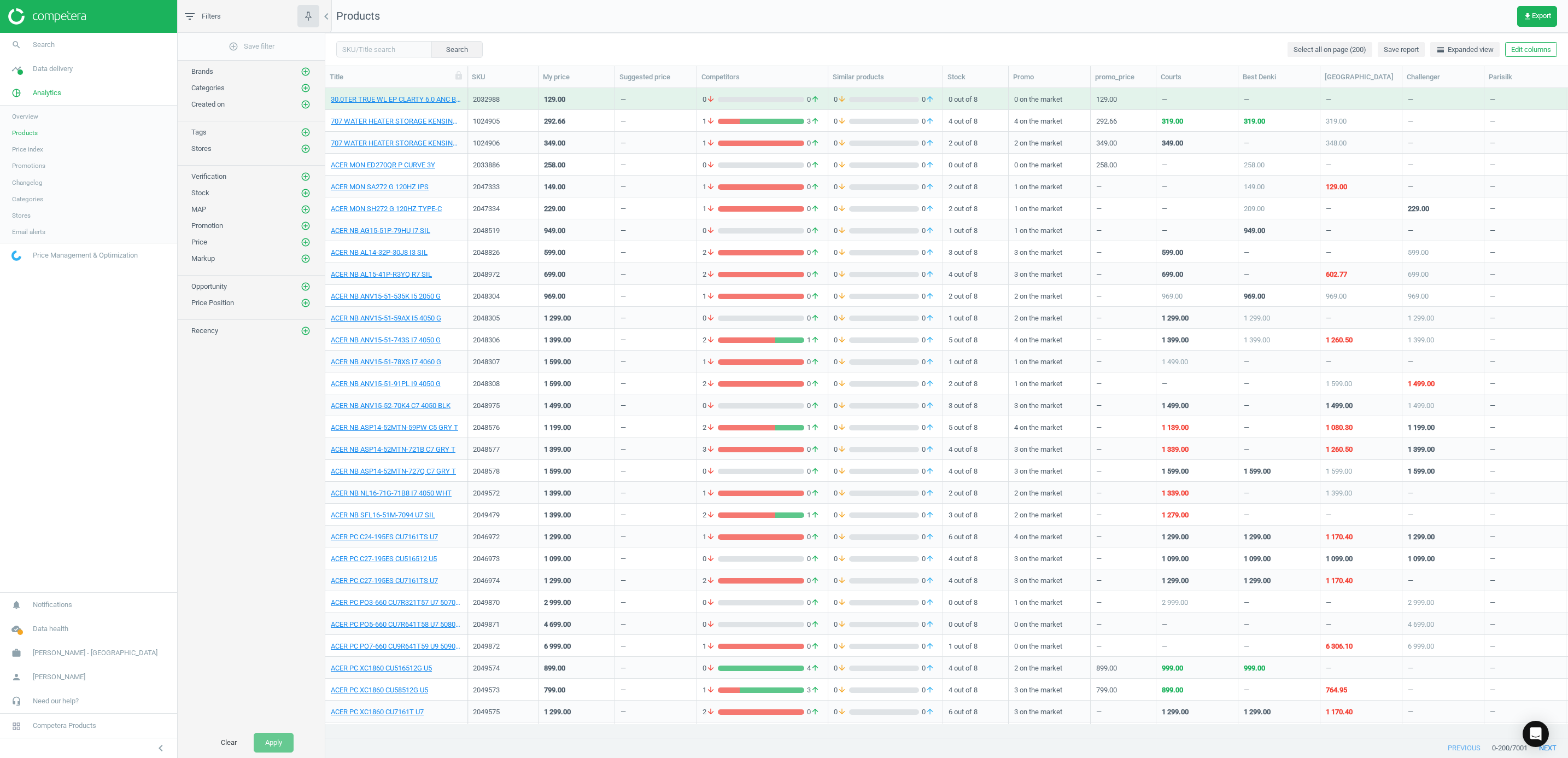
click at [31, 148] on span "Price index" at bounding box center [28, 149] width 31 height 9
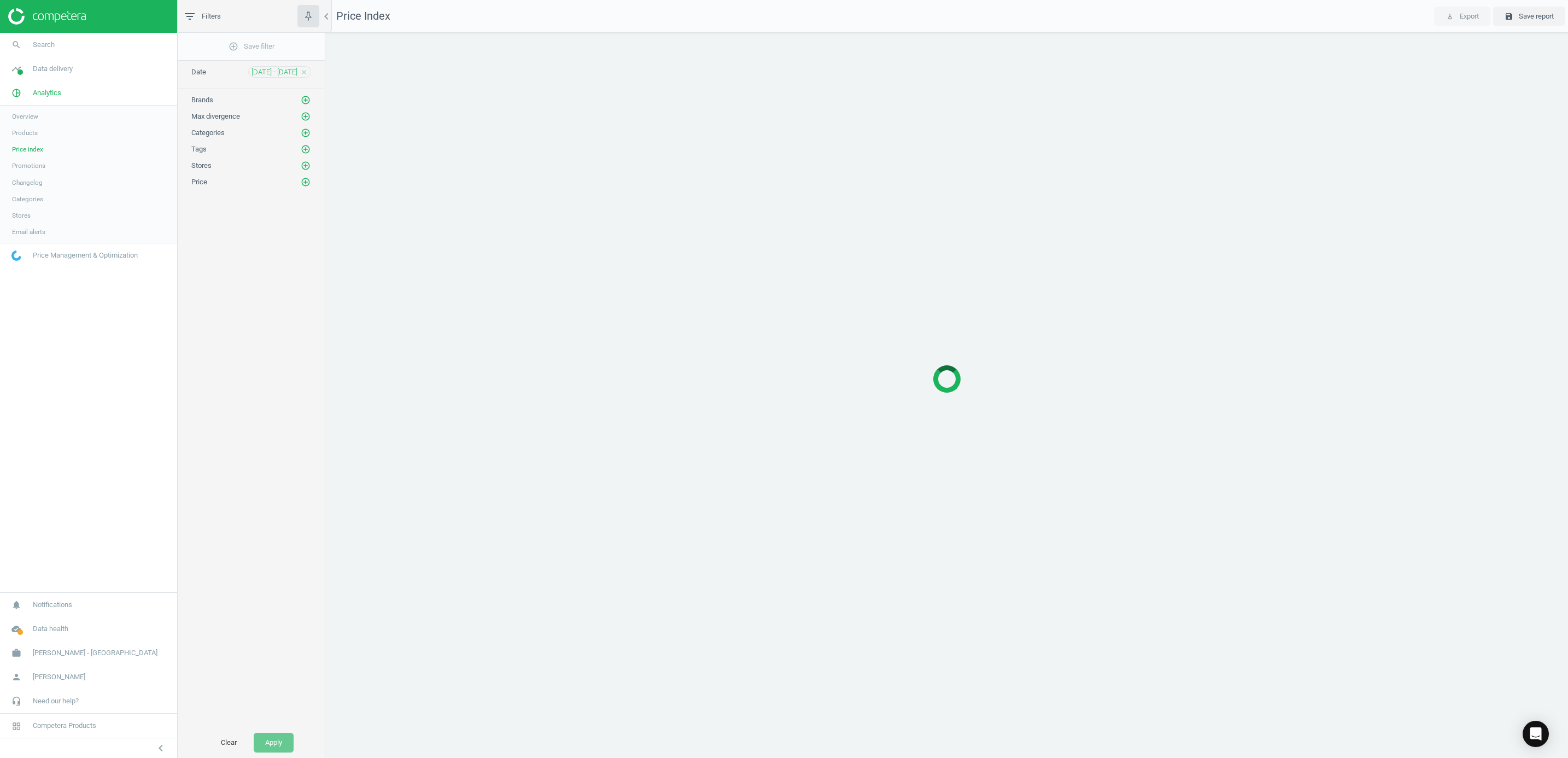
click at [17, 212] on span "Stores" at bounding box center [21, 216] width 19 height 9
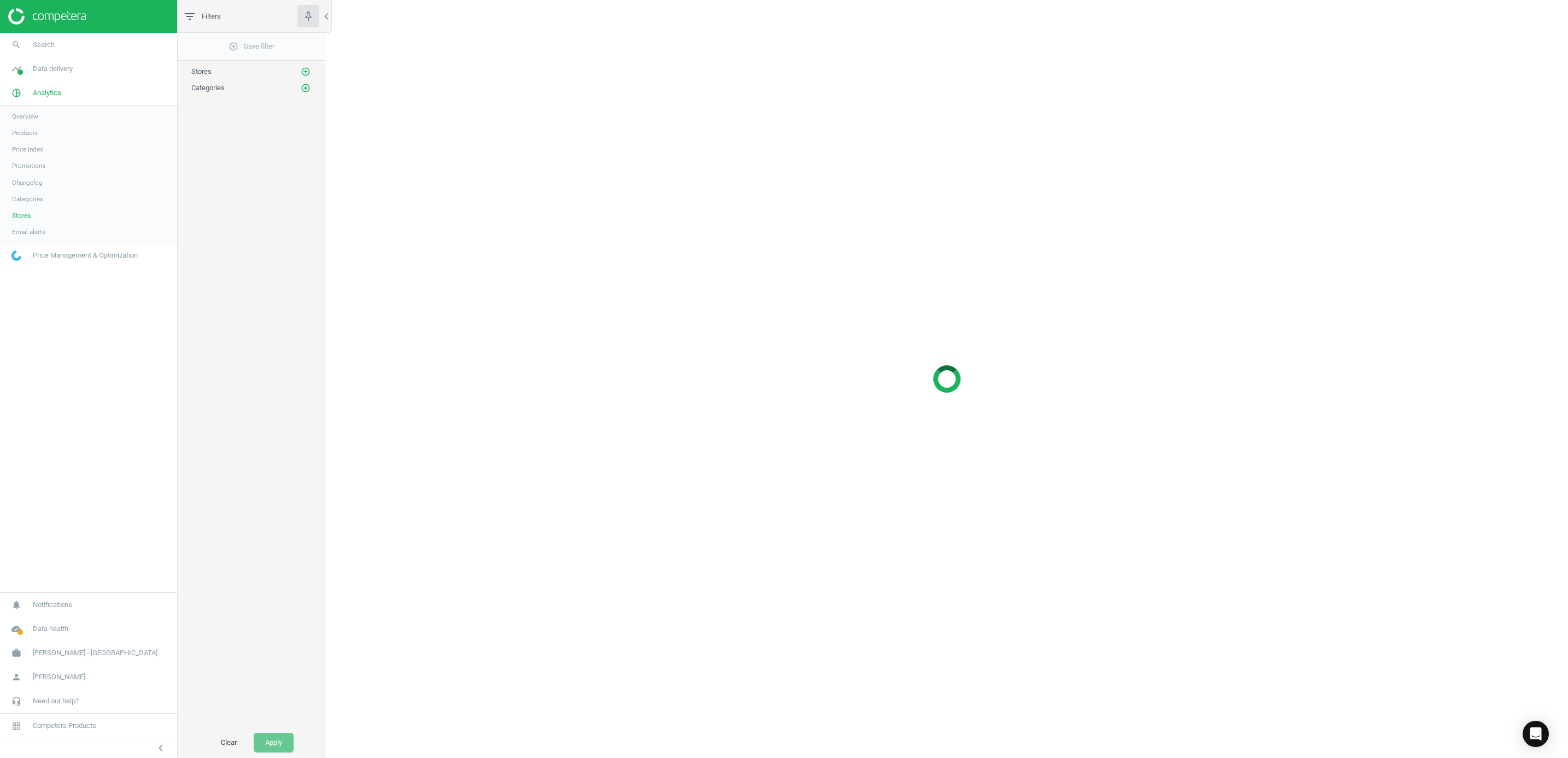
click at [23, 232] on span "Email alerts" at bounding box center [29, 232] width 33 height 9
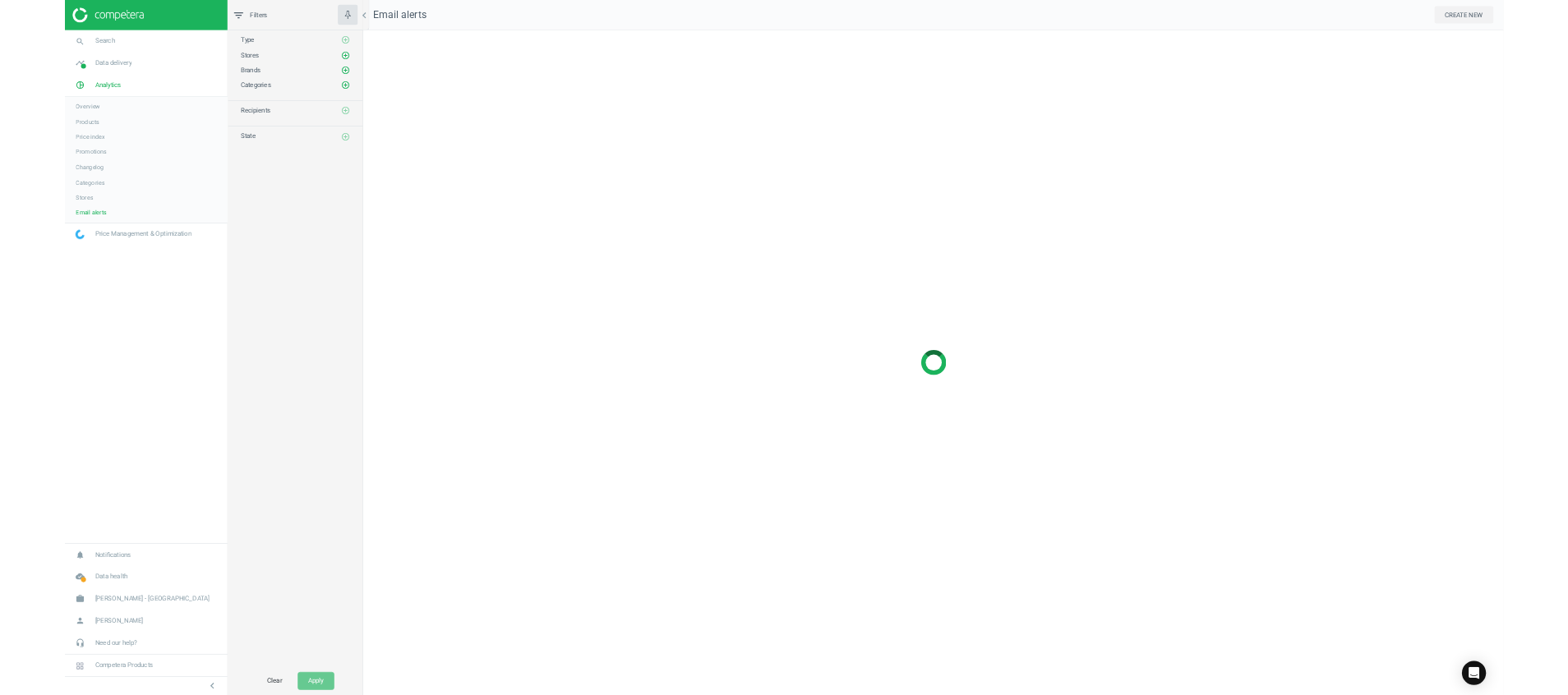
scroll to position [1129, 1905]
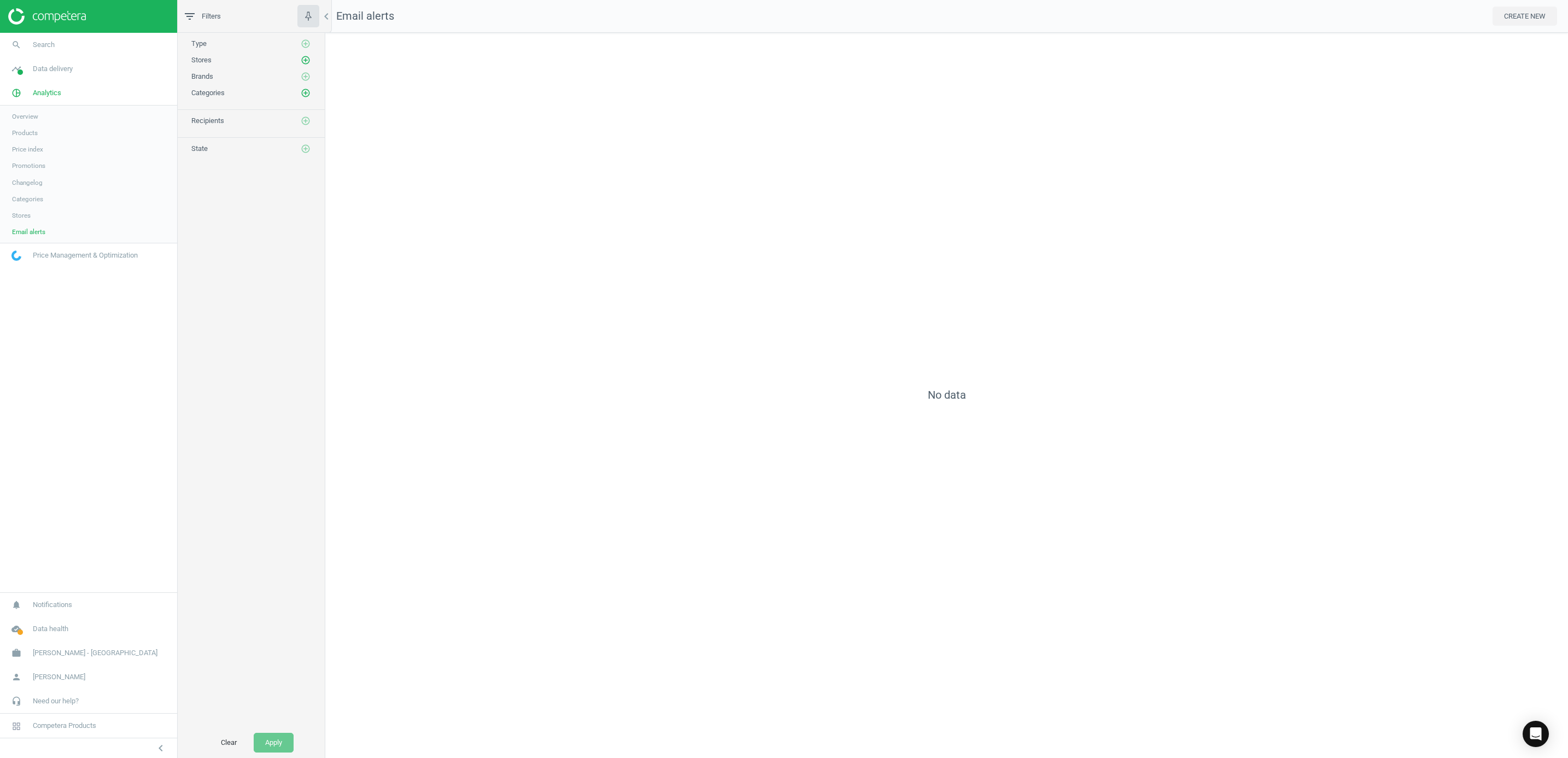
click at [22, 215] on span "Stores" at bounding box center [21, 216] width 19 height 9
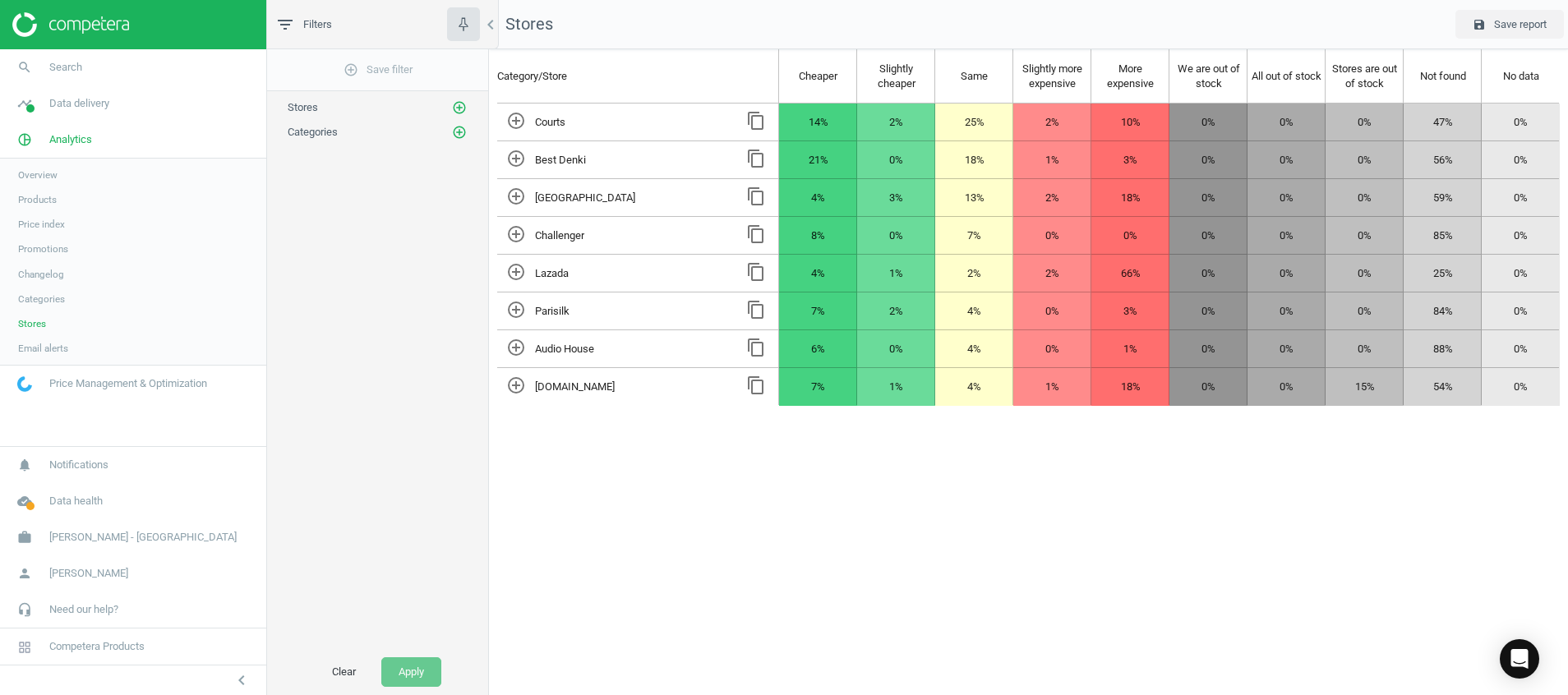
click at [517, 124] on icon "add_circle_outline" at bounding box center [516, 121] width 19 height 19
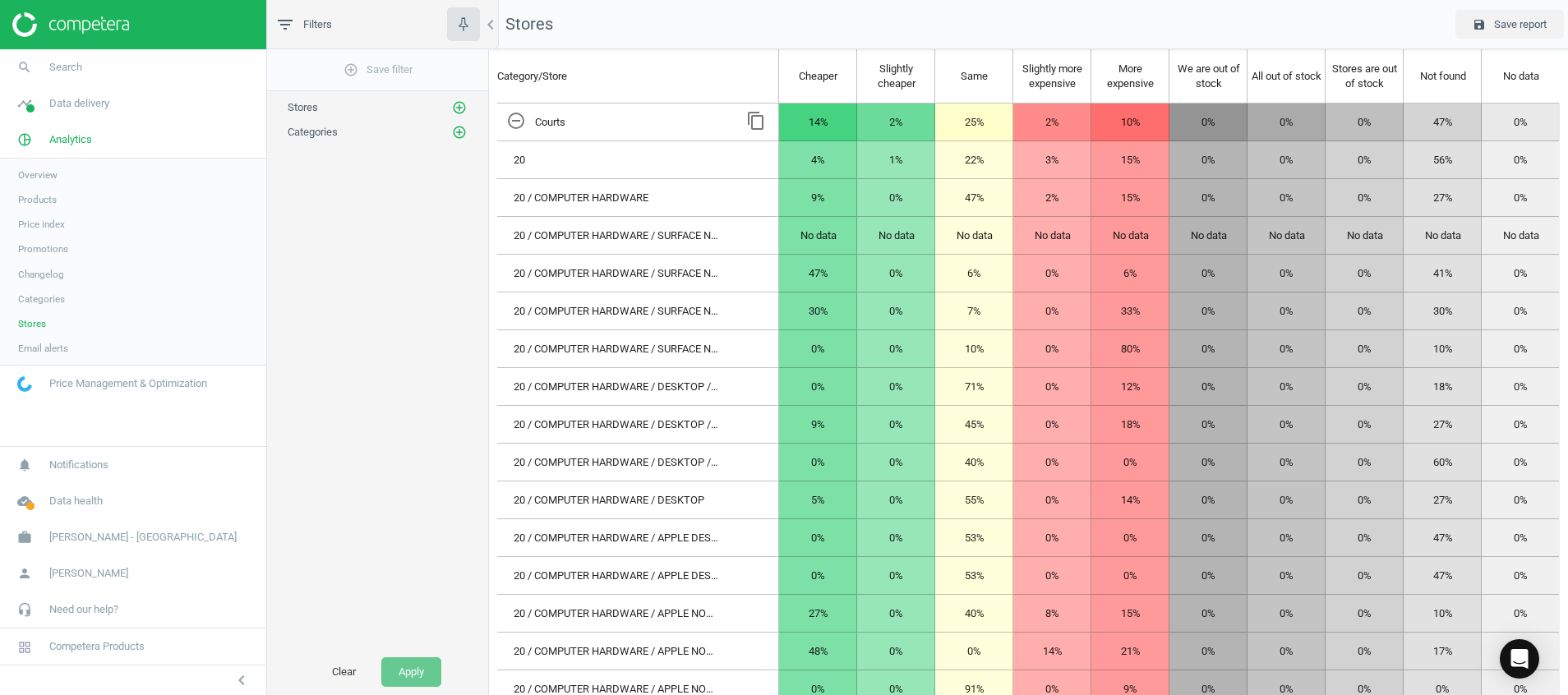
click at [518, 118] on icon "remove_circle_outline" at bounding box center [516, 121] width 19 height 19
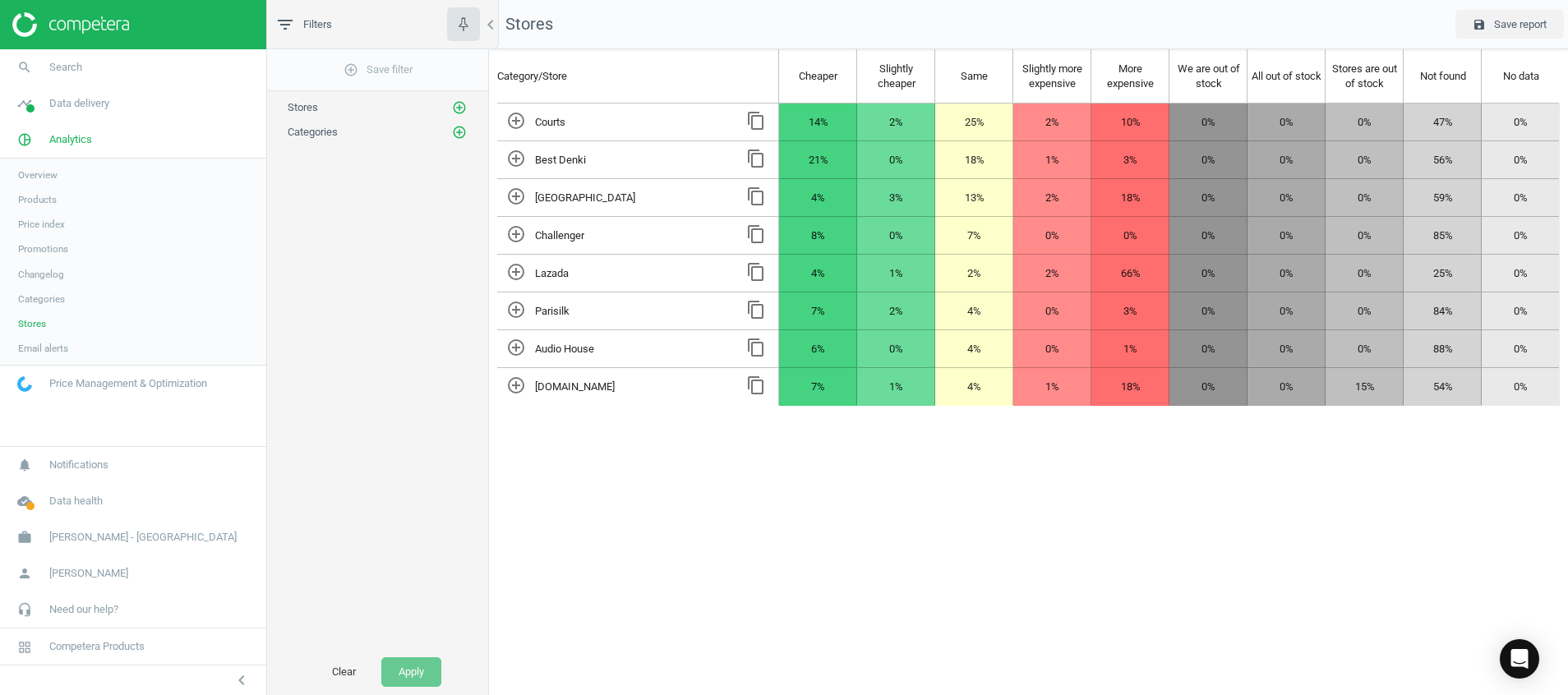
click at [514, 158] on icon "add_circle_outline" at bounding box center [516, 159] width 19 height 19
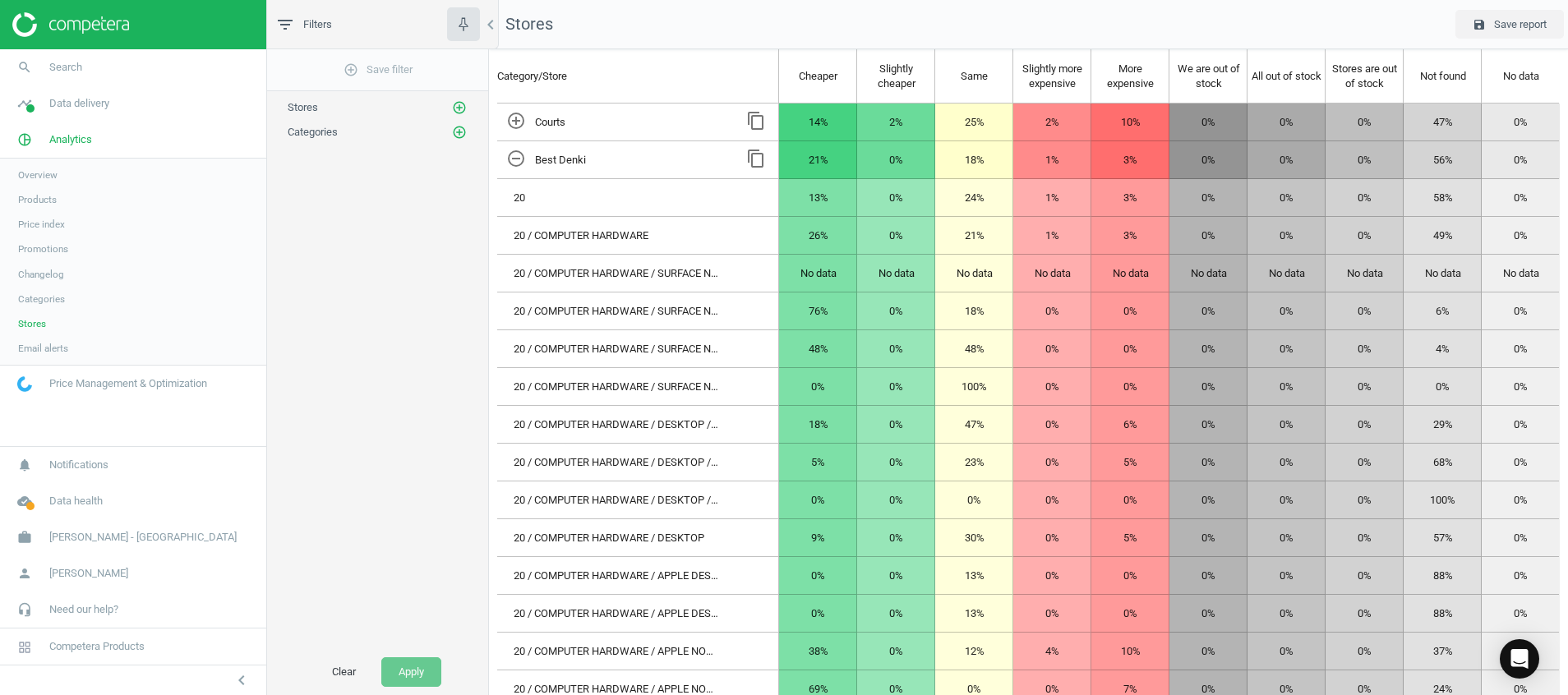
click at [514, 158] on icon "remove_circle_outline" at bounding box center [516, 159] width 19 height 19
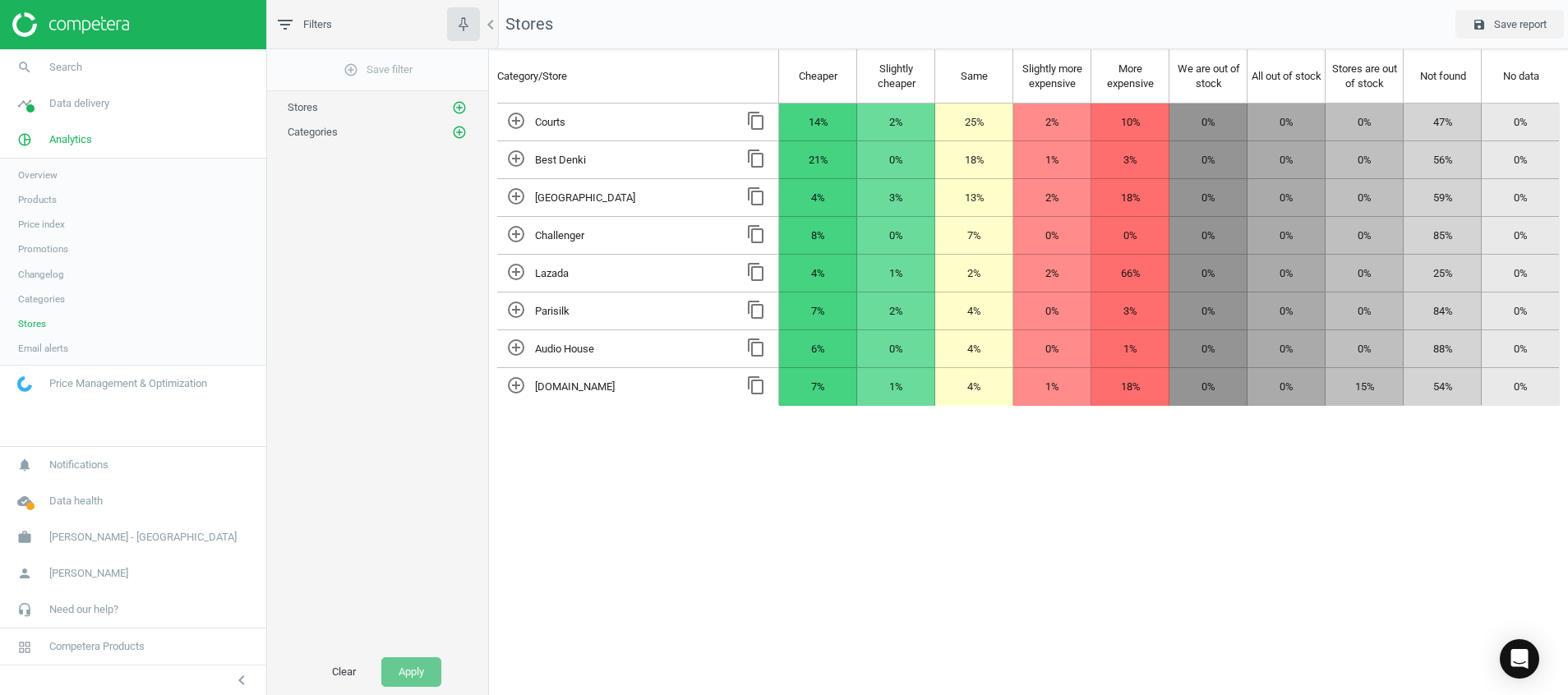
click at [38, 268] on span "Changelog" at bounding box center [42, 275] width 46 height 14
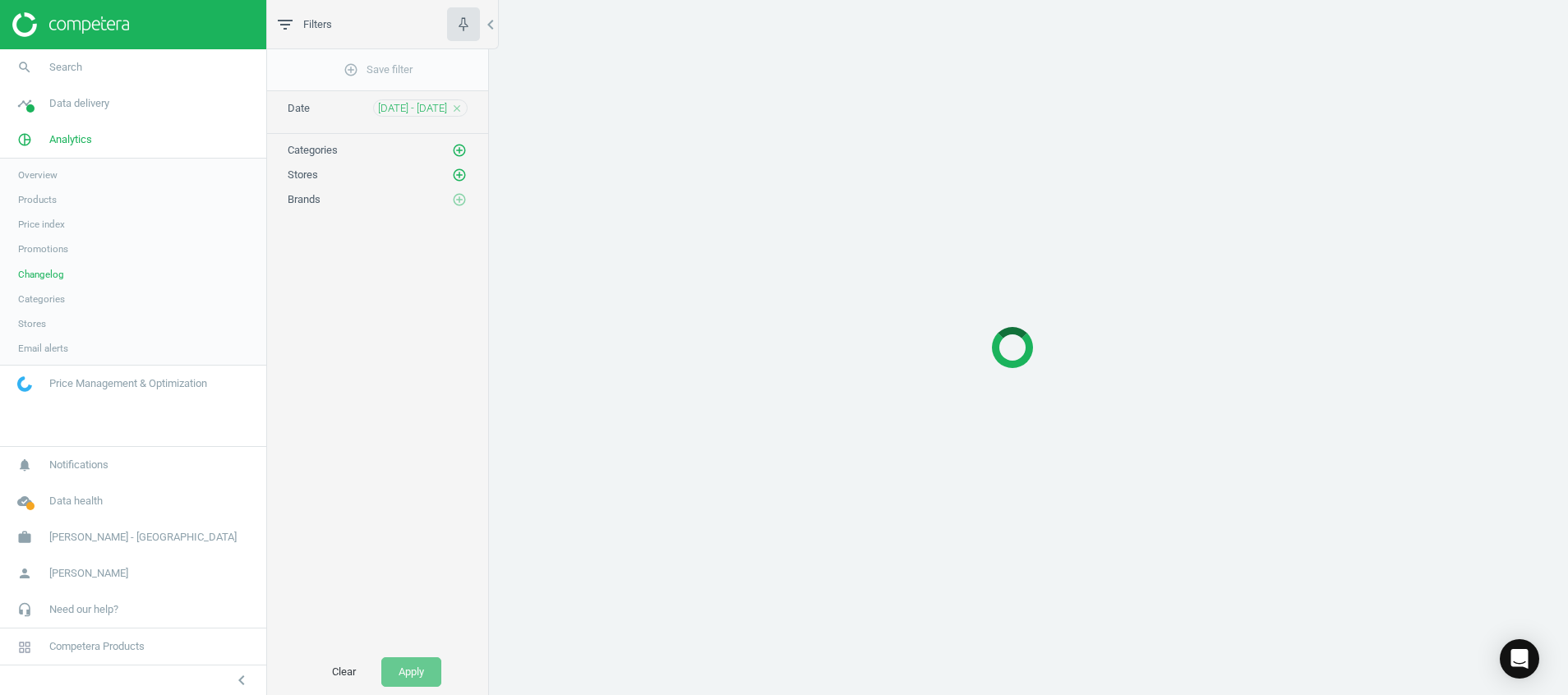
click at [38, 249] on span "Promotions" at bounding box center [44, 249] width 50 height 14
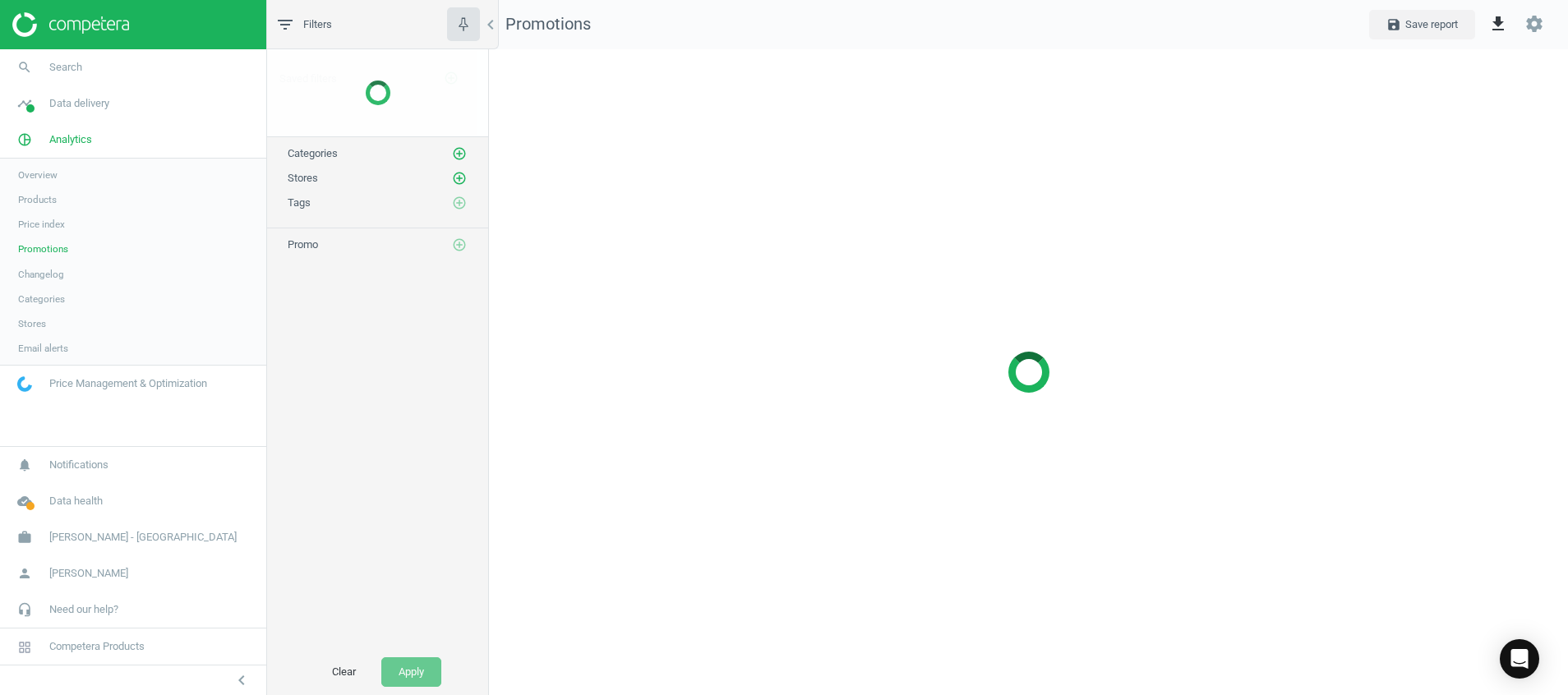
scroll to position [684, 1118]
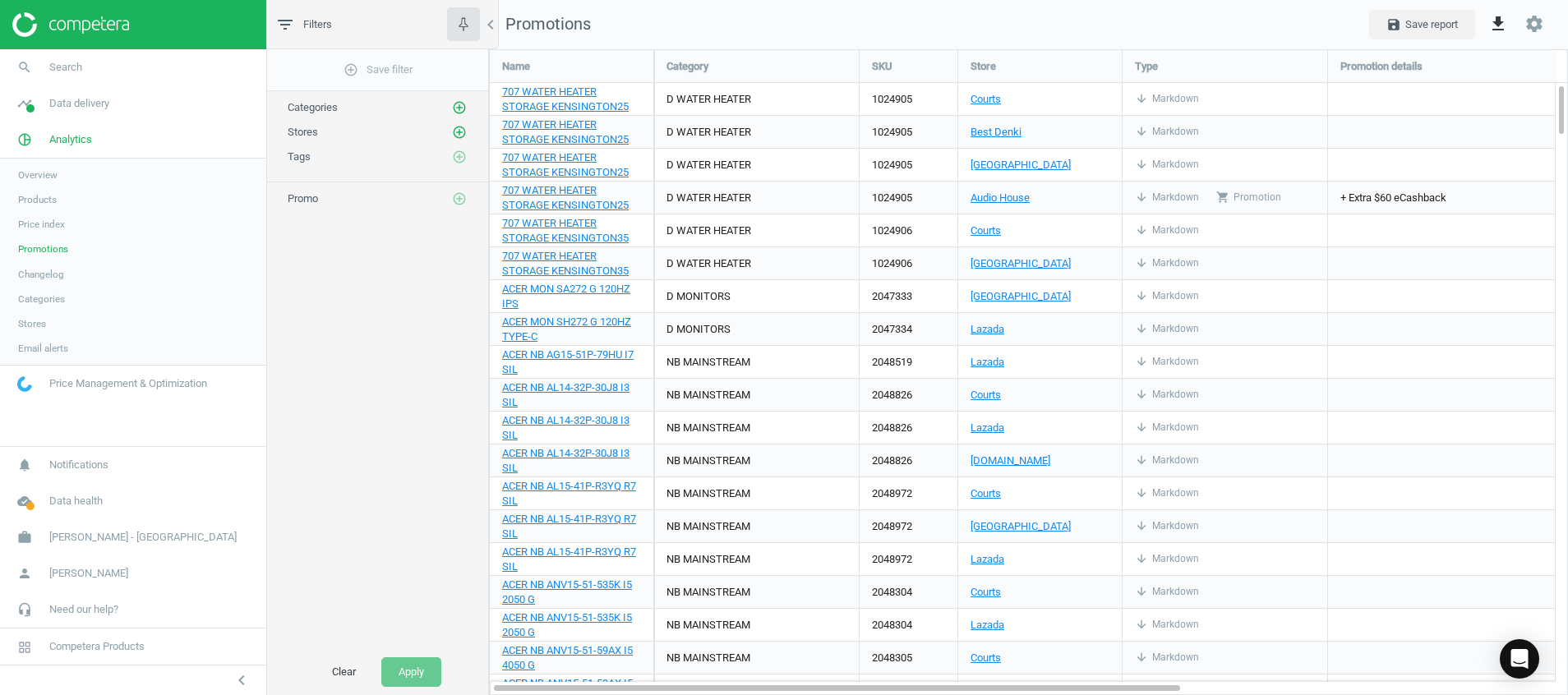
click at [91, 32] on img at bounding box center [71, 24] width 117 height 24
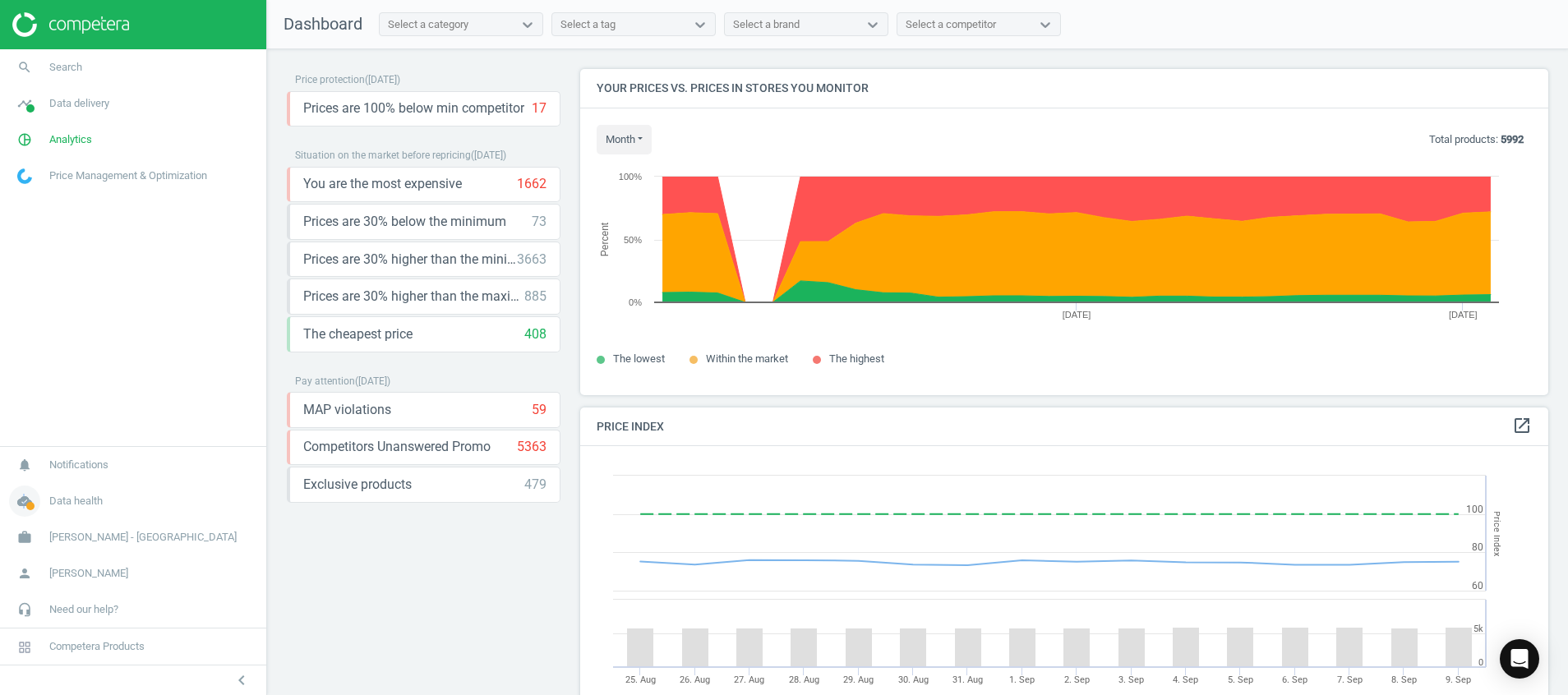
click at [24, 501] on icon "cloud_done" at bounding box center [24, 501] width 31 height 31
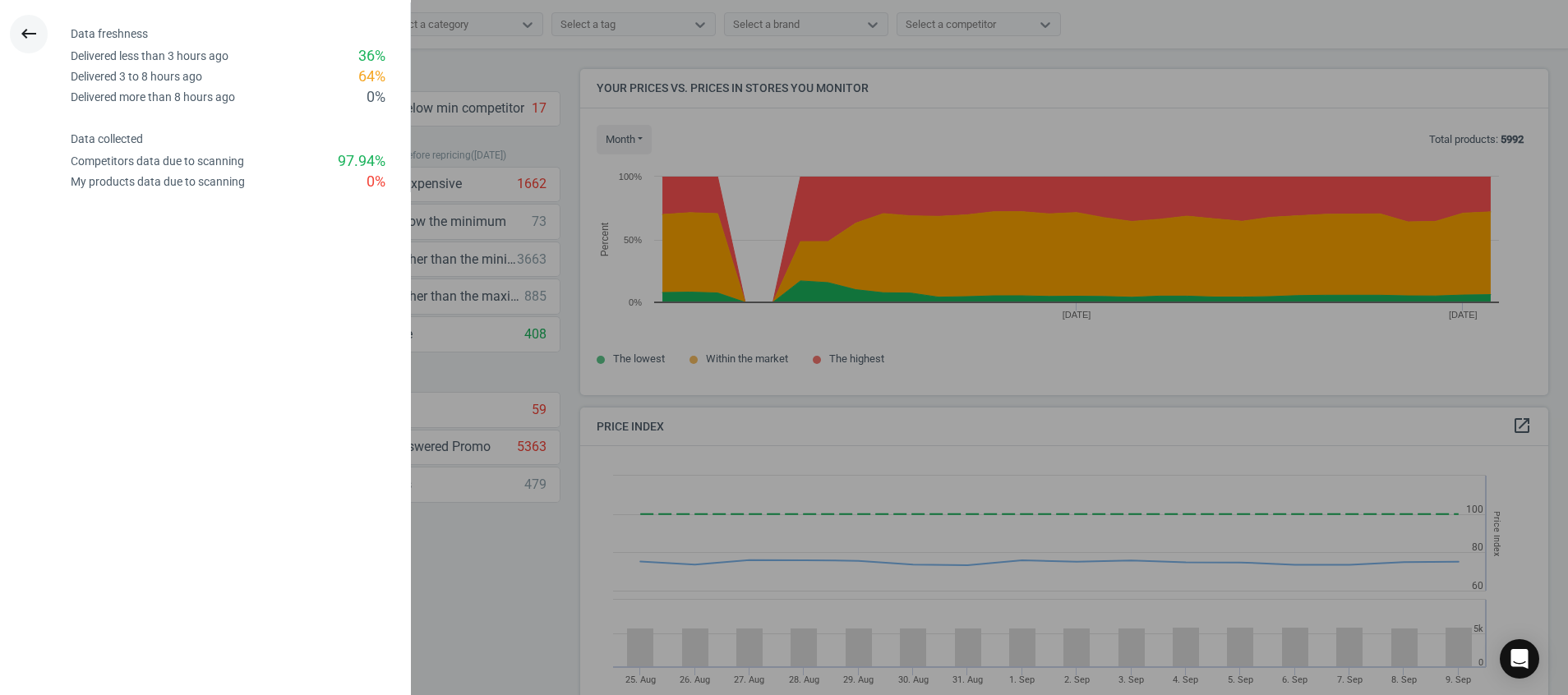
click at [41, 36] on button "keyboard_backspace" at bounding box center [28, 34] width 38 height 39
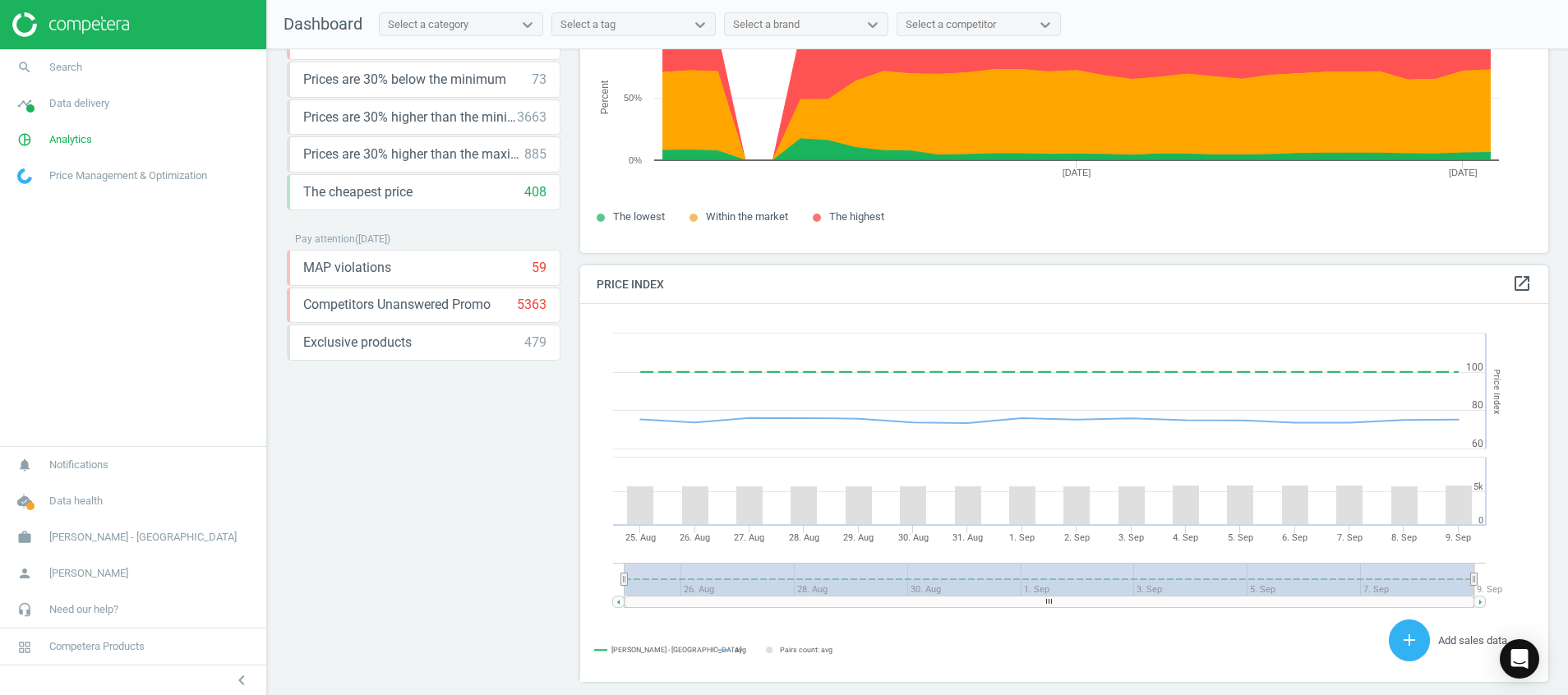
scroll to position [450, 0]
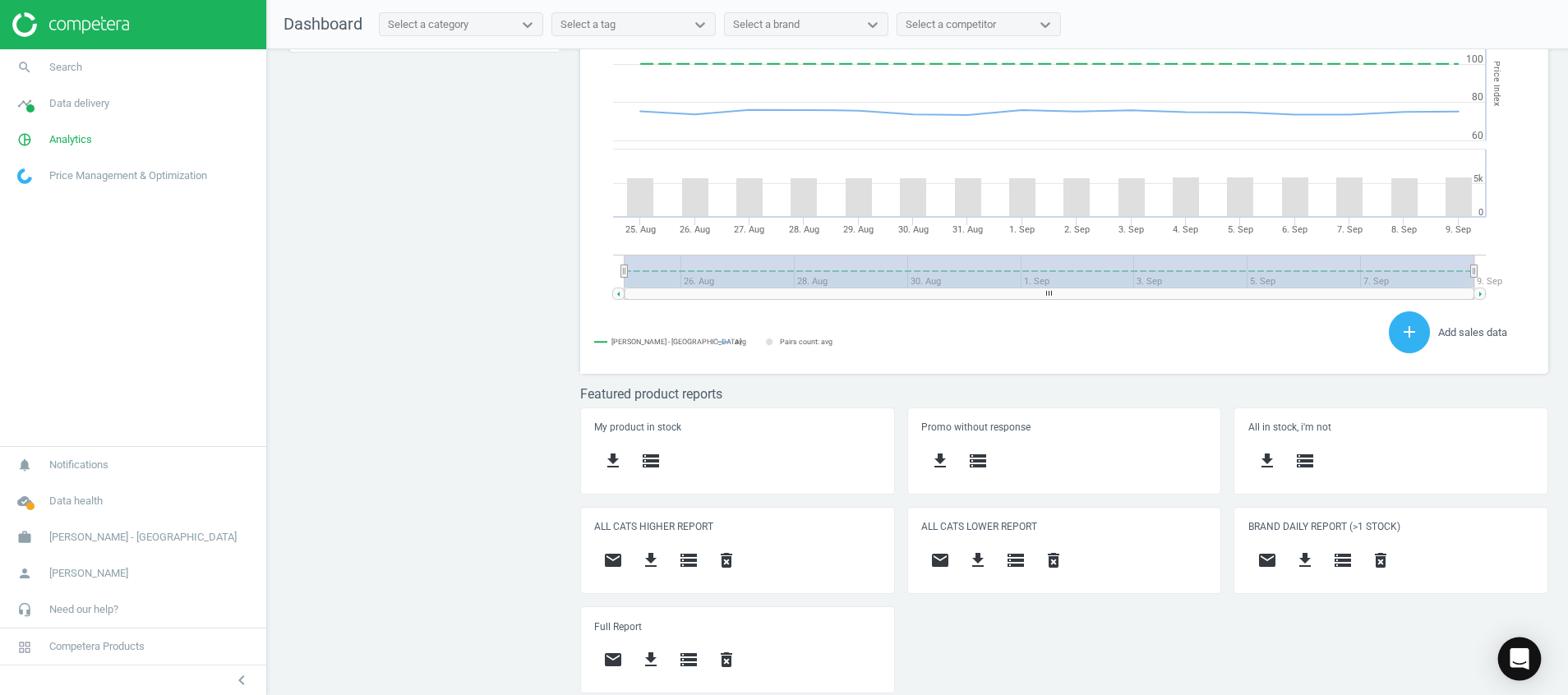
click at [1528, 654] on div "Open Intercom Messenger" at bounding box center [1519, 659] width 44 height 43
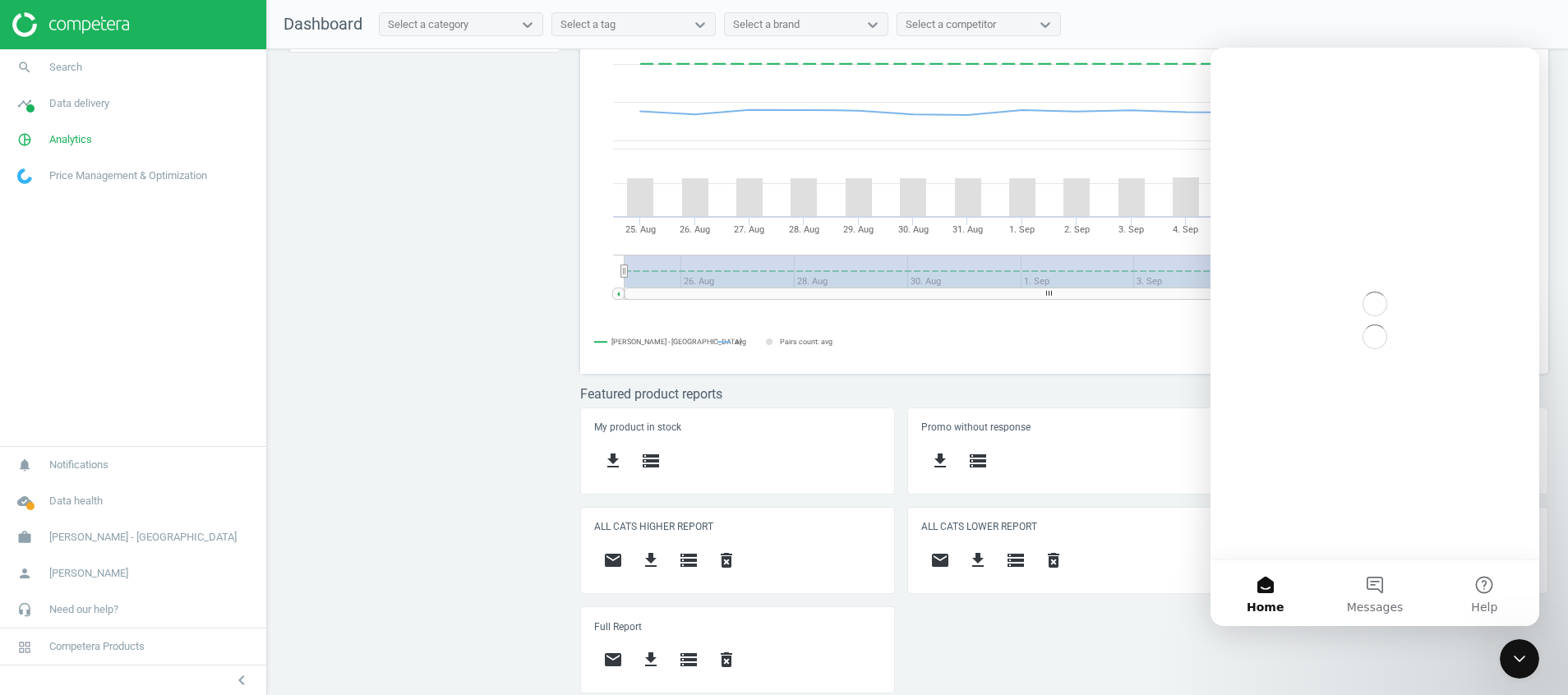
scroll to position [0, 0]
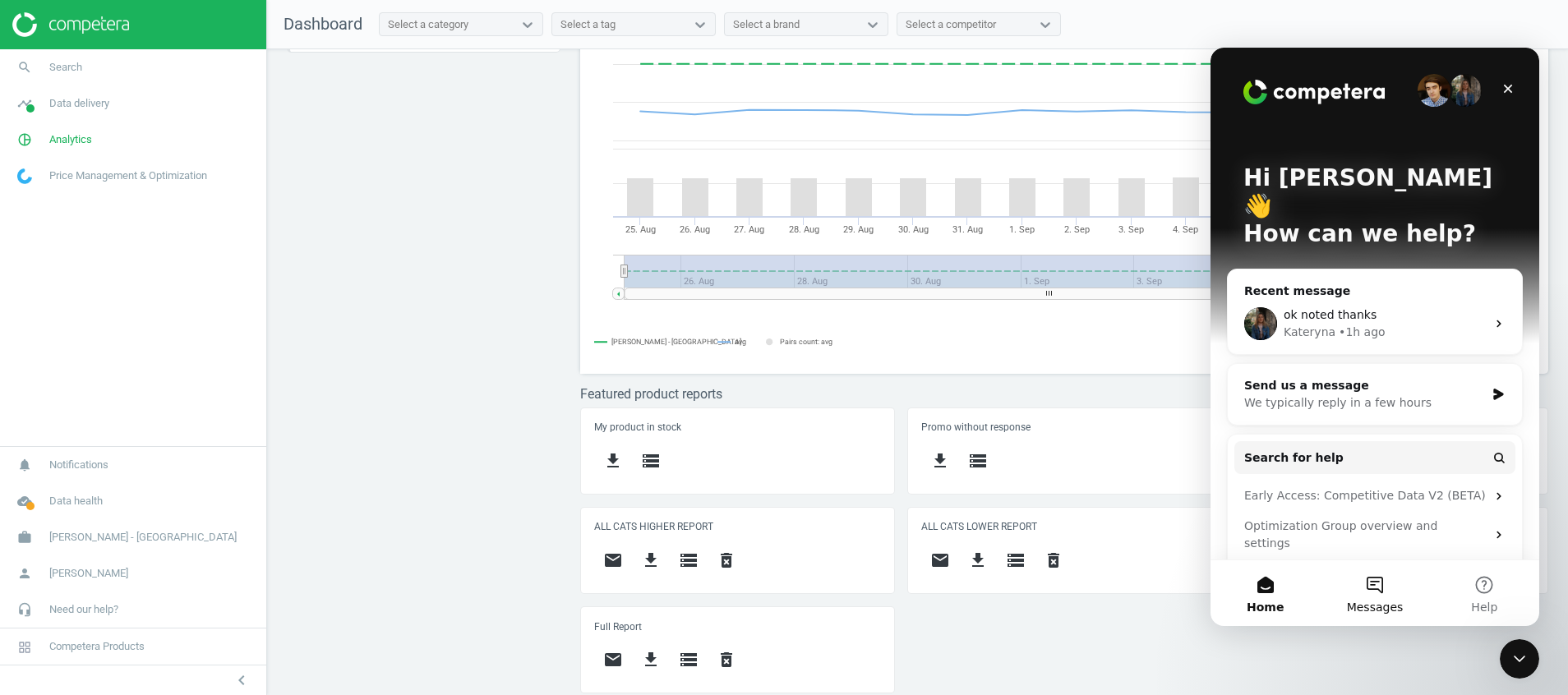
click at [1369, 583] on button "Messages" at bounding box center [1374, 594] width 109 height 66
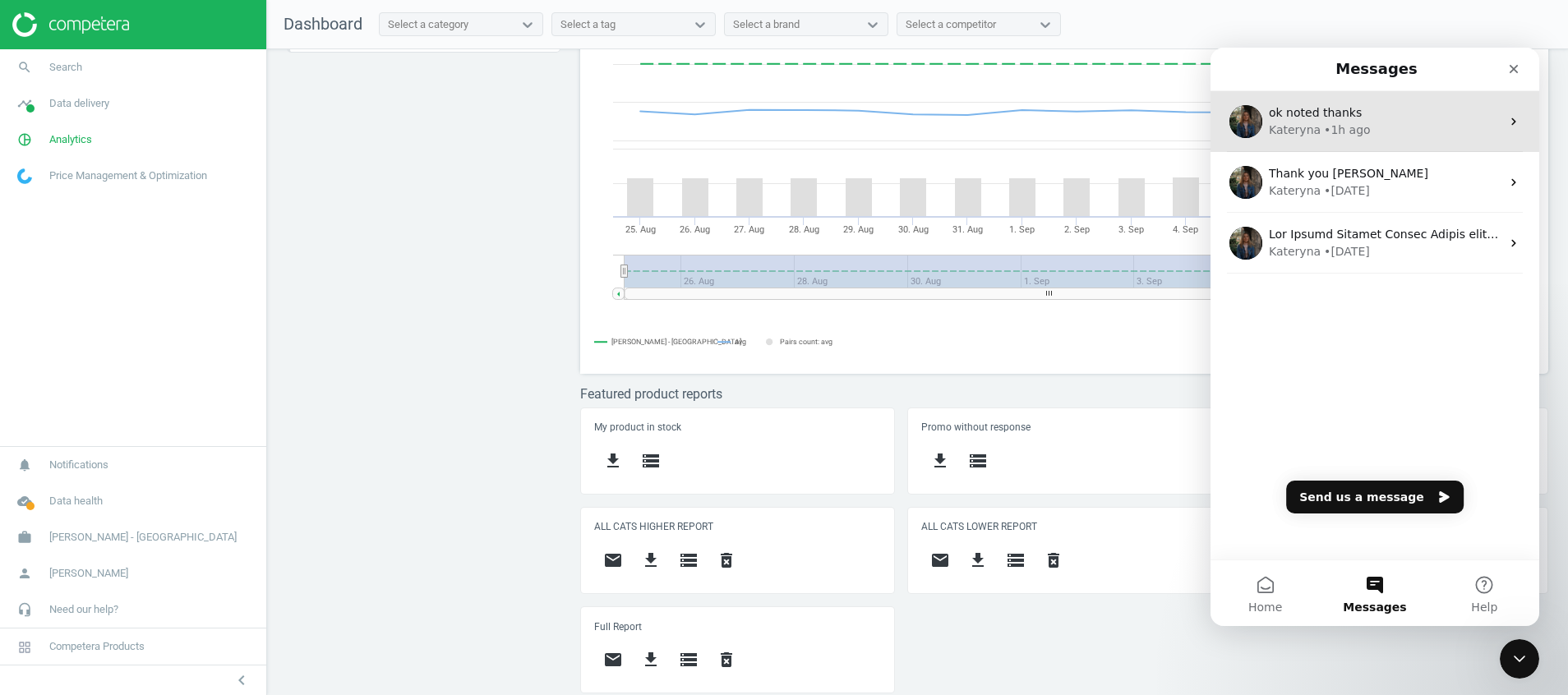
click at [1345, 123] on div "• 1h ago" at bounding box center [1347, 130] width 46 height 17
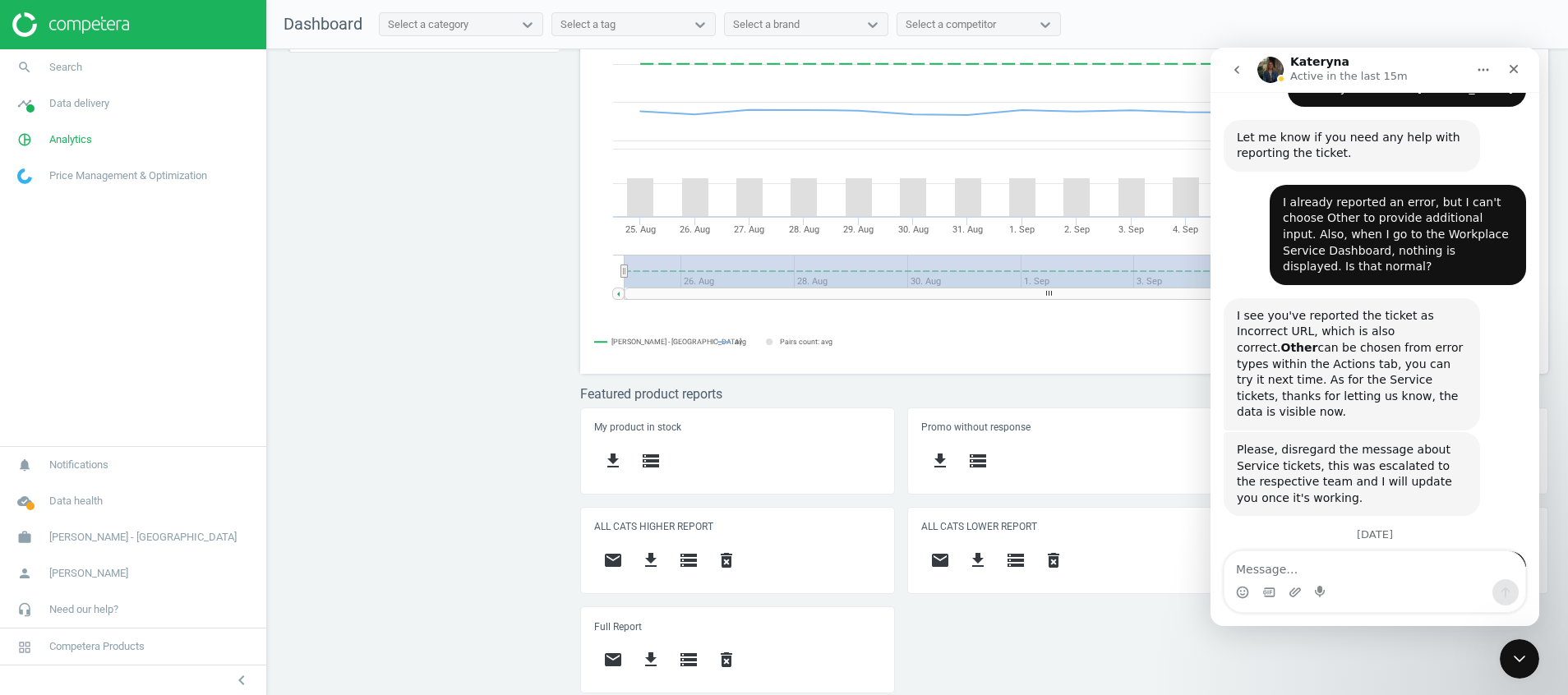
scroll to position [1115, 0]
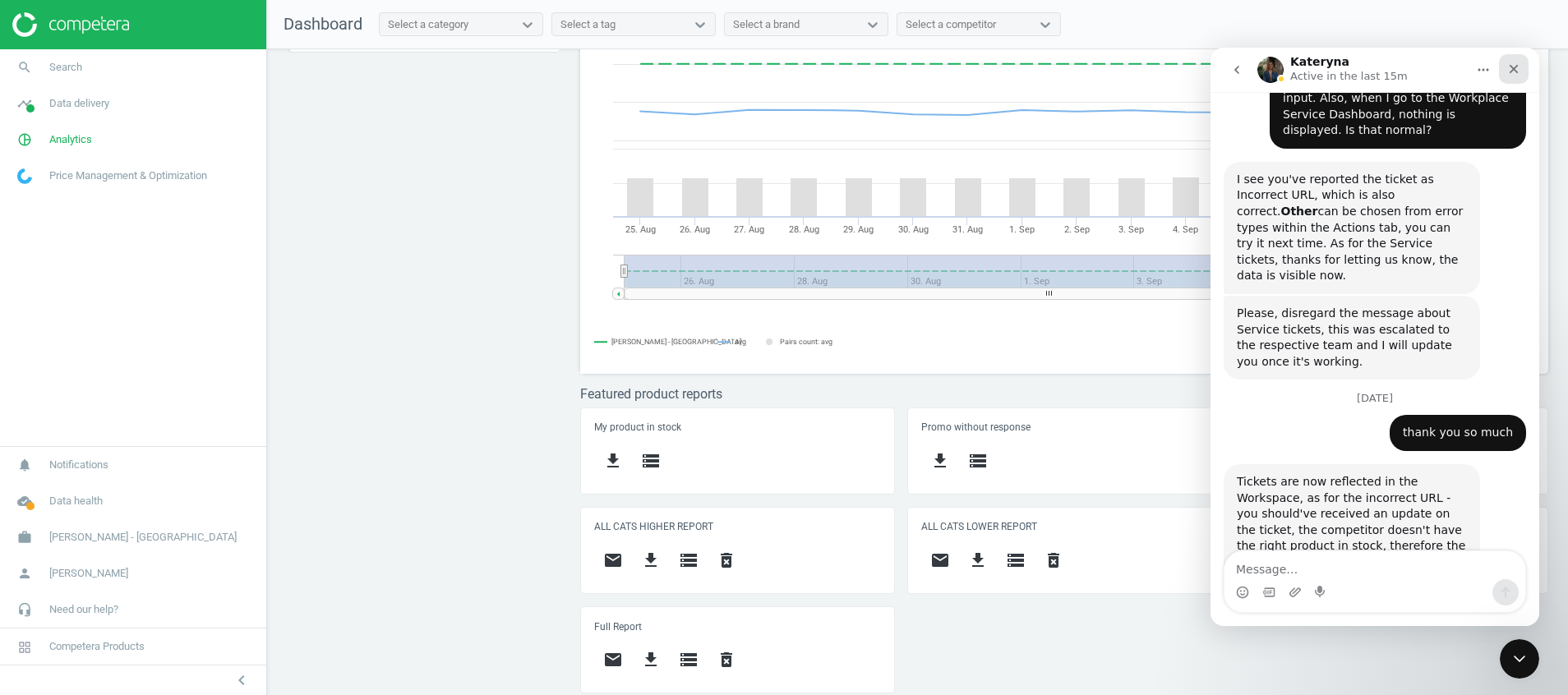
click at [1520, 62] on div "Close" at bounding box center [1513, 69] width 30 height 30
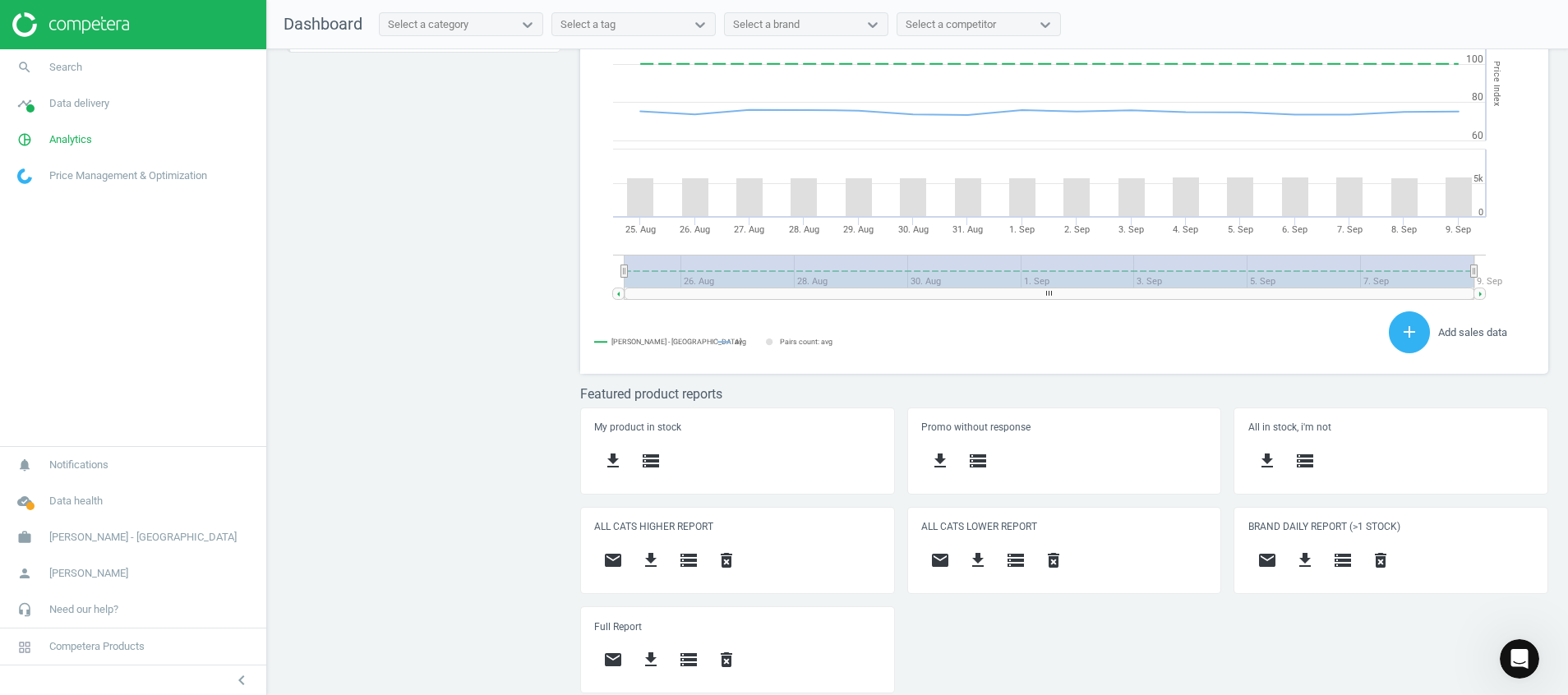
click at [117, 20] on img at bounding box center [71, 24] width 117 height 24
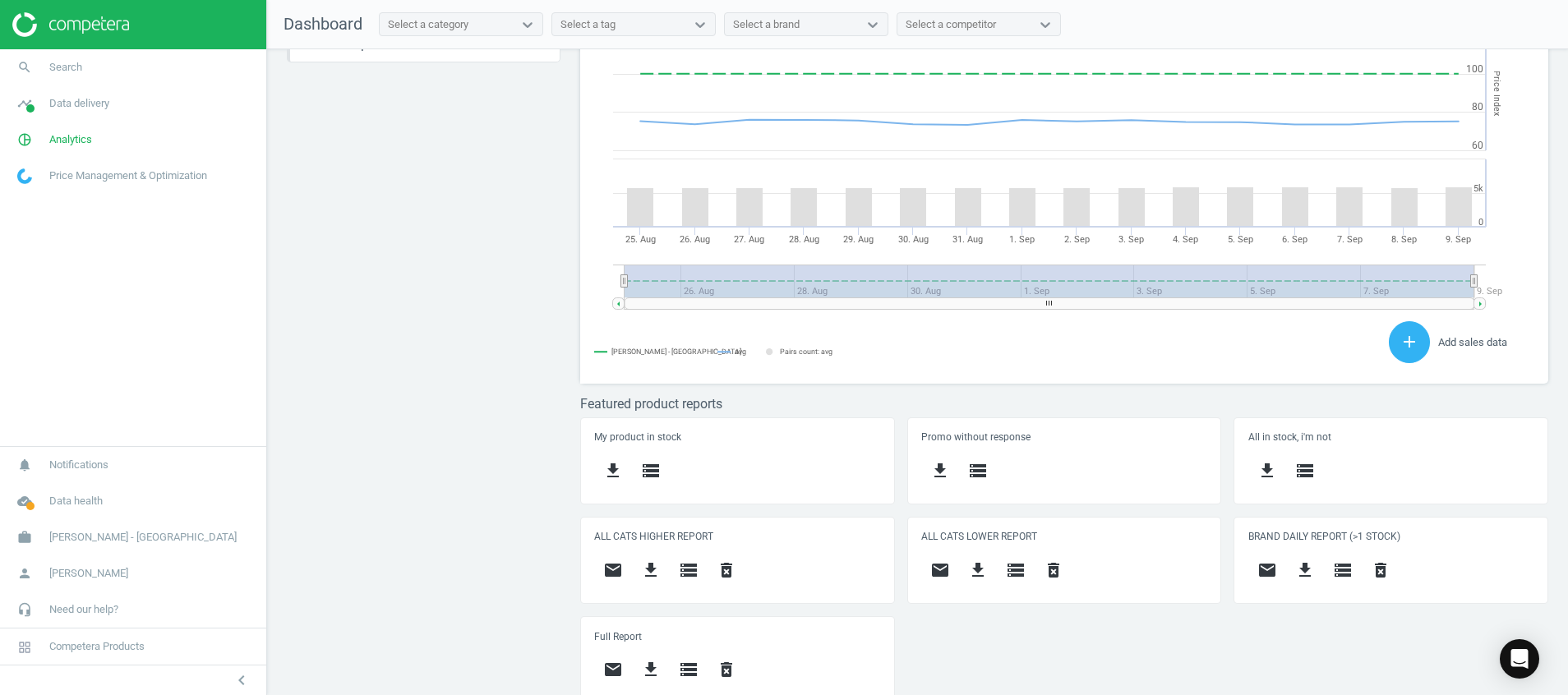
scroll to position [450, 0]
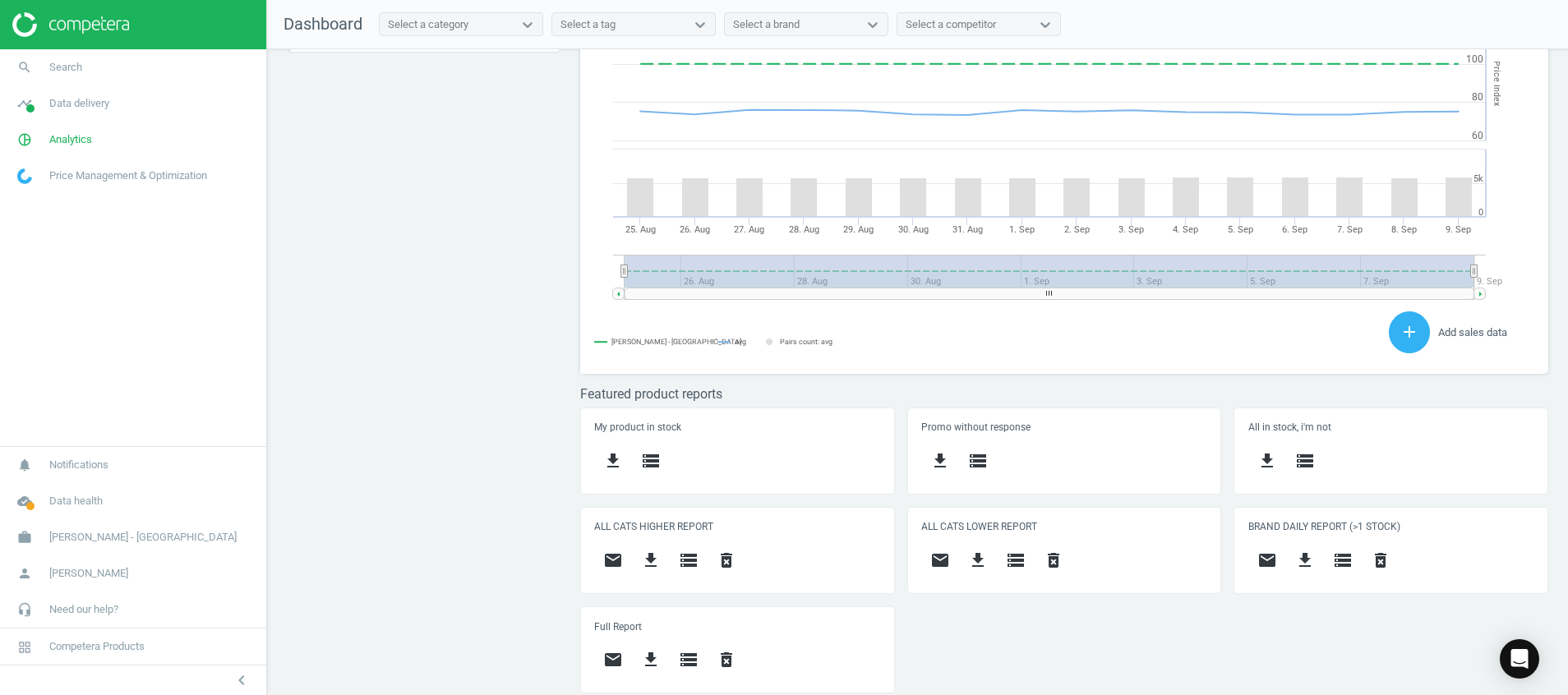
click at [110, 31] on img at bounding box center [71, 24] width 117 height 24
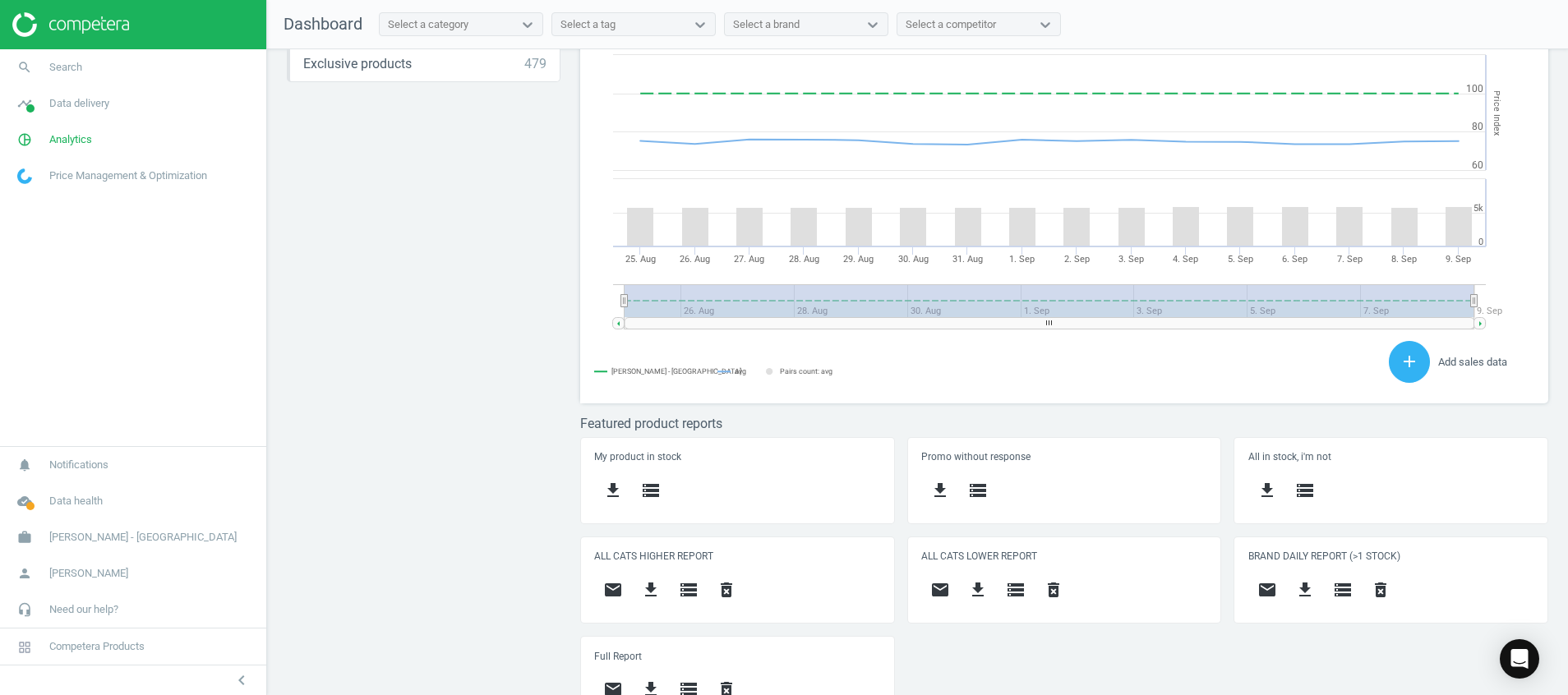
scroll to position [450, 0]
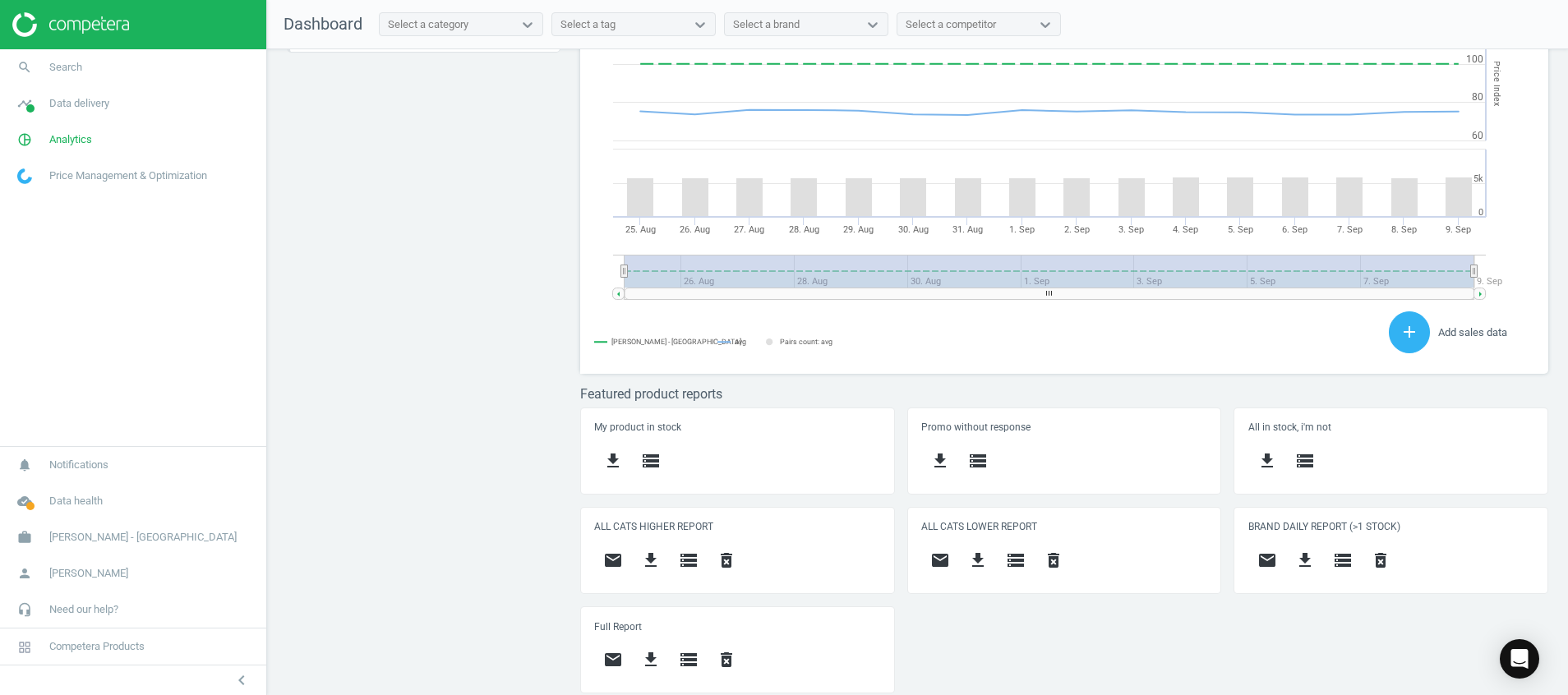
click at [94, 22] on img at bounding box center [71, 24] width 117 height 24
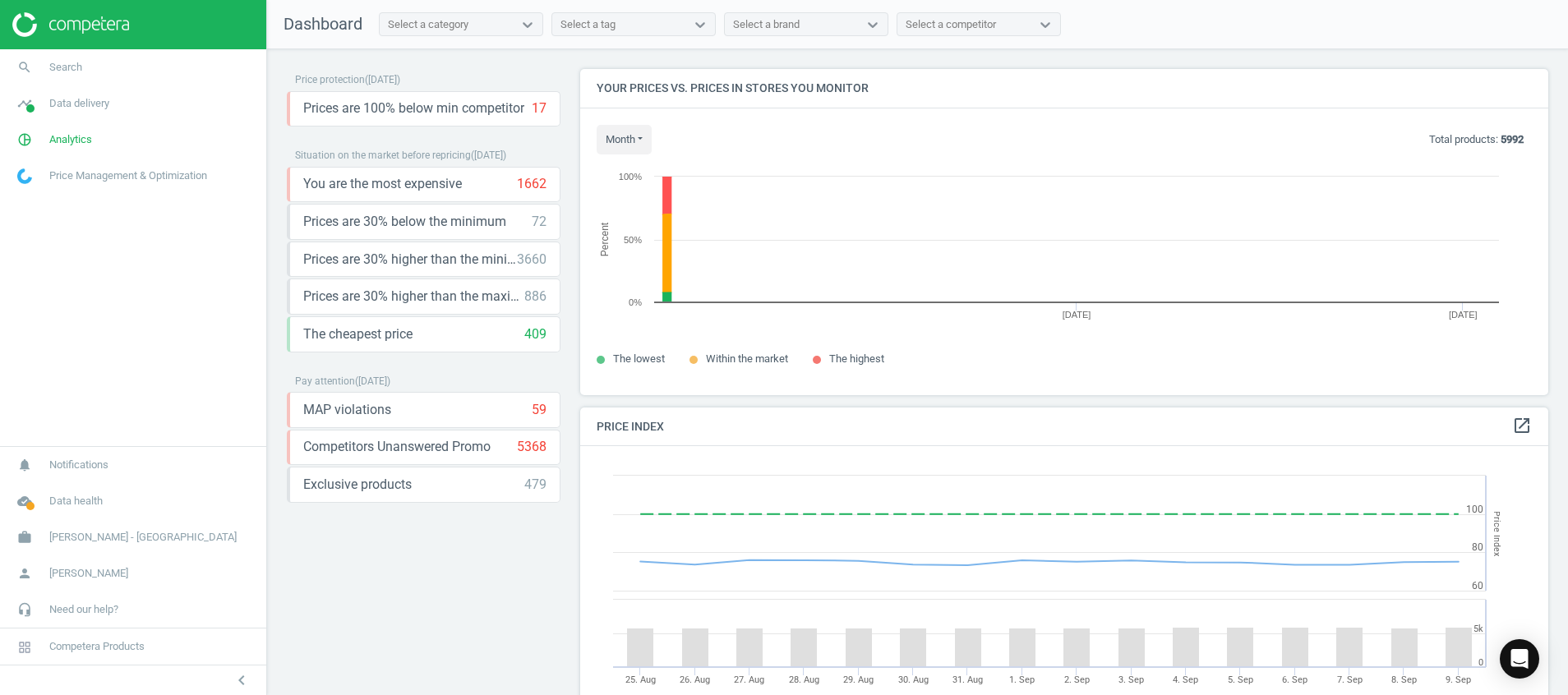
scroll to position [364, 988]
